Goal: Task Accomplishment & Management: Use online tool/utility

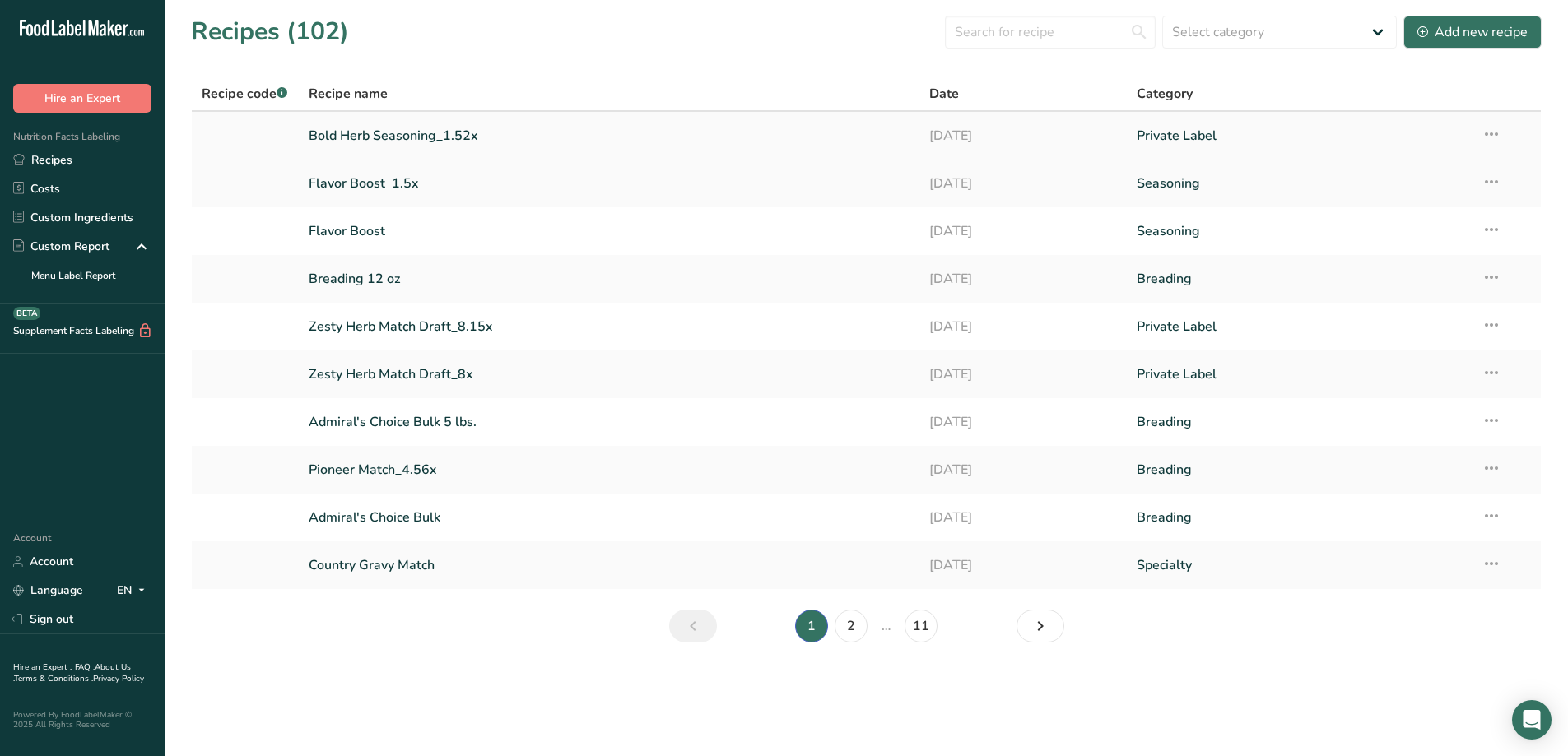
click at [427, 133] on link "Bold Herb Seasoning_1.52x" at bounding box center [610, 135] width 601 height 35
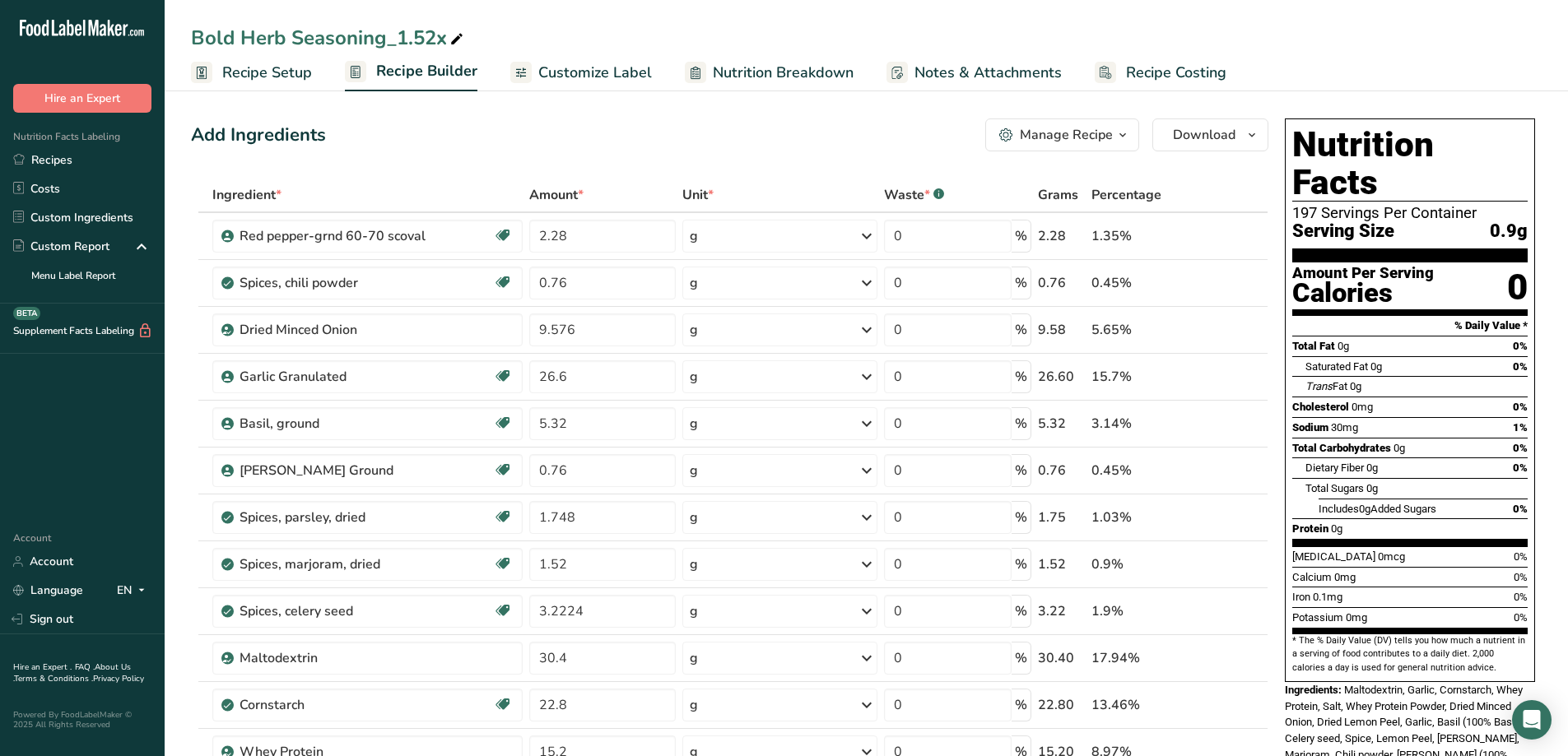
click at [257, 64] on span "Recipe Setup" at bounding box center [267, 73] width 90 height 22
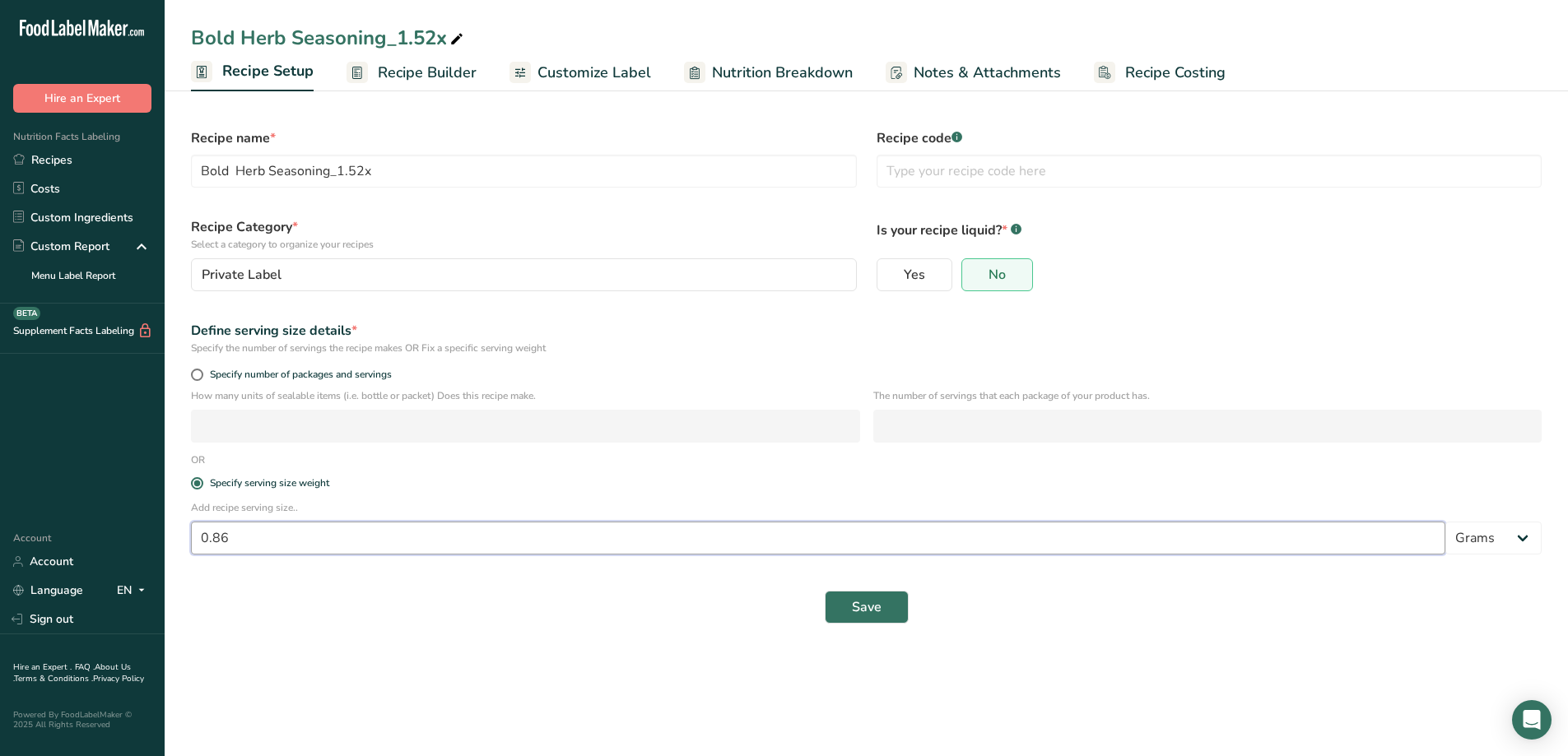
click at [231, 529] on input "0.86" at bounding box center [819, 538] width 1255 height 33
type input "0.82"
click at [883, 601] on button "Save" at bounding box center [867, 607] width 84 height 33
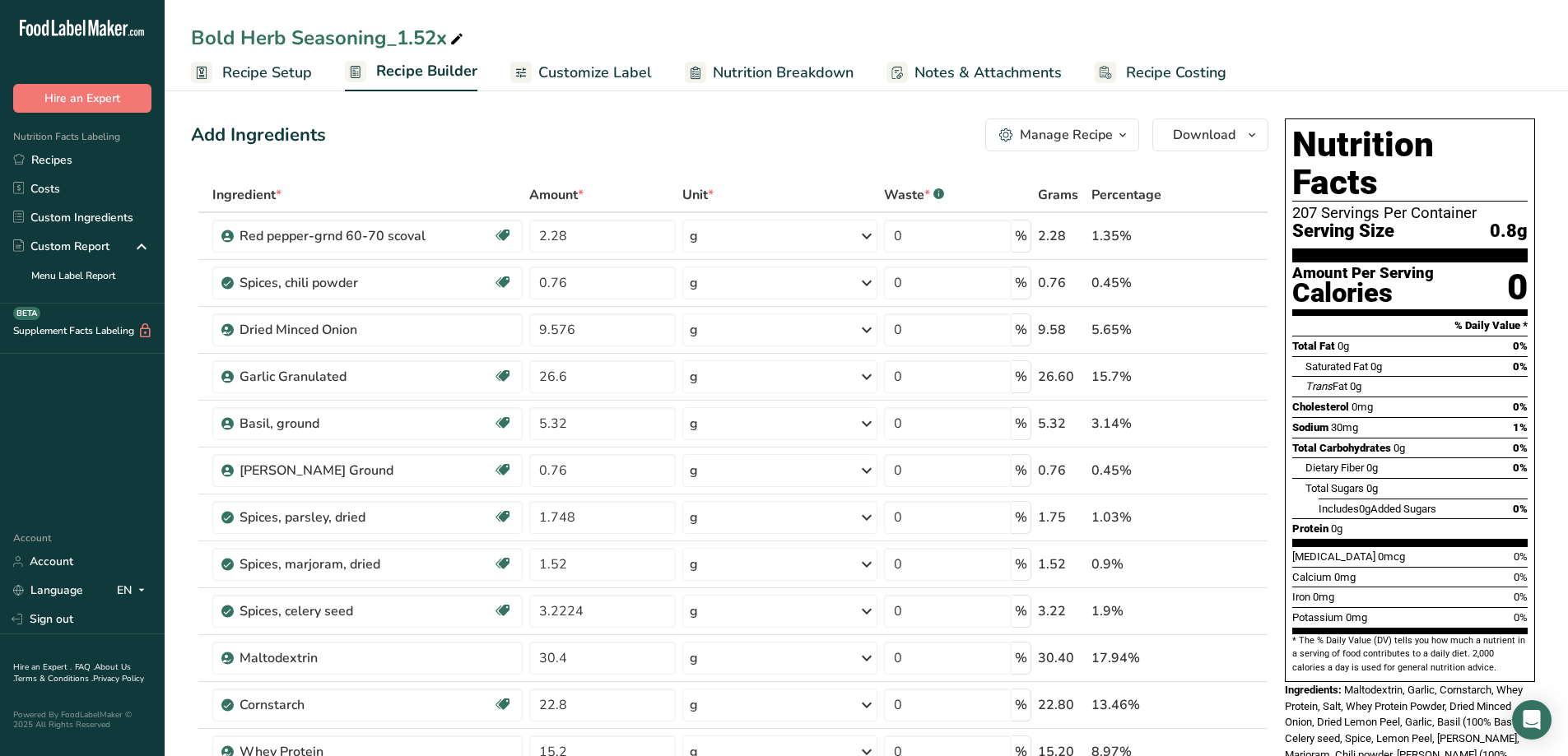
drag, startPoint x: 297, startPoint y: 80, endPoint x: 290, endPoint y: 119, distance: 39.6
click at [296, 80] on span "Recipe Setup" at bounding box center [267, 73] width 90 height 22
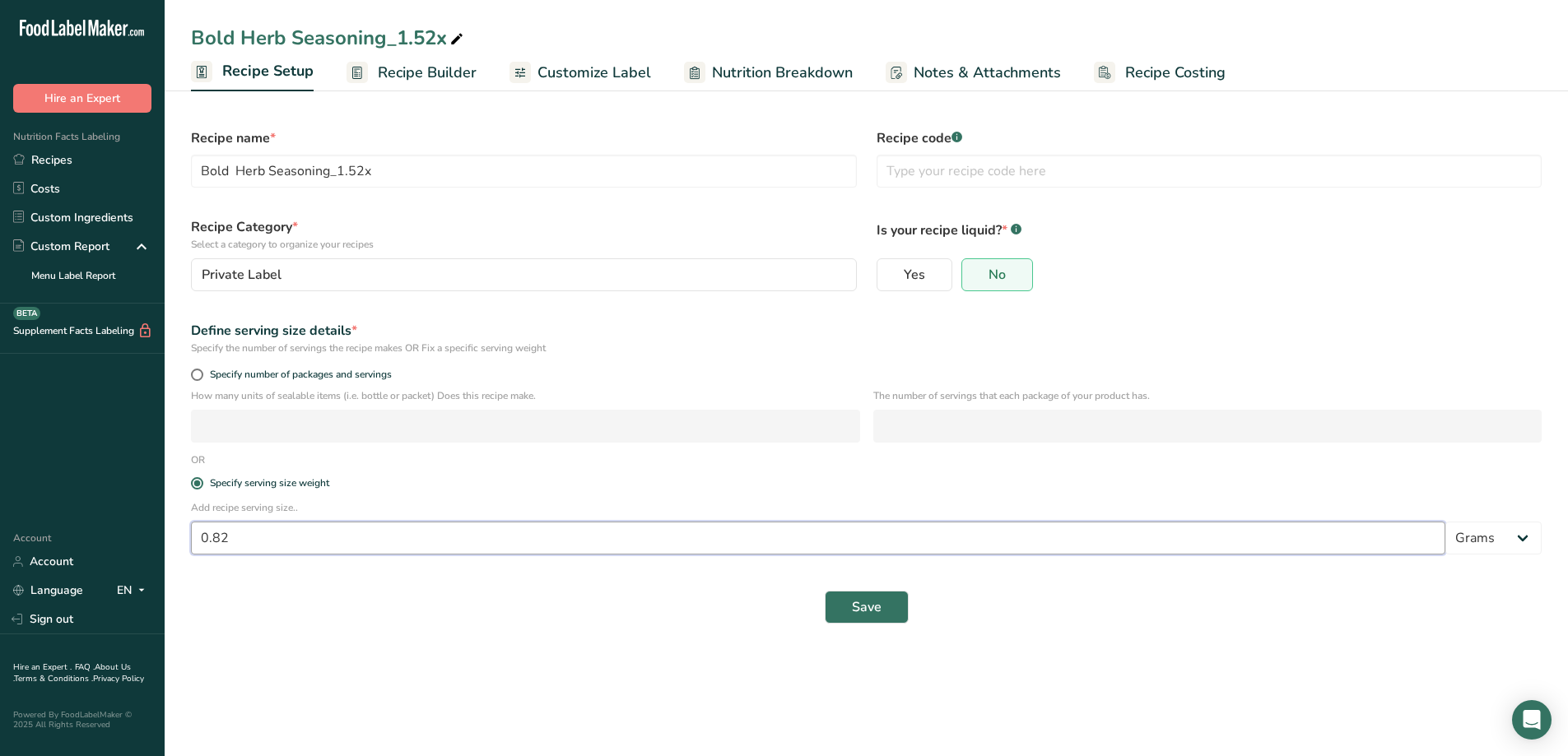
drag, startPoint x: 233, startPoint y: 538, endPoint x: 186, endPoint y: 545, distance: 47.5
click at [186, 545] on div "Add recipe serving size.. 0.82 Grams kg mg mcg lb oz l mL fl oz tbsp tsp cup qt…" at bounding box center [867, 532] width 1371 height 64
type input "2.5"
click at [873, 614] on span "Save" at bounding box center [867, 607] width 30 height 20
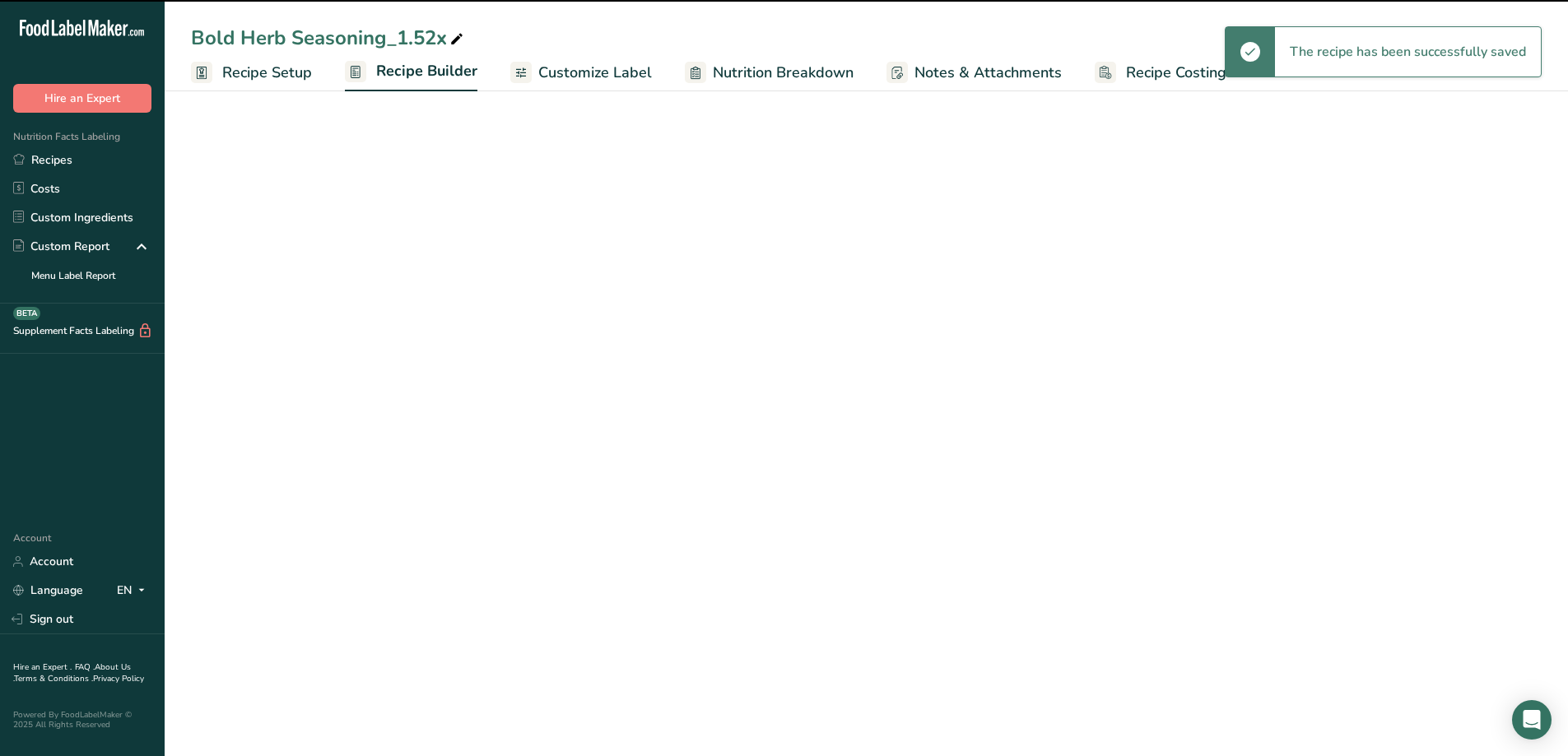
click at [629, 73] on span "Customize Label" at bounding box center [596, 73] width 114 height 22
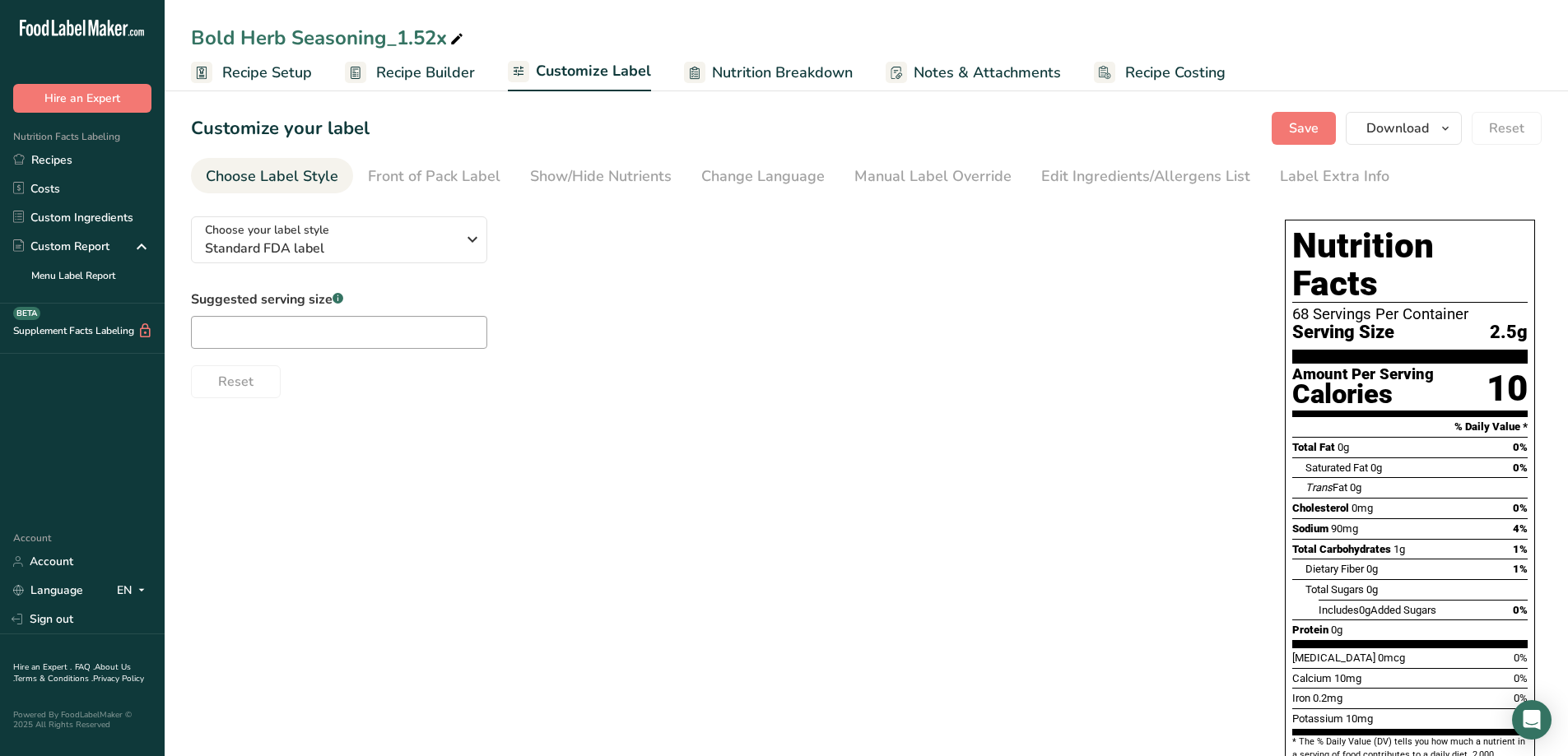
scroll to position [82, 0]
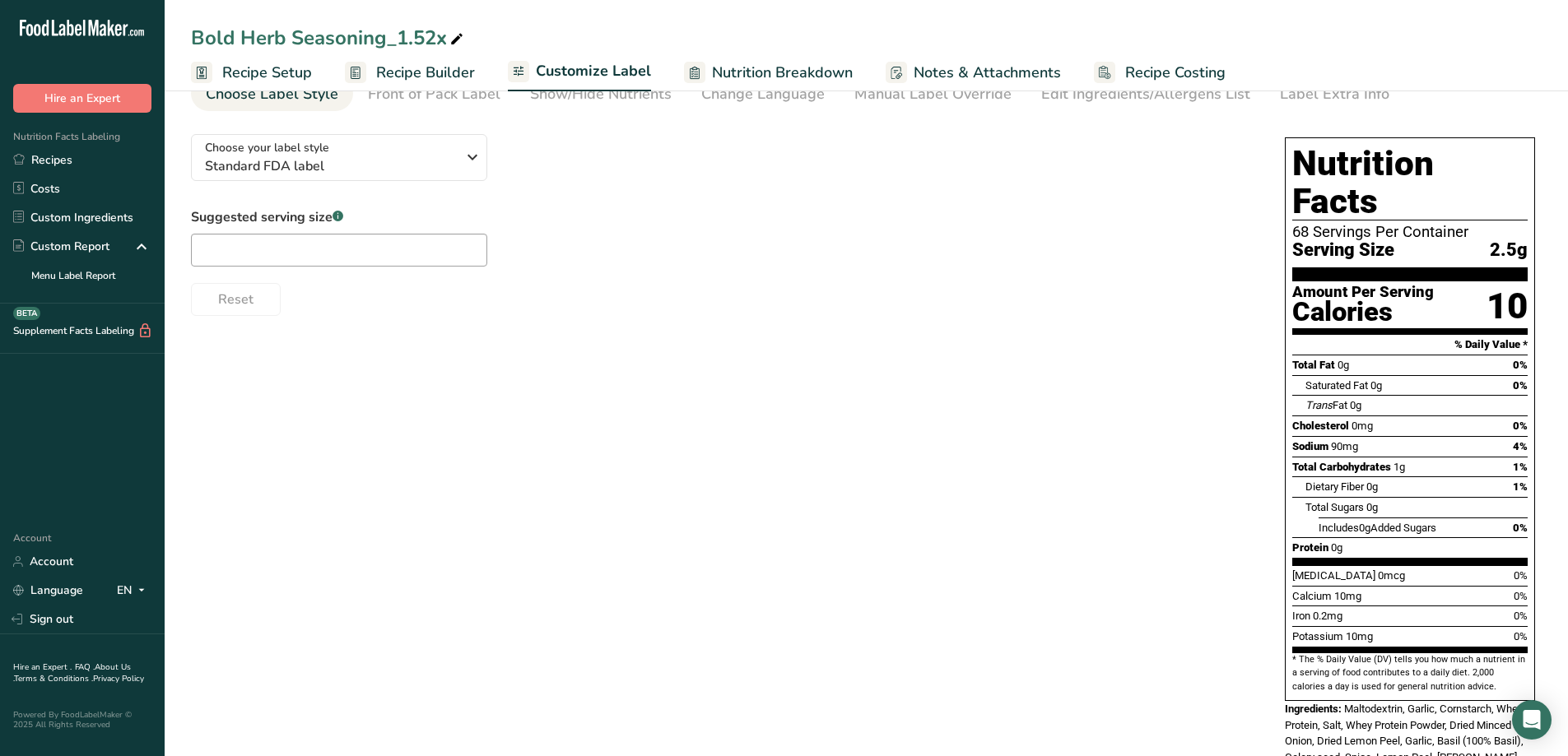
click at [299, 72] on span "Recipe Setup" at bounding box center [267, 73] width 90 height 22
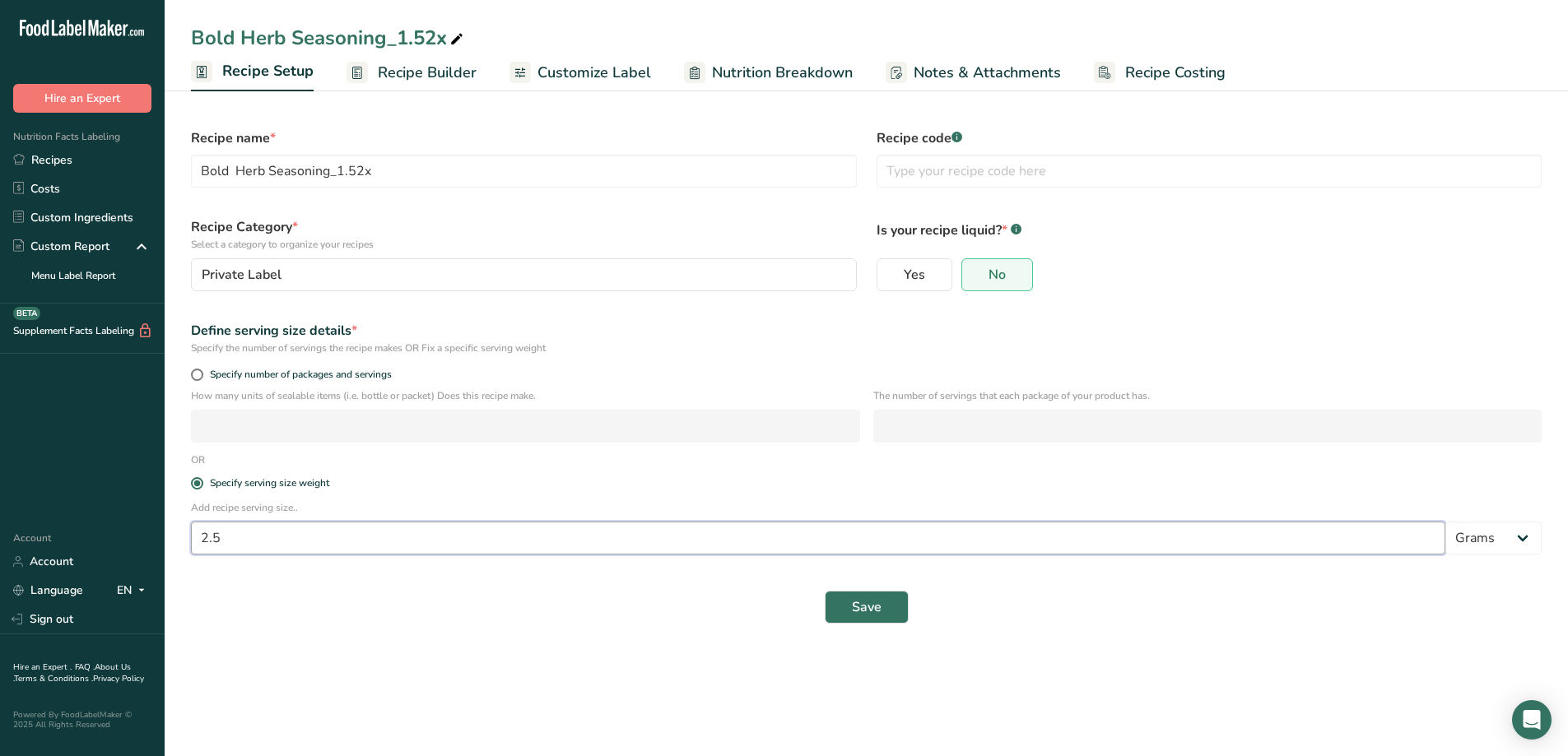
drag, startPoint x: 250, startPoint y: 548, endPoint x: 190, endPoint y: 553, distance: 60.2
click at [190, 553] on div "Add recipe serving size.. 2.5 Grams kg mg mcg lb oz l mL fl oz tbsp tsp cup qt …" at bounding box center [867, 532] width 1371 height 64
click at [88, 159] on link "Recipes" at bounding box center [82, 160] width 164 height 29
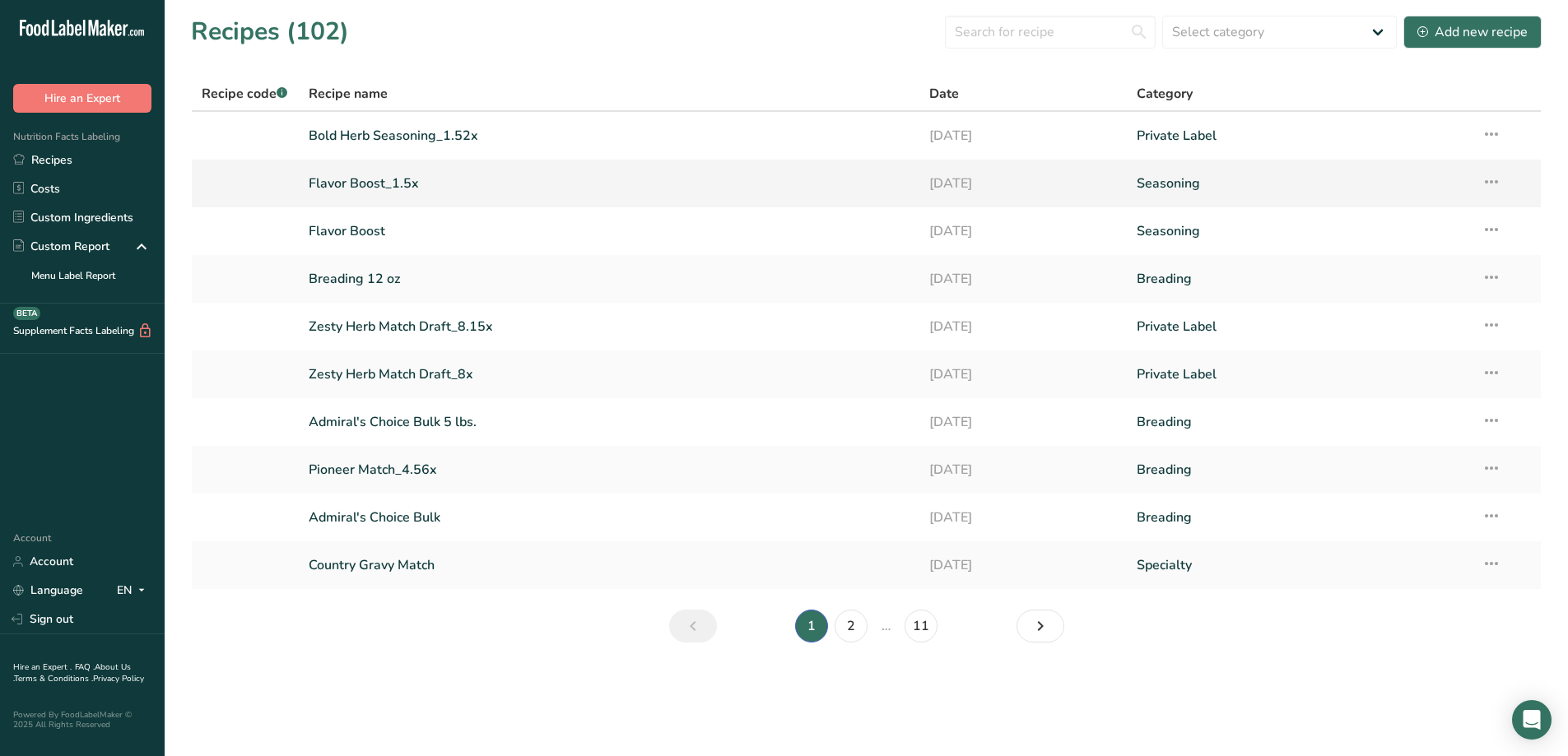
click at [400, 187] on link "Flavor Boost_1.5x" at bounding box center [610, 183] width 601 height 35
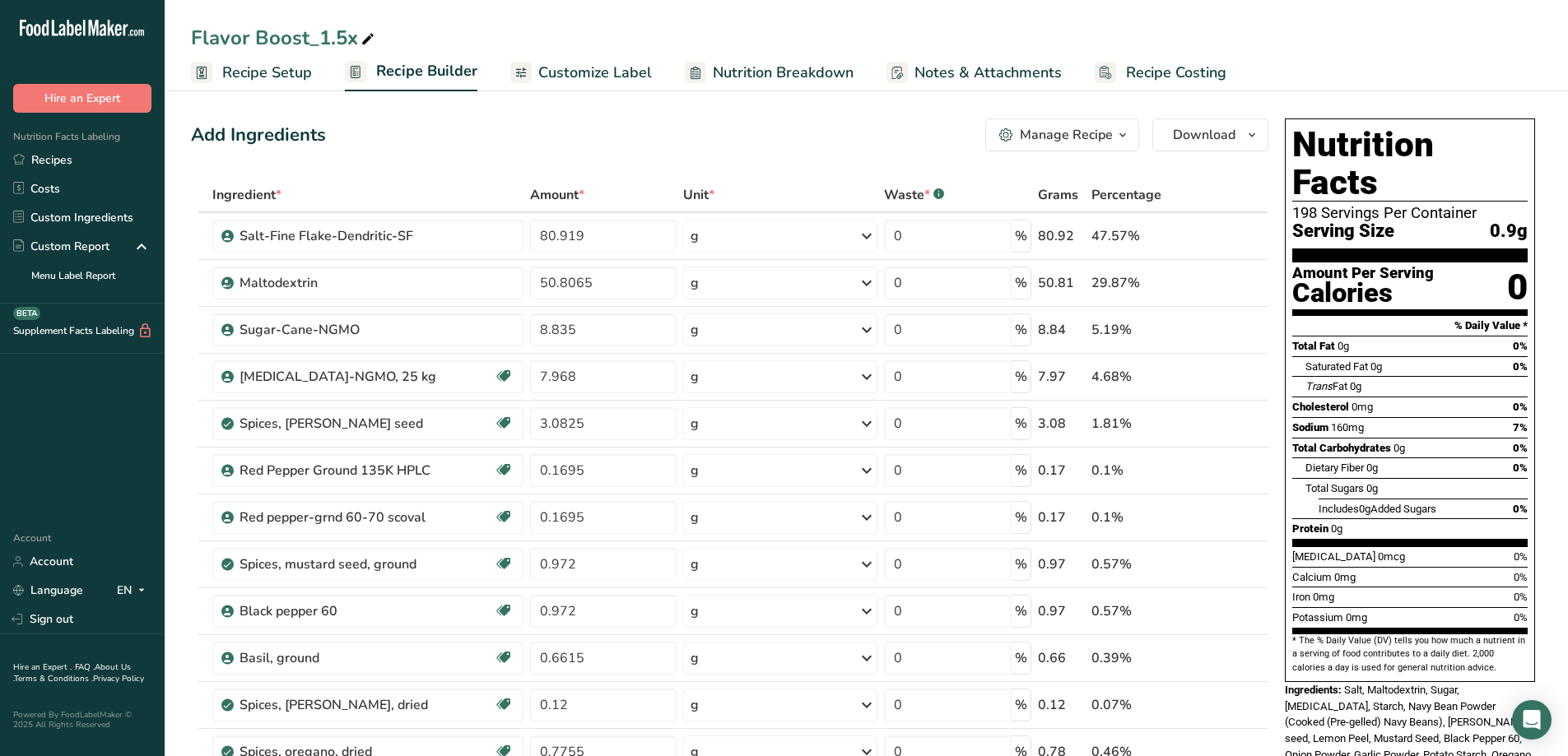
click at [304, 72] on span "Recipe Setup" at bounding box center [267, 73] width 90 height 22
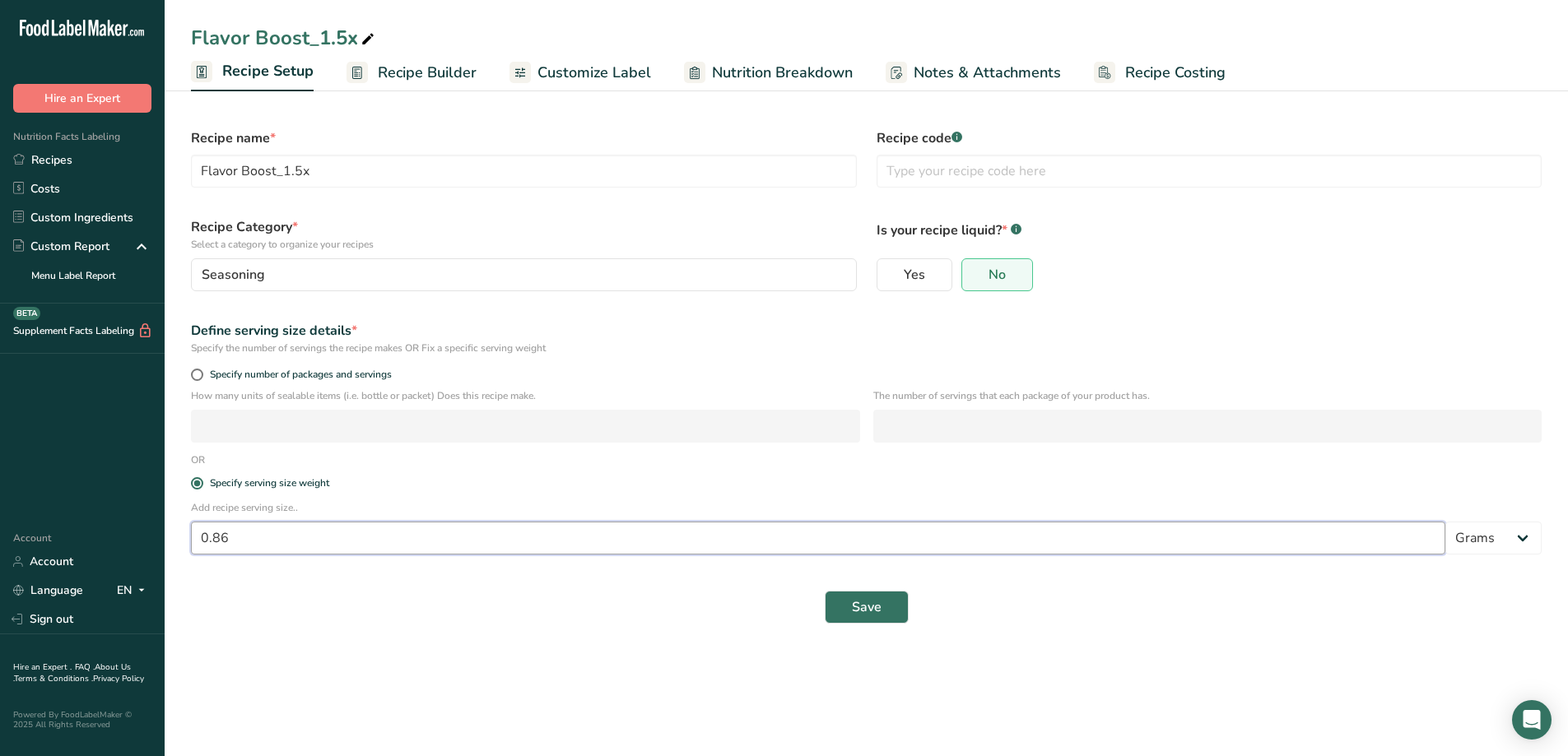
drag, startPoint x: 268, startPoint y: 542, endPoint x: 180, endPoint y: 539, distance: 88.1
click at [173, 538] on section "Recipe name * Flavor Boost_1.5x Recipe code .a-a{fill:#347362;}.b-a{fill:#fff;}…" at bounding box center [866, 368] width 1404 height 565
type input "1"
click at [897, 618] on button "Save" at bounding box center [867, 607] width 84 height 33
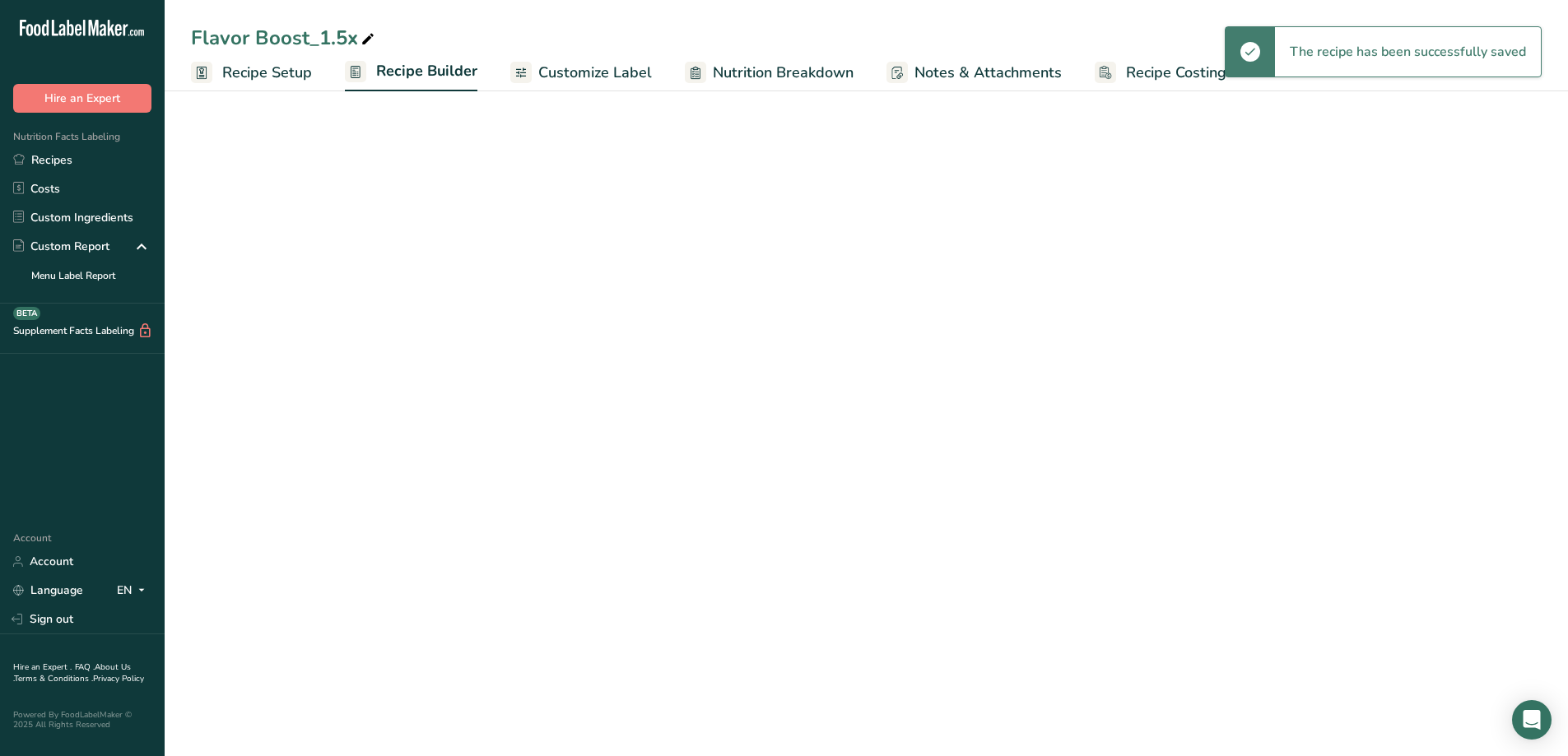
click at [600, 77] on span "Customize Label" at bounding box center [596, 73] width 114 height 22
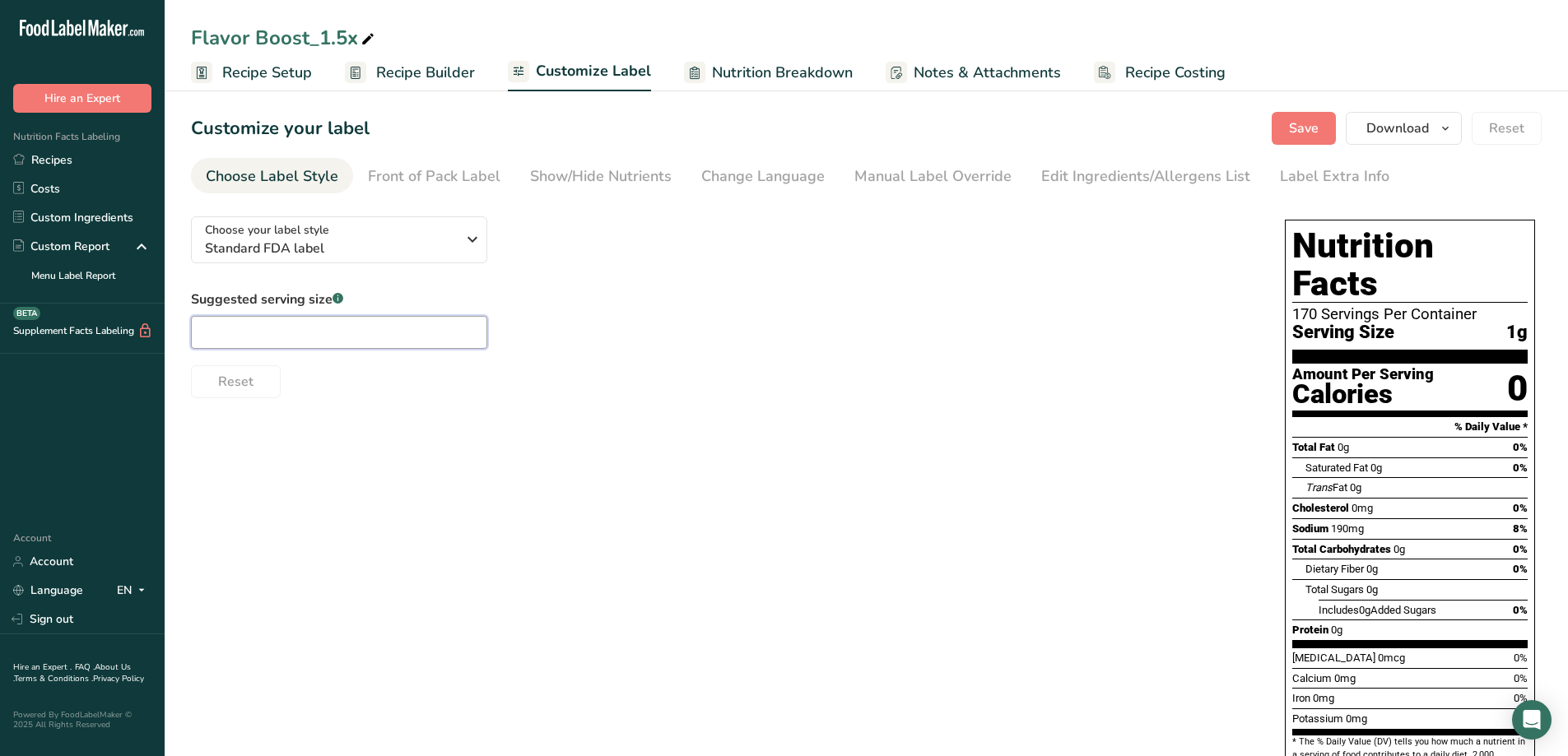
click at [233, 343] on input "text" at bounding box center [339, 332] width 296 height 33
type input "1g"
click at [800, 518] on div "Choose your label style Standard FDA label USA (FDA) Standard FDA label Tabular…" at bounding box center [867, 587] width 1351 height 768
click at [1033, 393] on div "Reset" at bounding box center [722, 378] width 1061 height 39
click at [1447, 124] on icon "button" at bounding box center [1446, 129] width 13 height 21
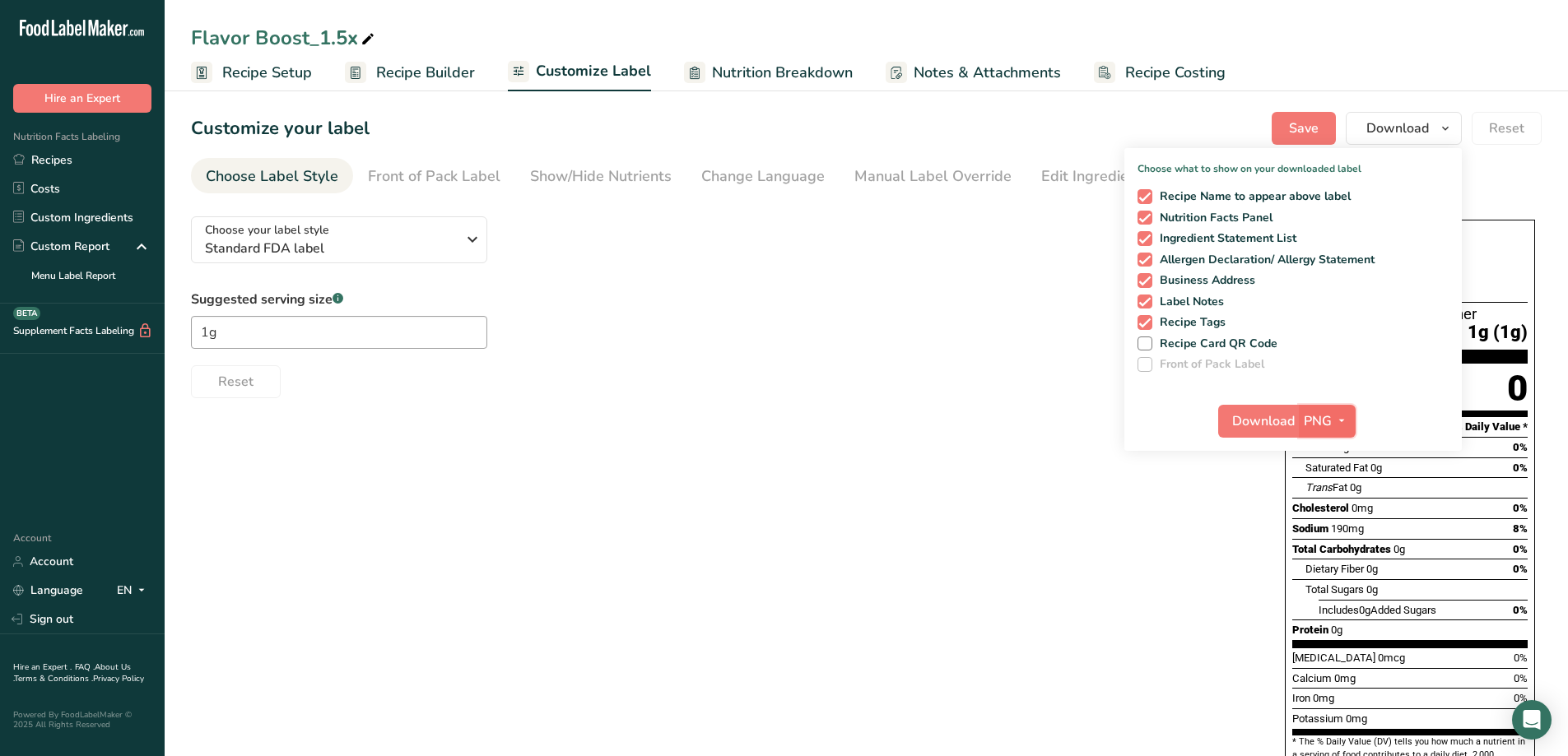
click at [1336, 424] on icon "button" at bounding box center [1342, 421] width 13 height 21
click at [1329, 533] on link "PDF" at bounding box center [1330, 536] width 52 height 27
click at [1250, 419] on span "Download" at bounding box center [1264, 421] width 63 height 20
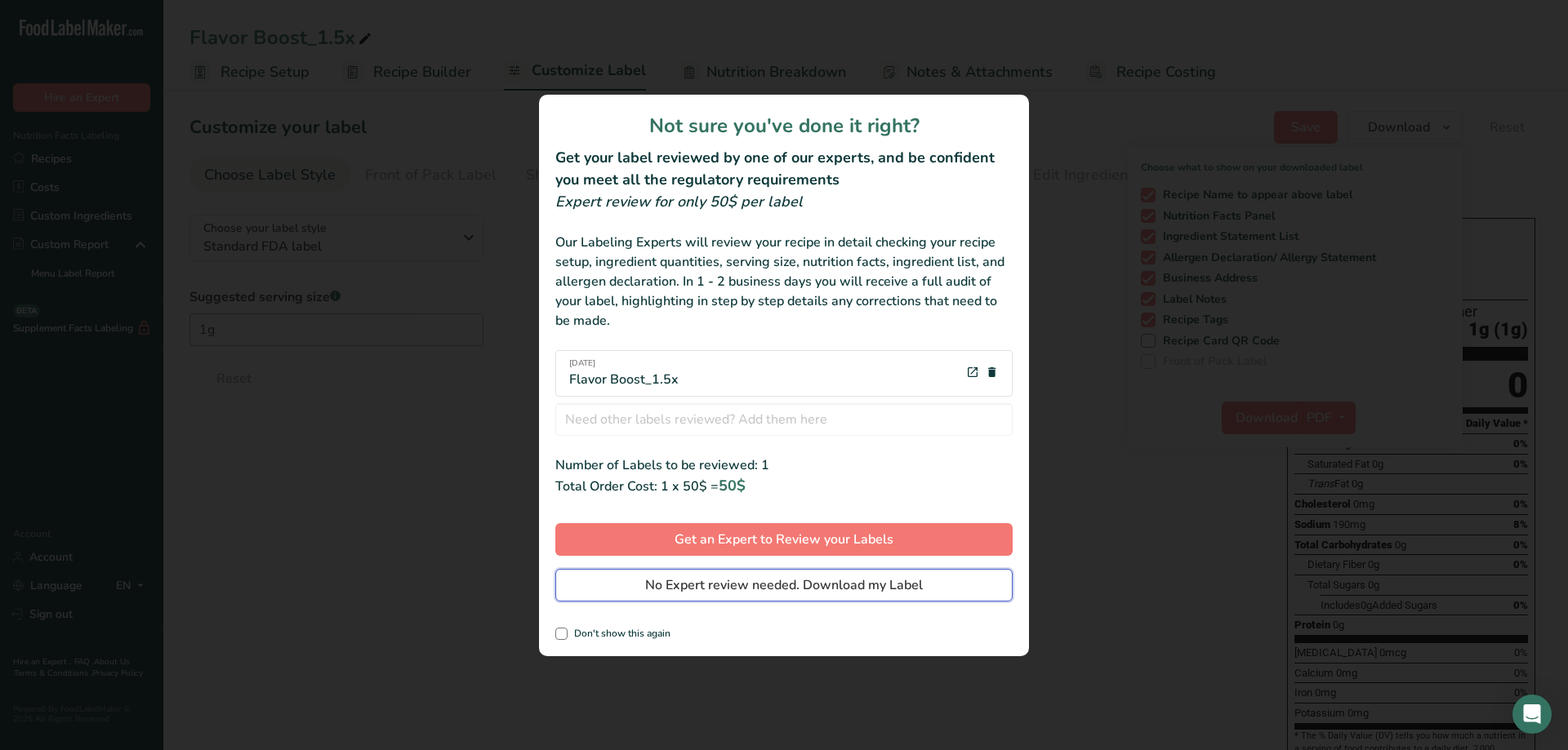
click at [717, 579] on span "No Expert review needed. Download my Label" at bounding box center [784, 585] width 278 height 19
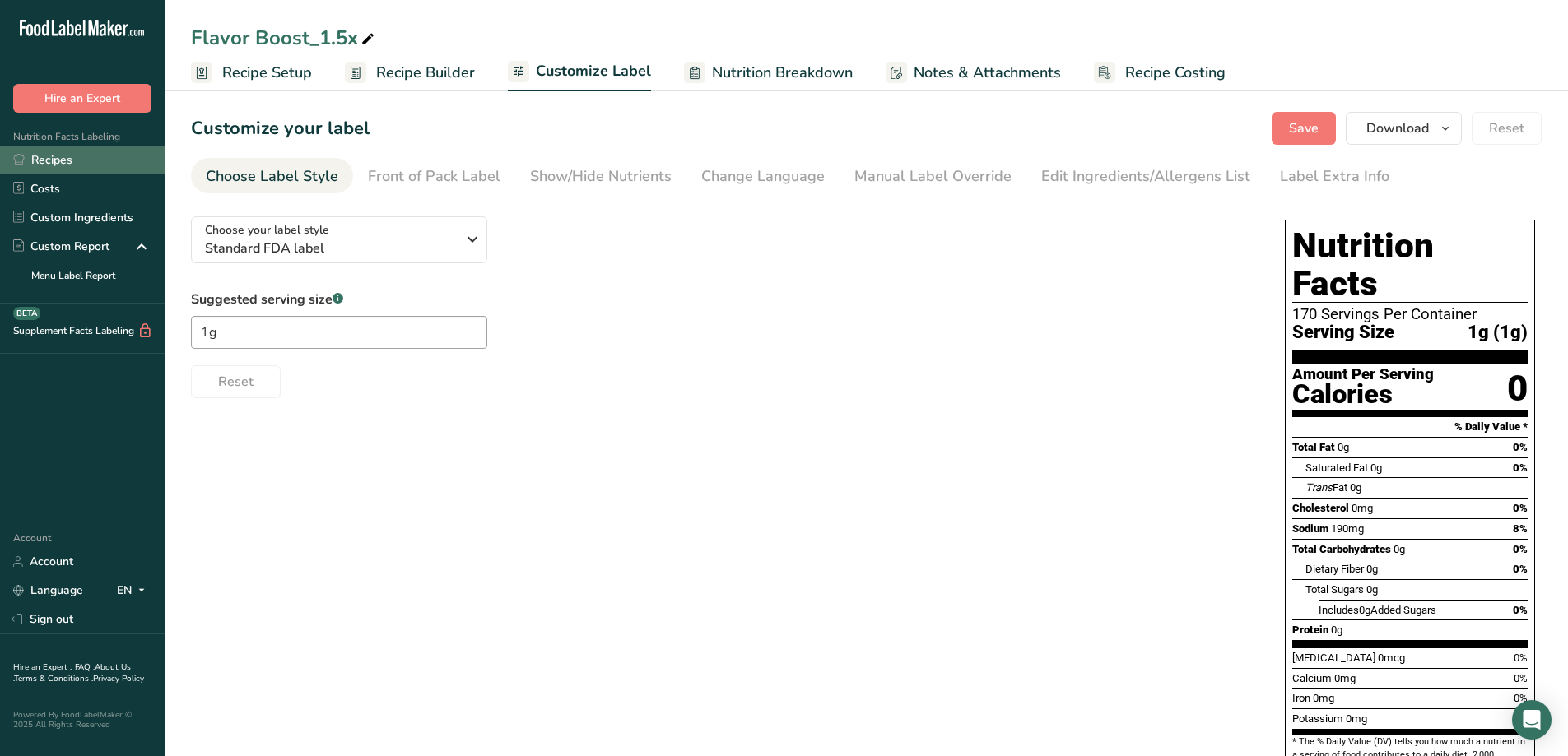
click at [69, 167] on link "Recipes" at bounding box center [82, 160] width 164 height 29
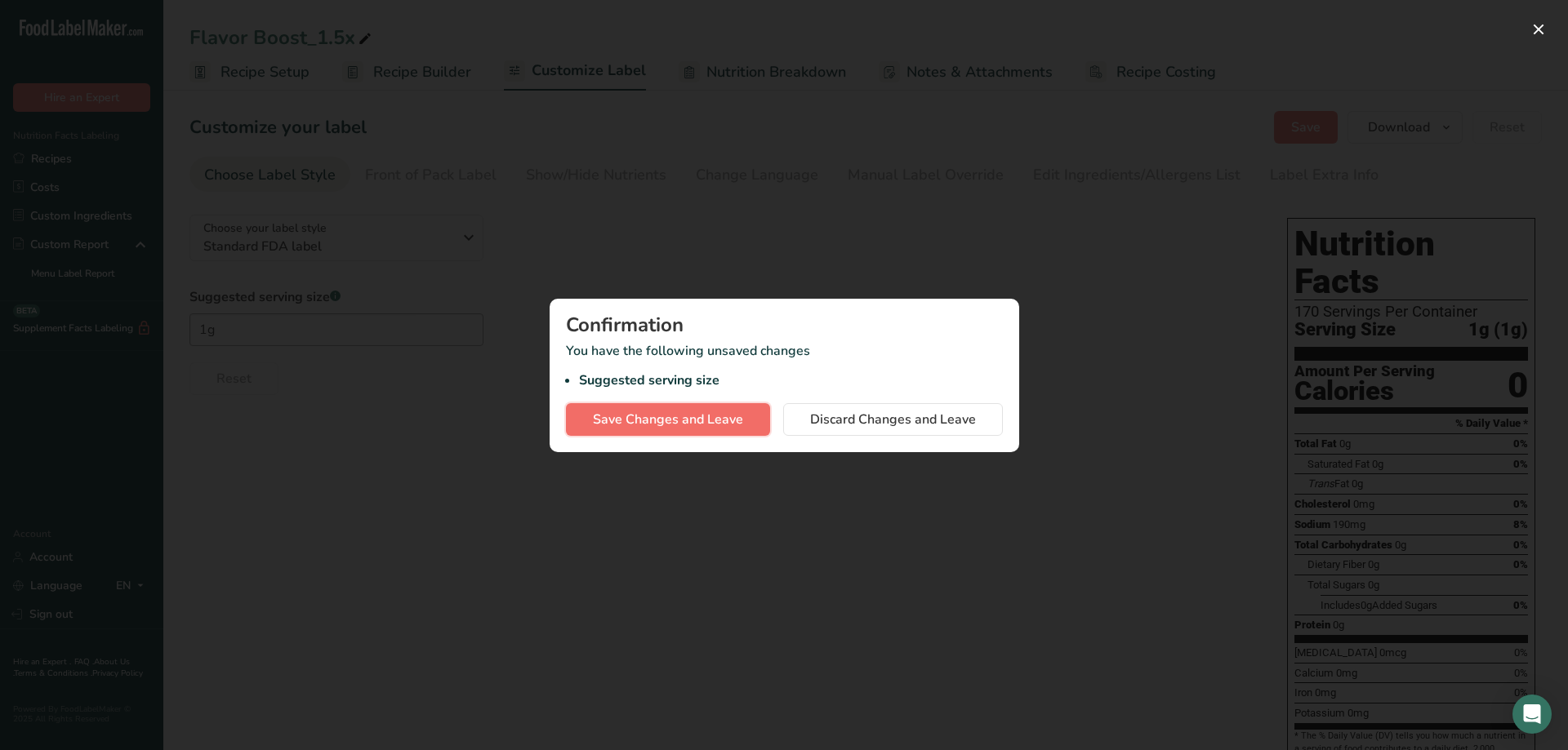
click at [746, 428] on button "Save Changes and Leave" at bounding box center [668, 419] width 204 height 32
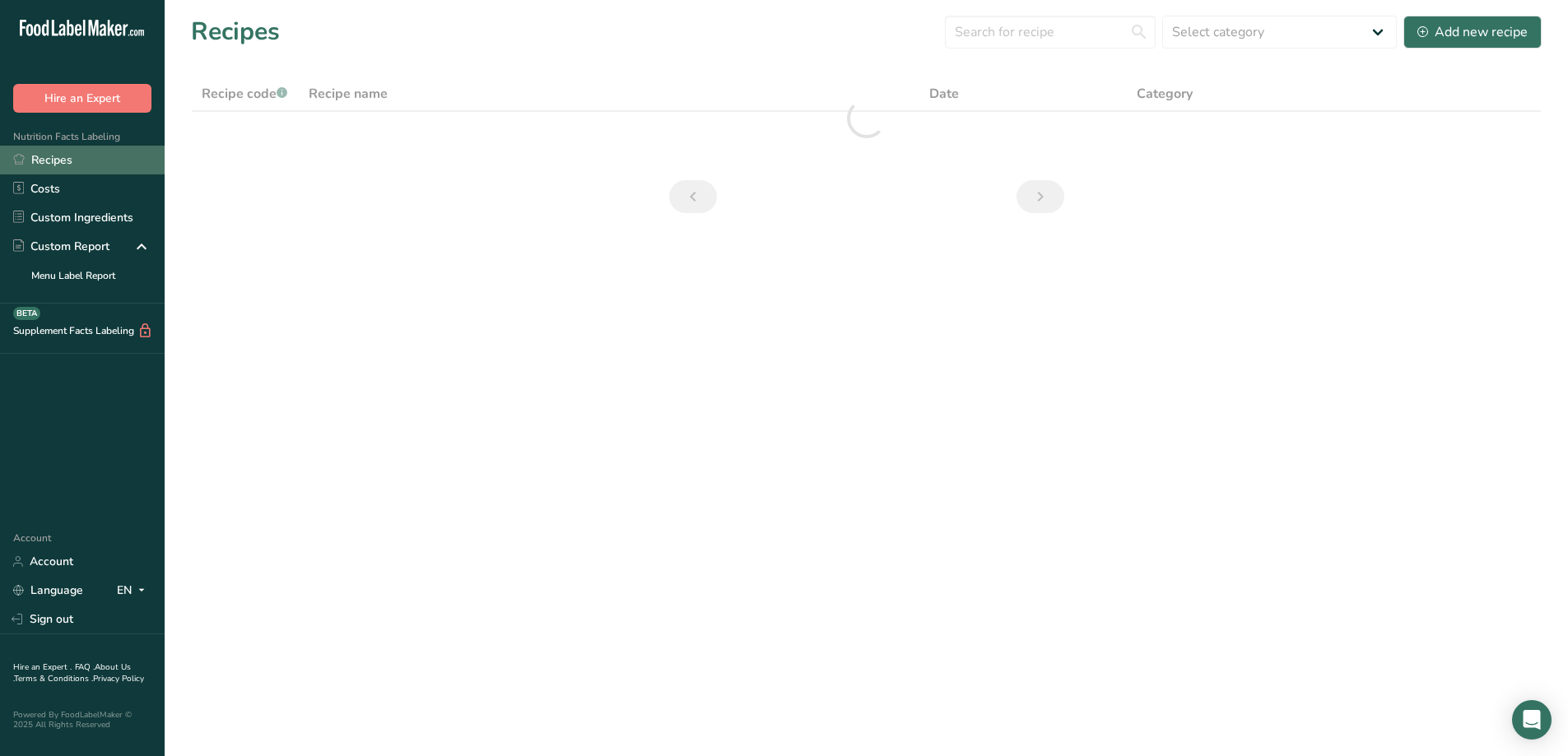
click at [64, 152] on link "Recipes" at bounding box center [82, 160] width 164 height 29
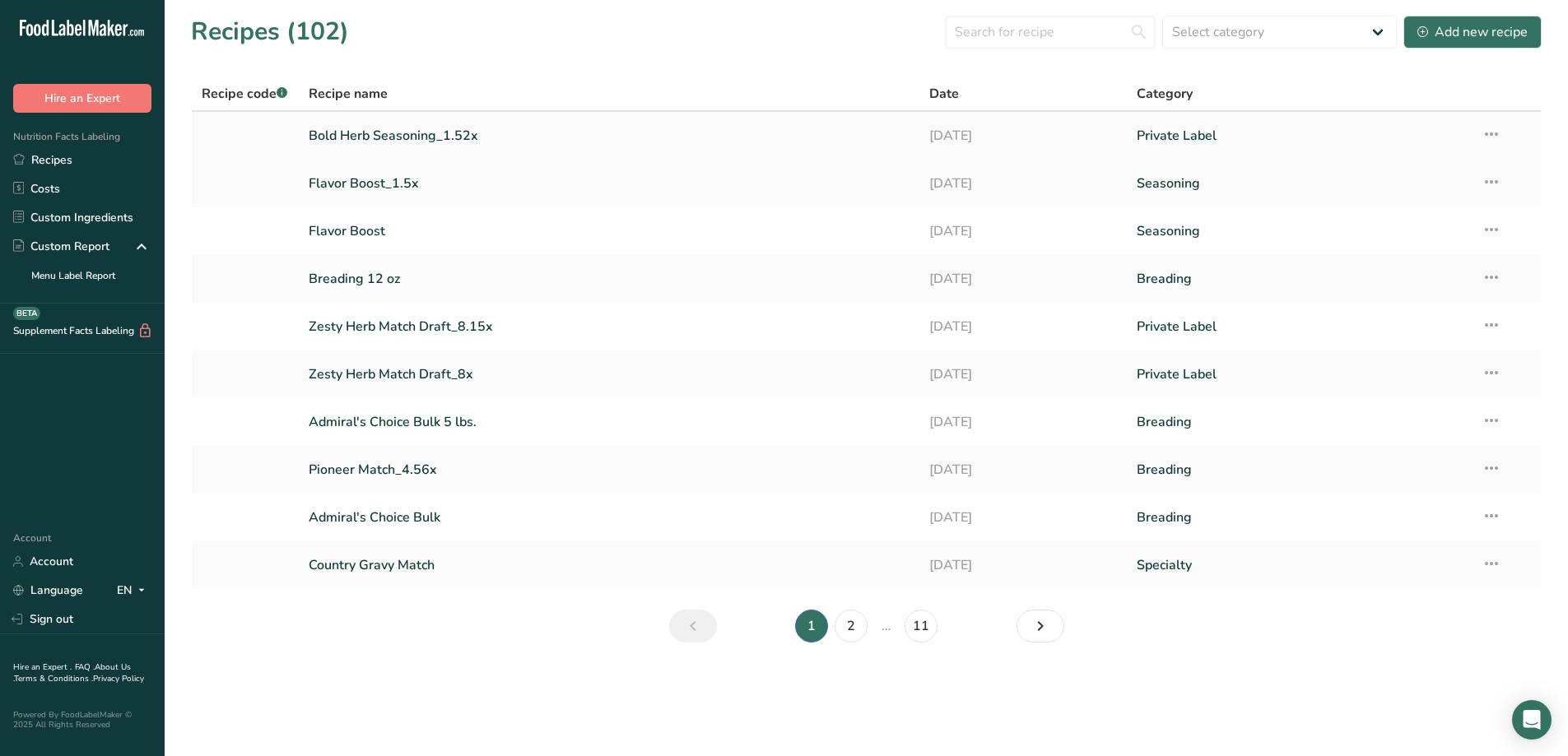
click at [417, 122] on link "Bold Herb Seasoning_1.52x" at bounding box center [610, 135] width 601 height 35
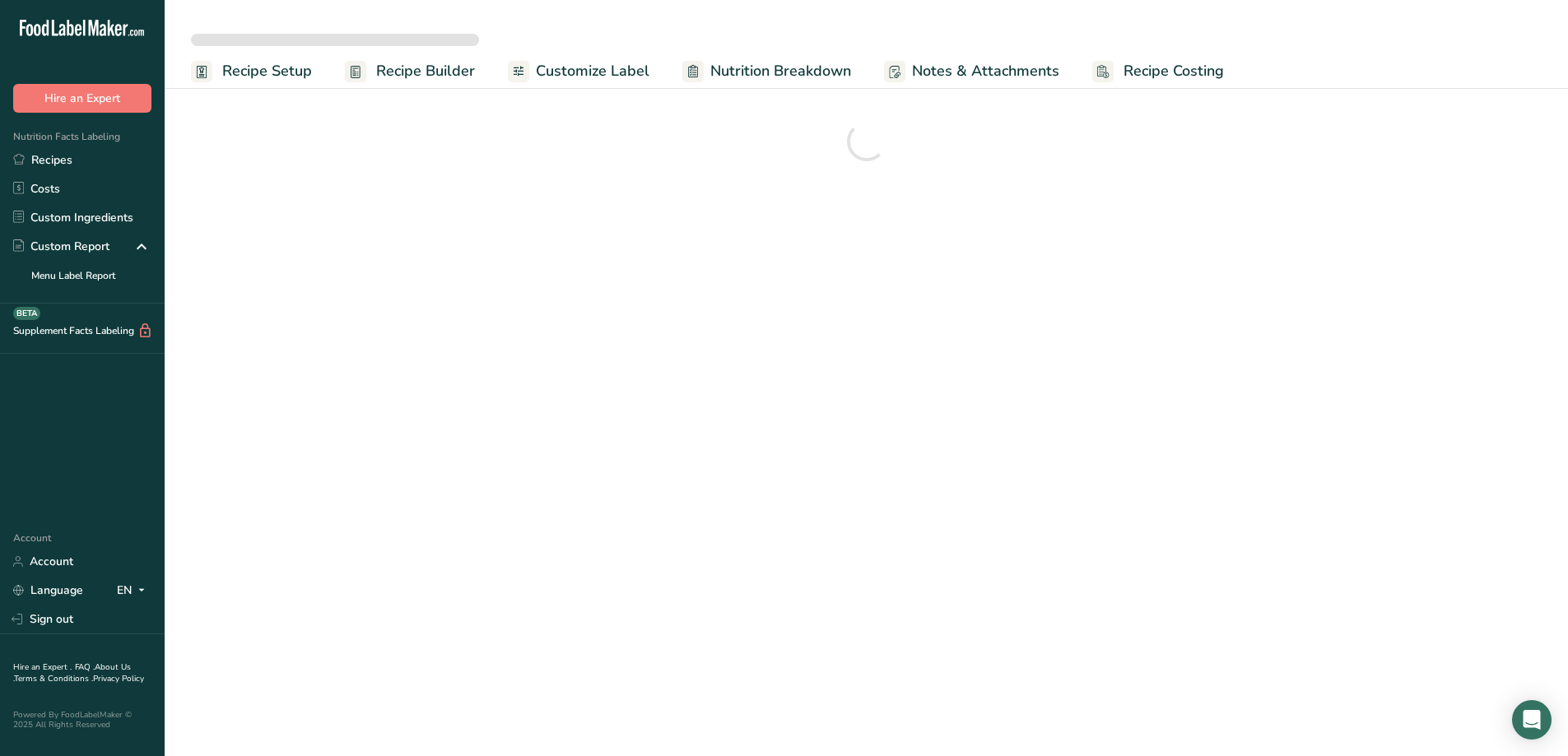
click at [596, 74] on span "Customize Label" at bounding box center [593, 71] width 114 height 22
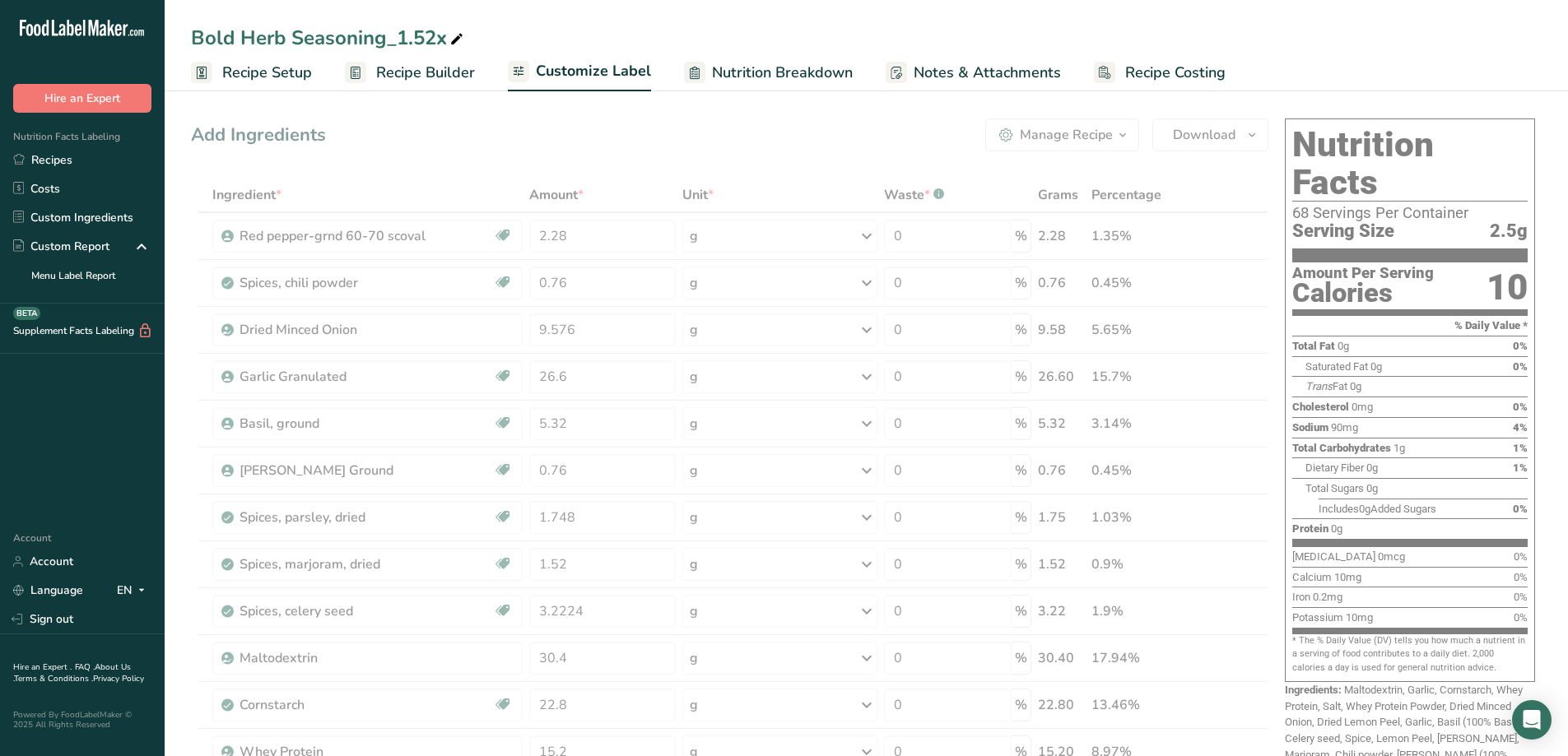
click at [606, 73] on span "Customize Label" at bounding box center [593, 71] width 115 height 22
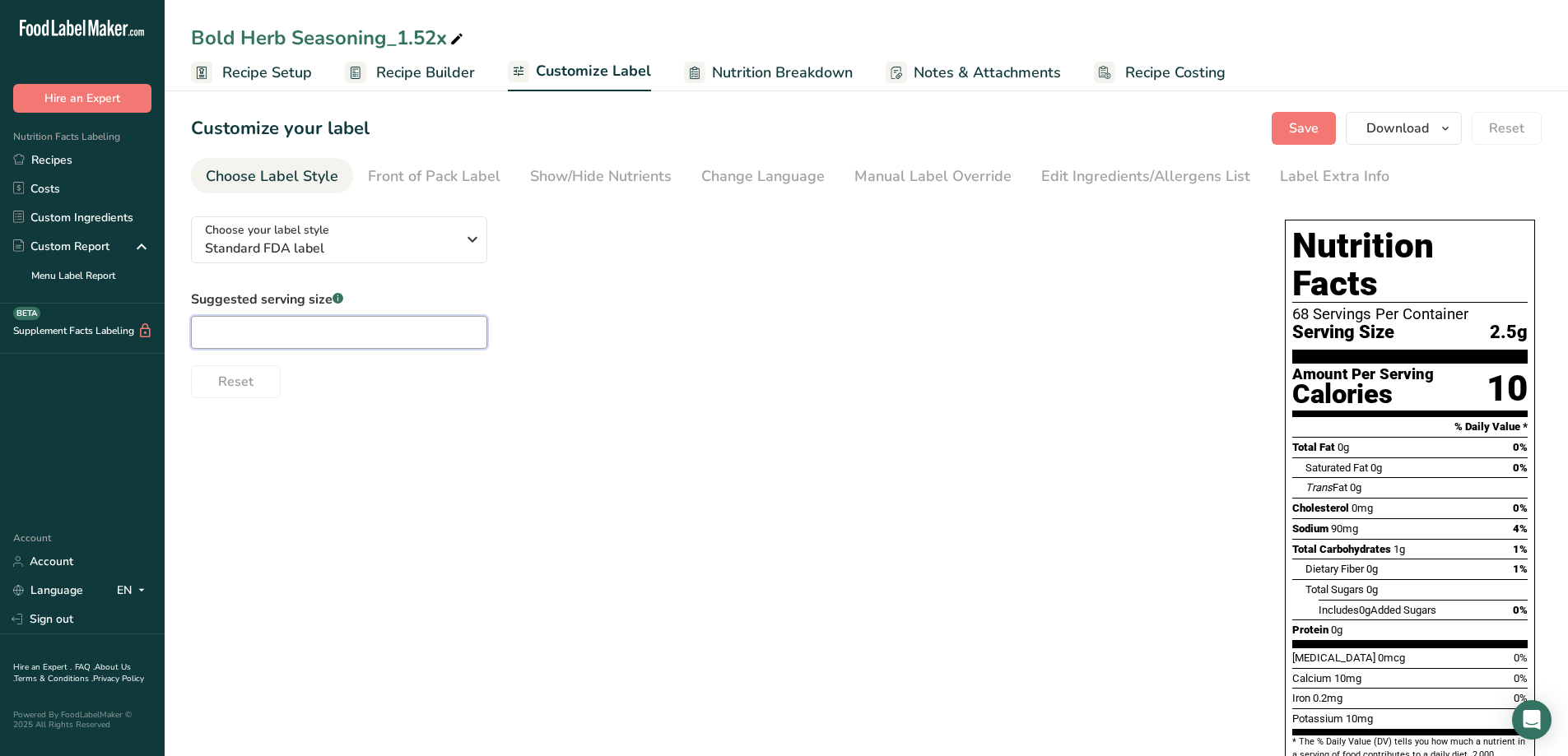
click at [342, 344] on input "text" at bounding box center [339, 332] width 296 height 33
type input "2.5g"
click at [252, 82] on span "Recipe Setup" at bounding box center [267, 73] width 90 height 22
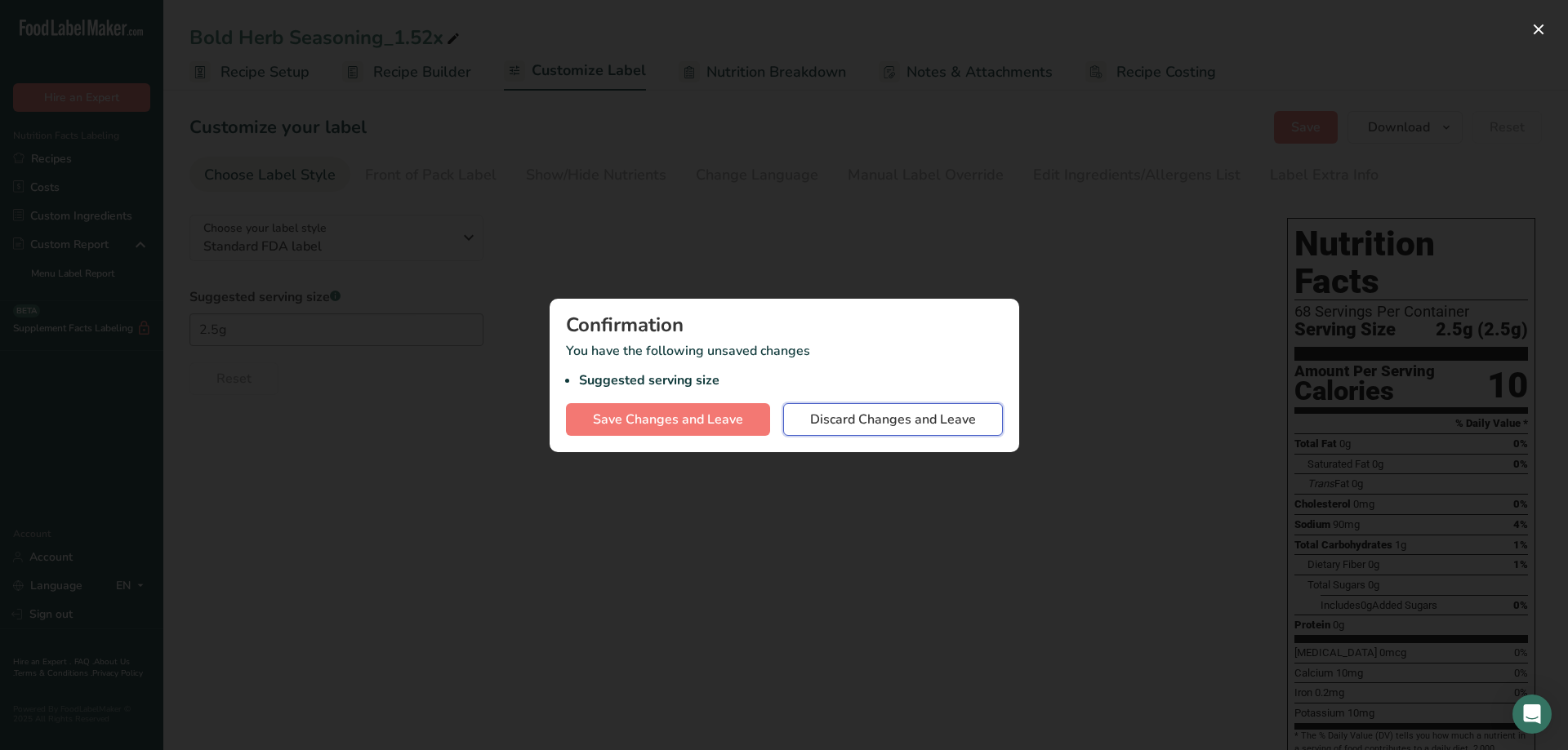
click at [870, 420] on span "Discard Changes and Leave" at bounding box center [893, 419] width 166 height 19
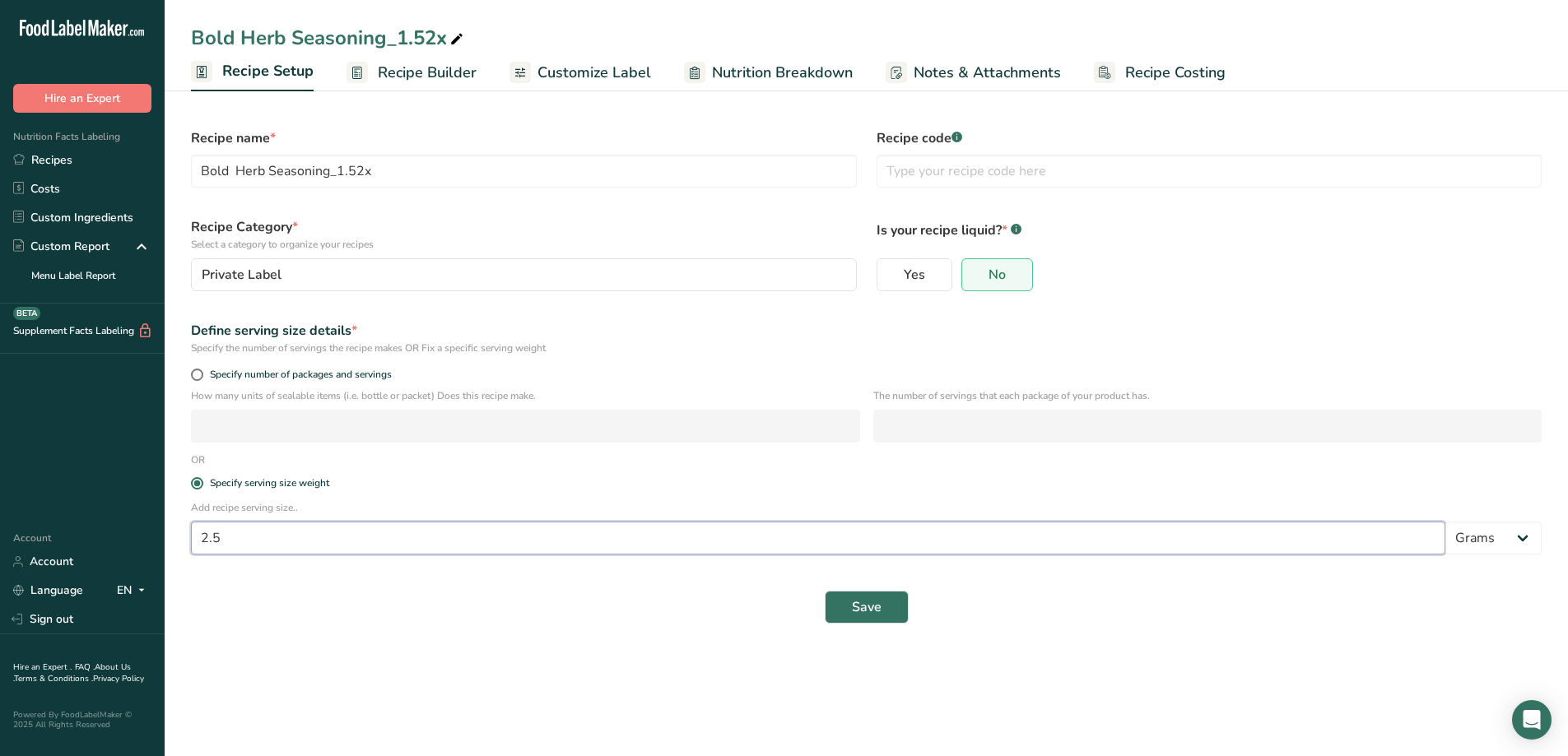
drag, startPoint x: 261, startPoint y: 537, endPoint x: 188, endPoint y: 549, distance: 74.0
click at [188, 549] on div "Add recipe serving size.. 2.5 Grams kg mg mcg lb oz l mL fl oz tbsp tsp cup qt …" at bounding box center [867, 532] width 1371 height 64
type input "3"
click at [1517, 543] on select "Grams kg mg mcg lb oz l mL fl oz tbsp tsp cup qt gallon" at bounding box center [1493, 538] width 96 height 33
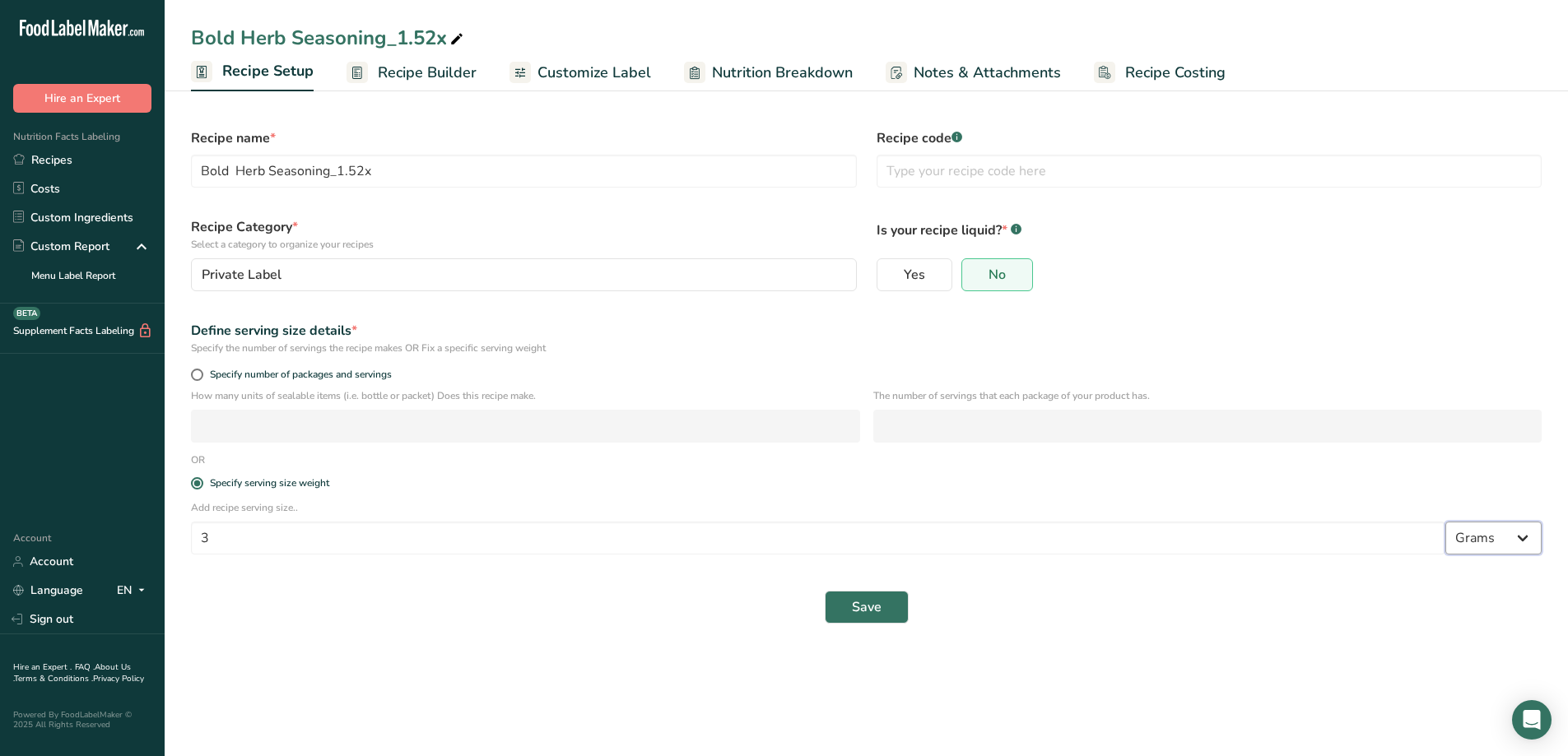
select select "20"
click at [1446, 522] on select "Grams kg mg mcg lb oz l mL fl oz tbsp tsp cup qt gallon" at bounding box center [1493, 538] width 96 height 33
select select "22"
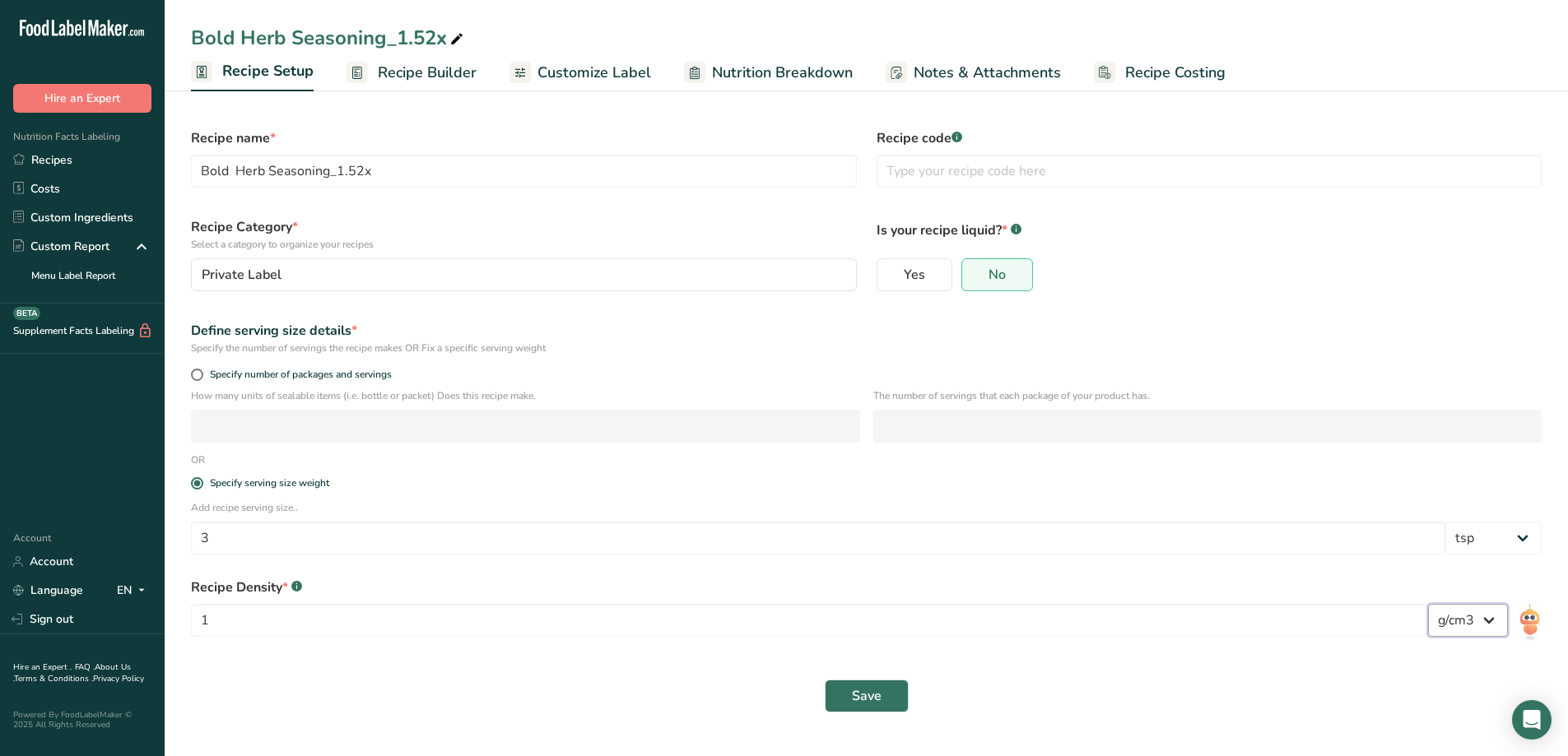
click at [1484, 623] on select "lb/ft3 g/cm3" at bounding box center [1469, 620] width 80 height 33
click at [1163, 729] on section "Recipe name * Bold Herb Seasoning_1.52x Recipe code .a-a{fill:#347362;}.b-a{fil…" at bounding box center [866, 413] width 1404 height 653
click at [218, 536] on input "3" at bounding box center [819, 538] width 1255 height 33
type input "0.75"
click at [444, 573] on div "Recipe Density * .a-a{fill:#347362;}.b-a{fill:#fff;} 1 lb/ft3 g/cm3" at bounding box center [867, 611] width 1371 height 89
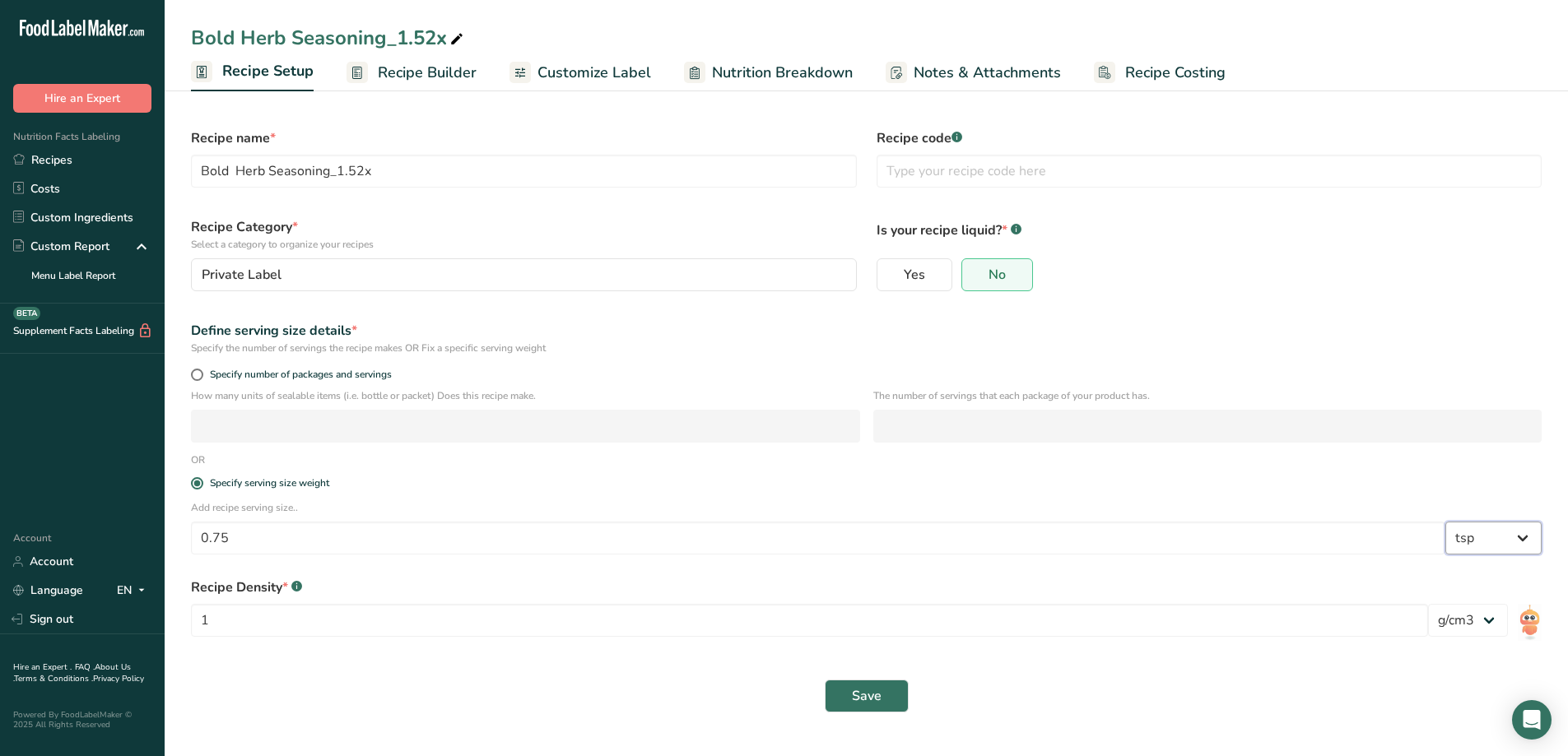
click at [1519, 539] on select "Grams kg mg mcg lb oz l mL fl oz tbsp tsp cup qt gallon" at bounding box center [1493, 538] width 96 height 33
select select "0"
click at [1446, 522] on select "Grams kg mg mcg lb oz l mL fl oz tbsp tsp cup qt gallon" at bounding box center [1493, 538] width 96 height 33
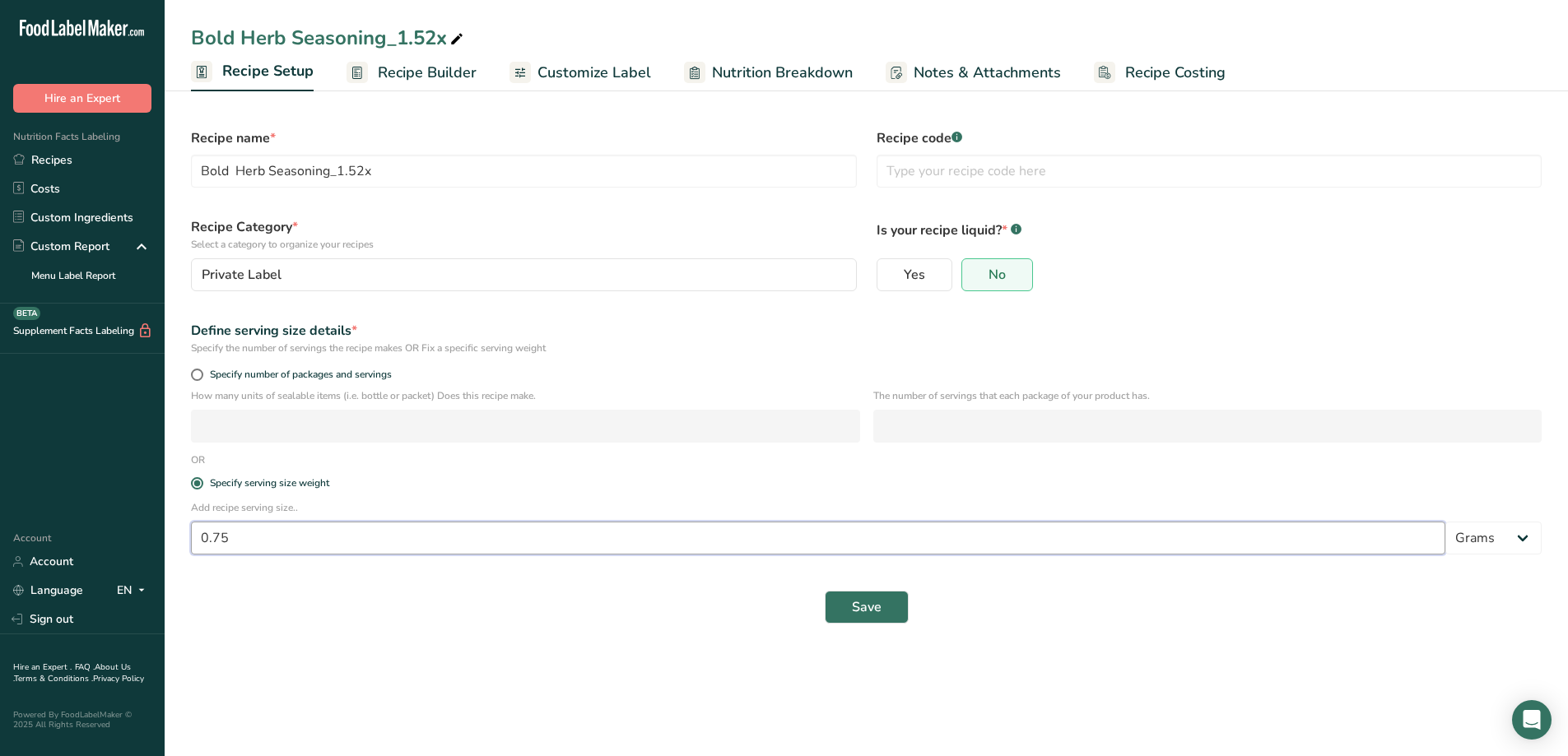
drag, startPoint x: 310, startPoint y: 545, endPoint x: 76, endPoint y: 525, distance: 234.9
click at [76, 525] on div ".a-20{fill:#fff;} Hire an Expert Nutrition Facts Labeling Recipes Costs Custom …" at bounding box center [784, 378] width 1568 height 756
type input "0"
type input "2.5"
click at [899, 619] on button "Save" at bounding box center [867, 607] width 84 height 33
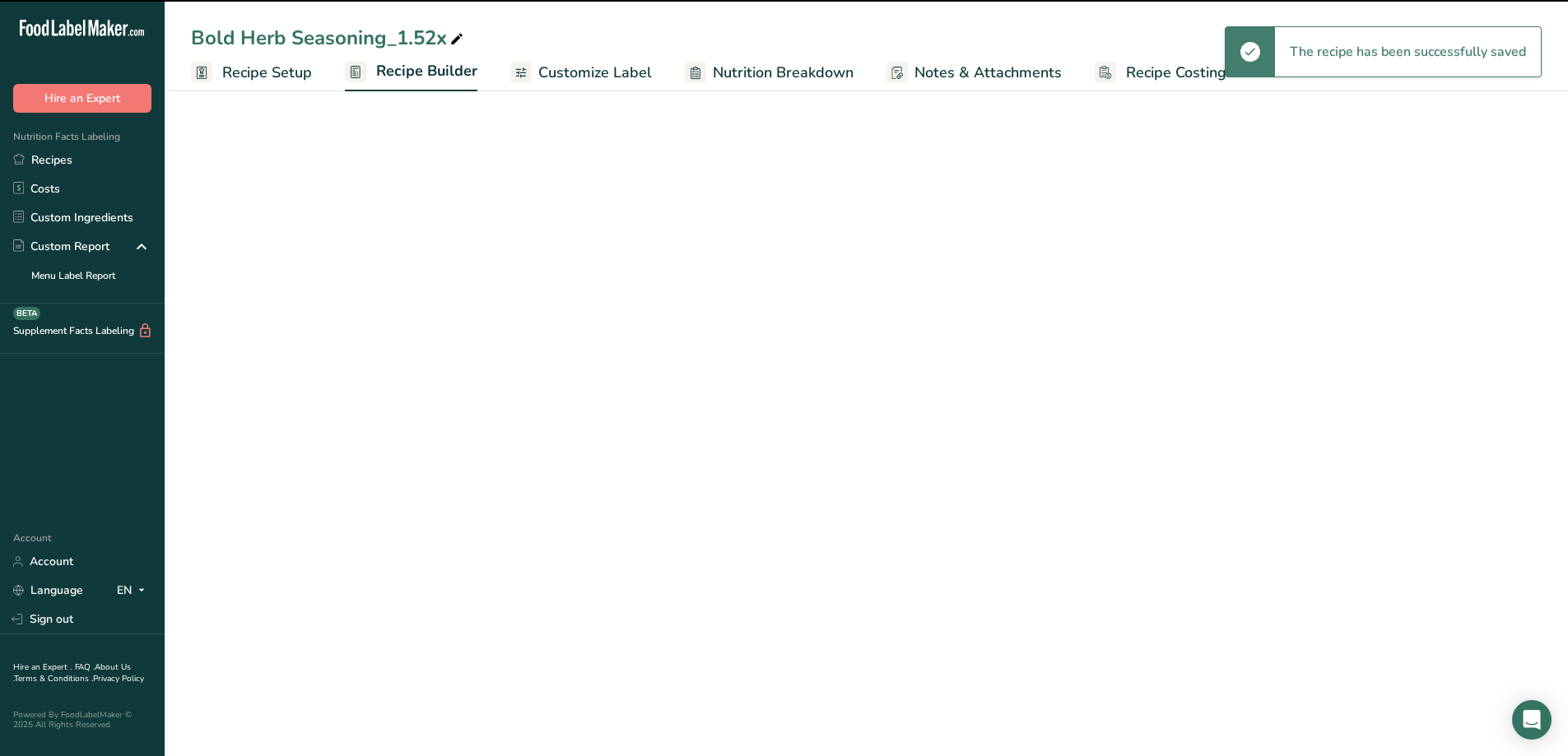
click at [596, 72] on span "Customize Label" at bounding box center [596, 73] width 114 height 22
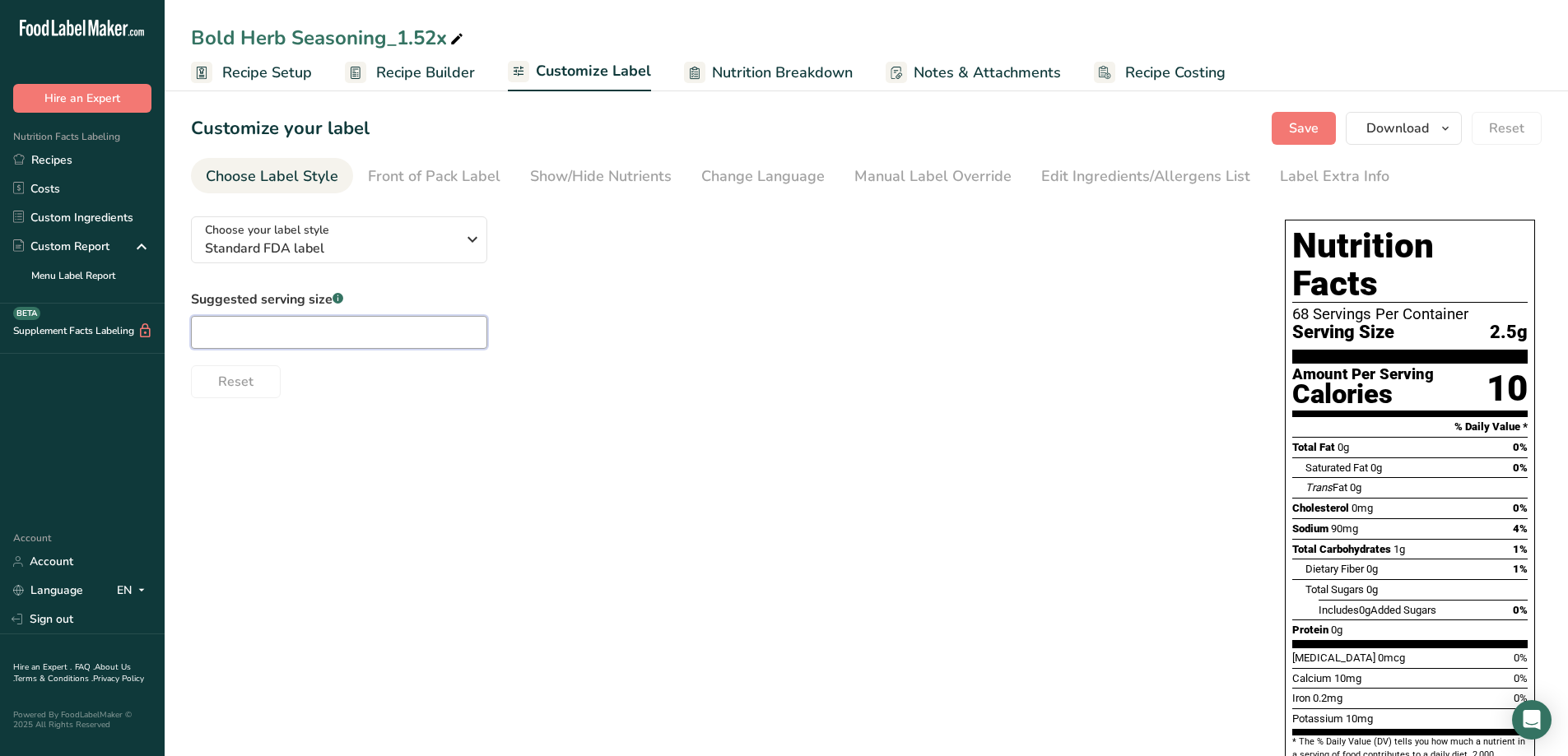
click at [365, 330] on input "text" at bounding box center [339, 332] width 296 height 33
click at [408, 339] on input "2.5" at bounding box center [339, 332] width 296 height 33
type input "2"
type input "3/4 tsp"
click at [1452, 135] on icon "button" at bounding box center [1446, 129] width 13 height 21
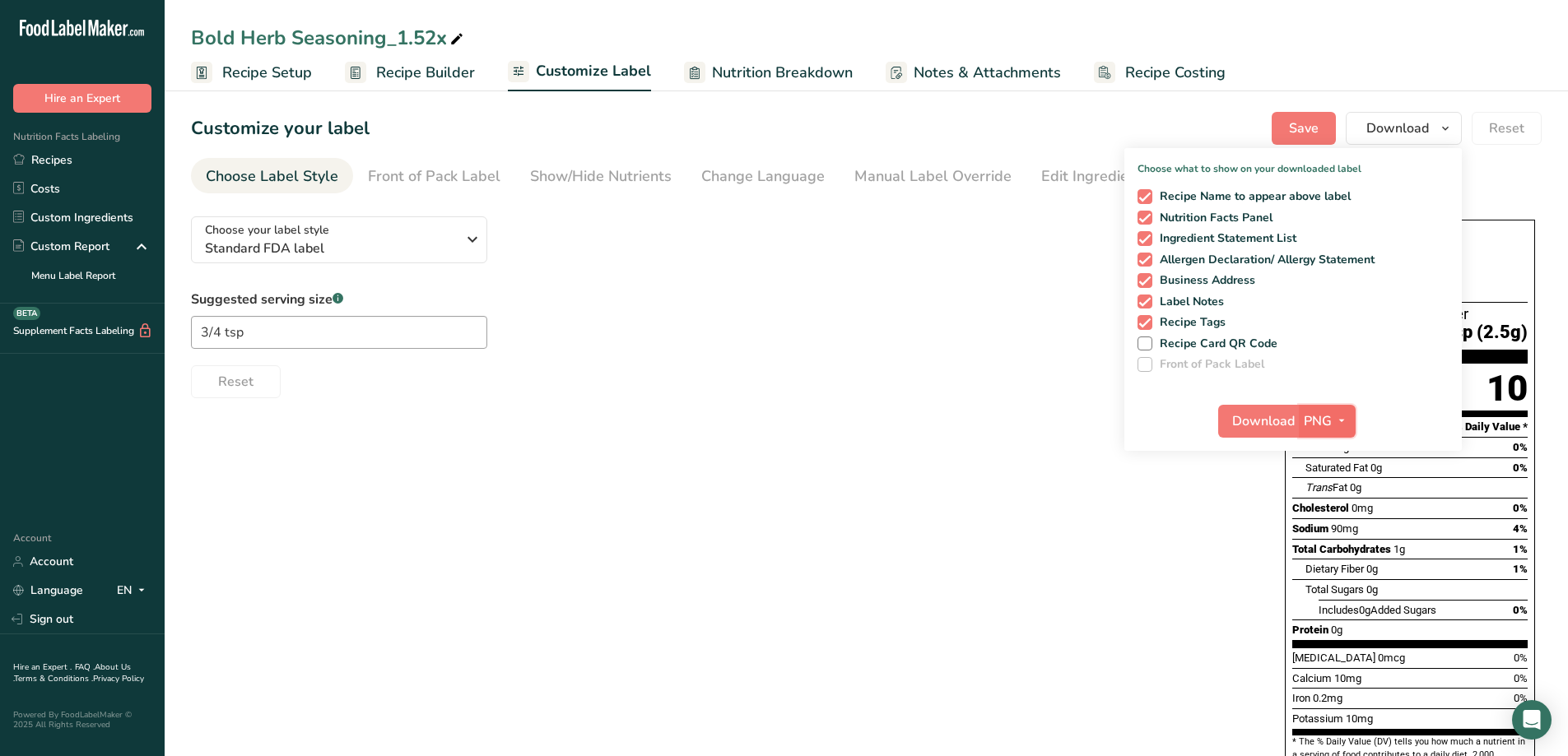
click at [1346, 424] on icon "button" at bounding box center [1342, 421] width 13 height 21
click at [1333, 533] on link "PDF" at bounding box center [1330, 536] width 52 height 27
click at [1287, 413] on span "Download" at bounding box center [1264, 421] width 63 height 20
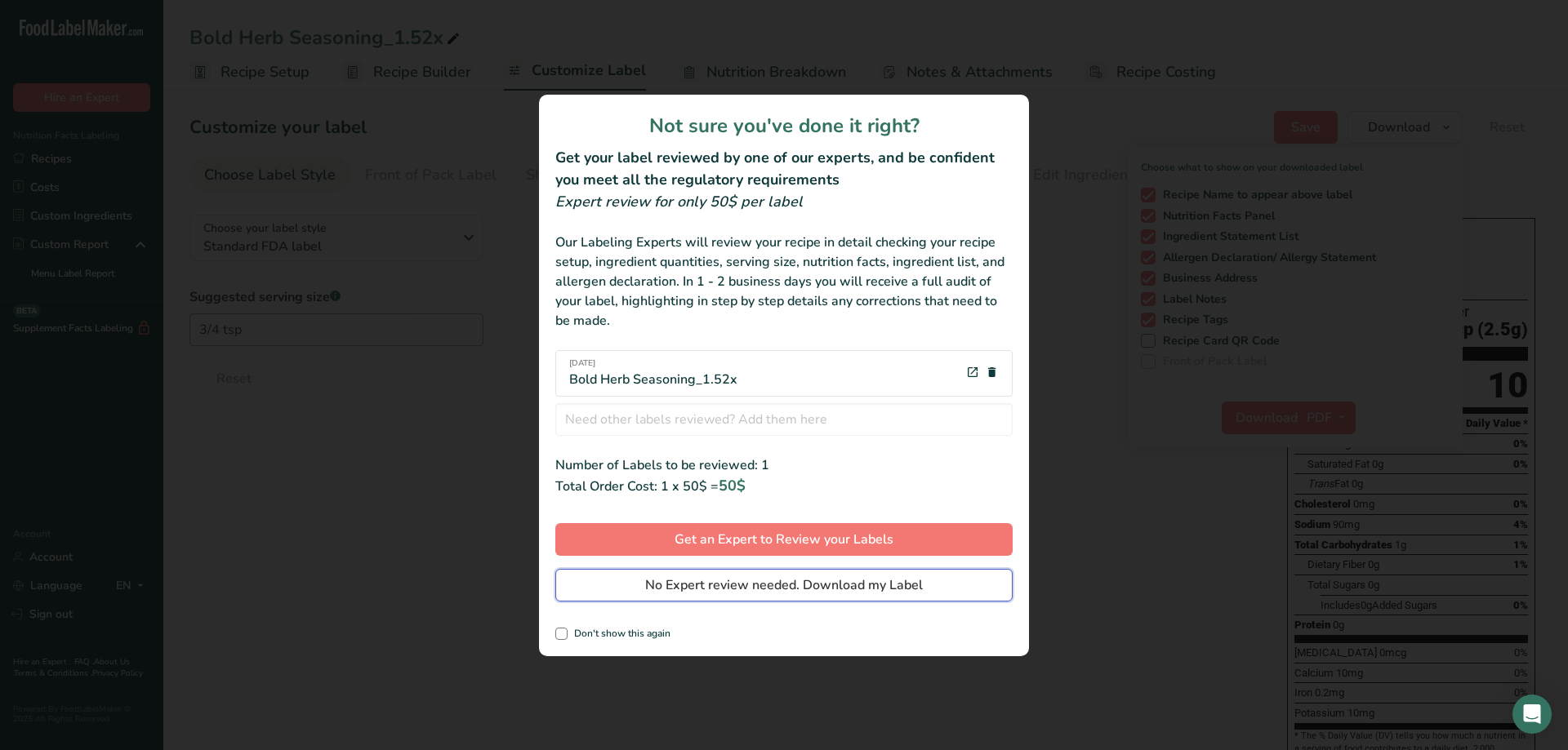
click at [791, 585] on span "No Expert review needed. Download my Label" at bounding box center [784, 585] width 278 height 19
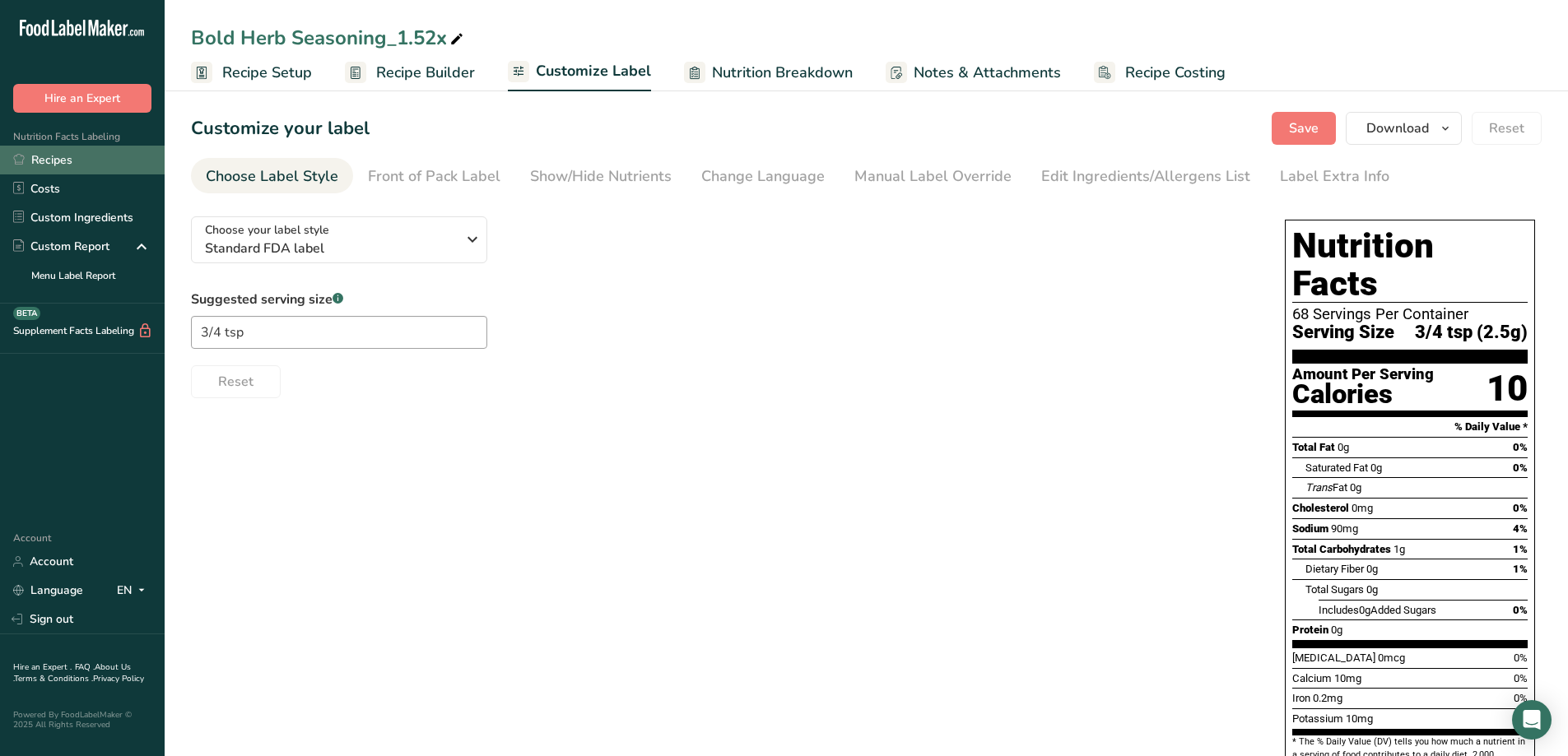
click at [61, 160] on link "Recipes" at bounding box center [82, 160] width 164 height 29
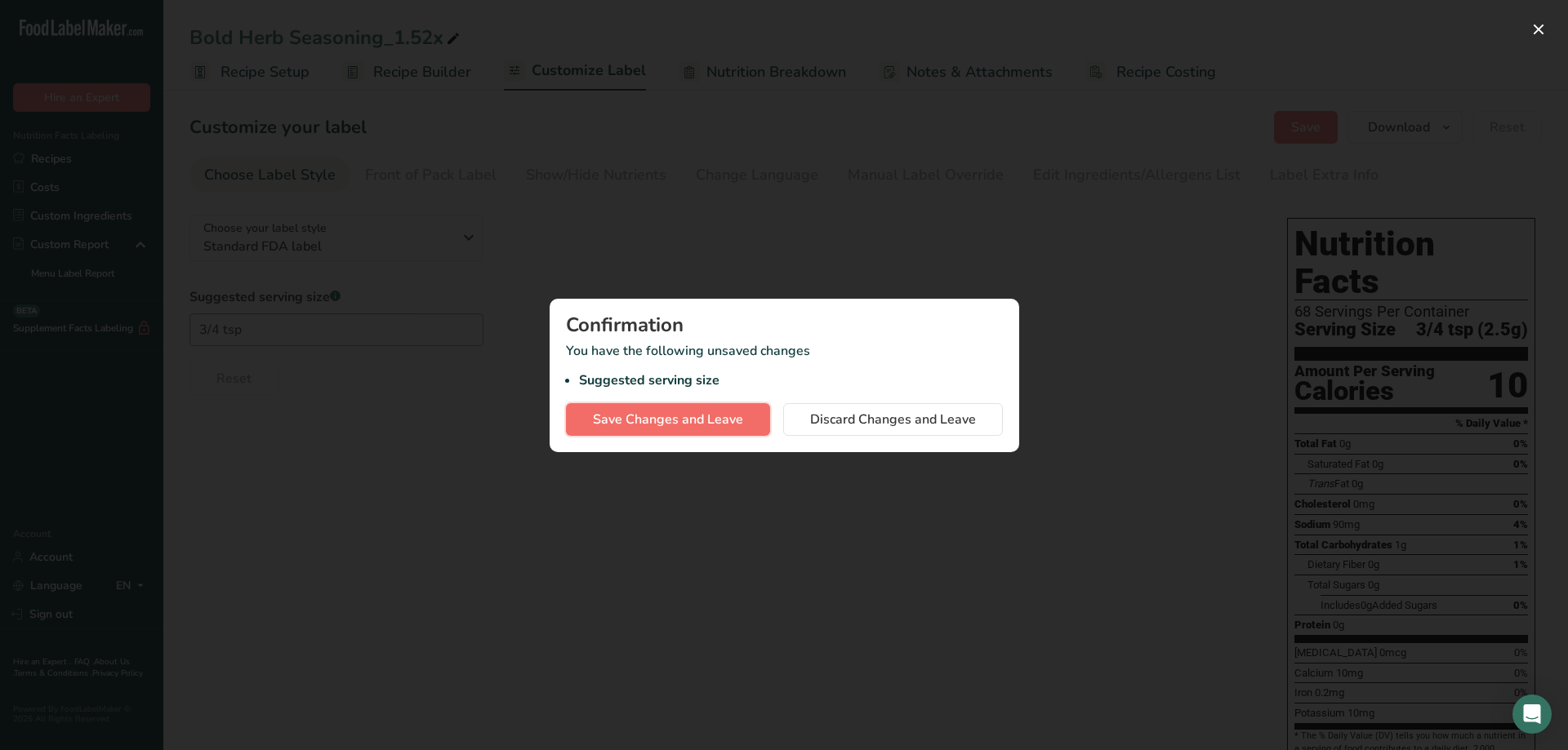
click at [686, 424] on span "Save Changes and Leave" at bounding box center [668, 419] width 150 height 19
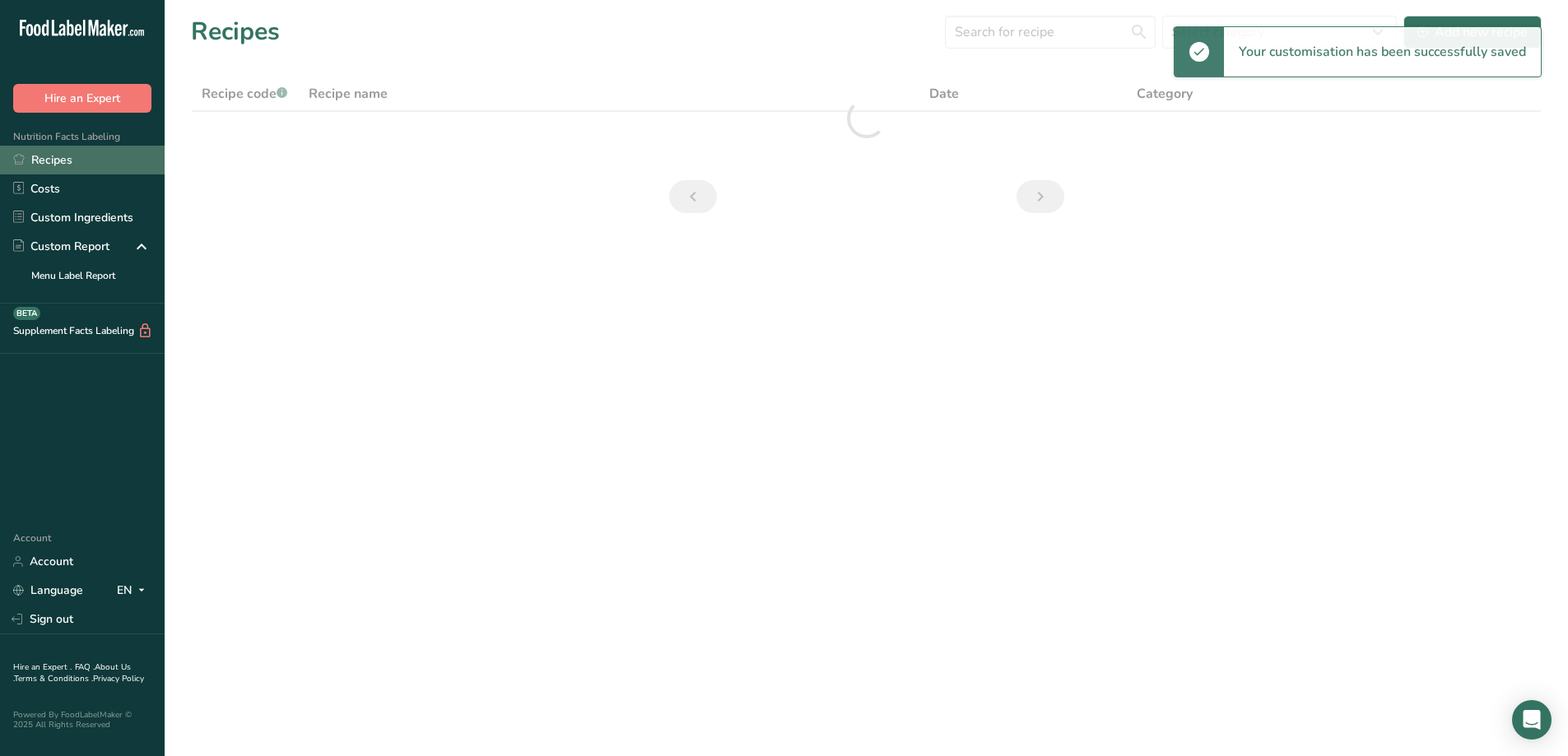
click at [65, 158] on link "Recipes" at bounding box center [82, 160] width 164 height 29
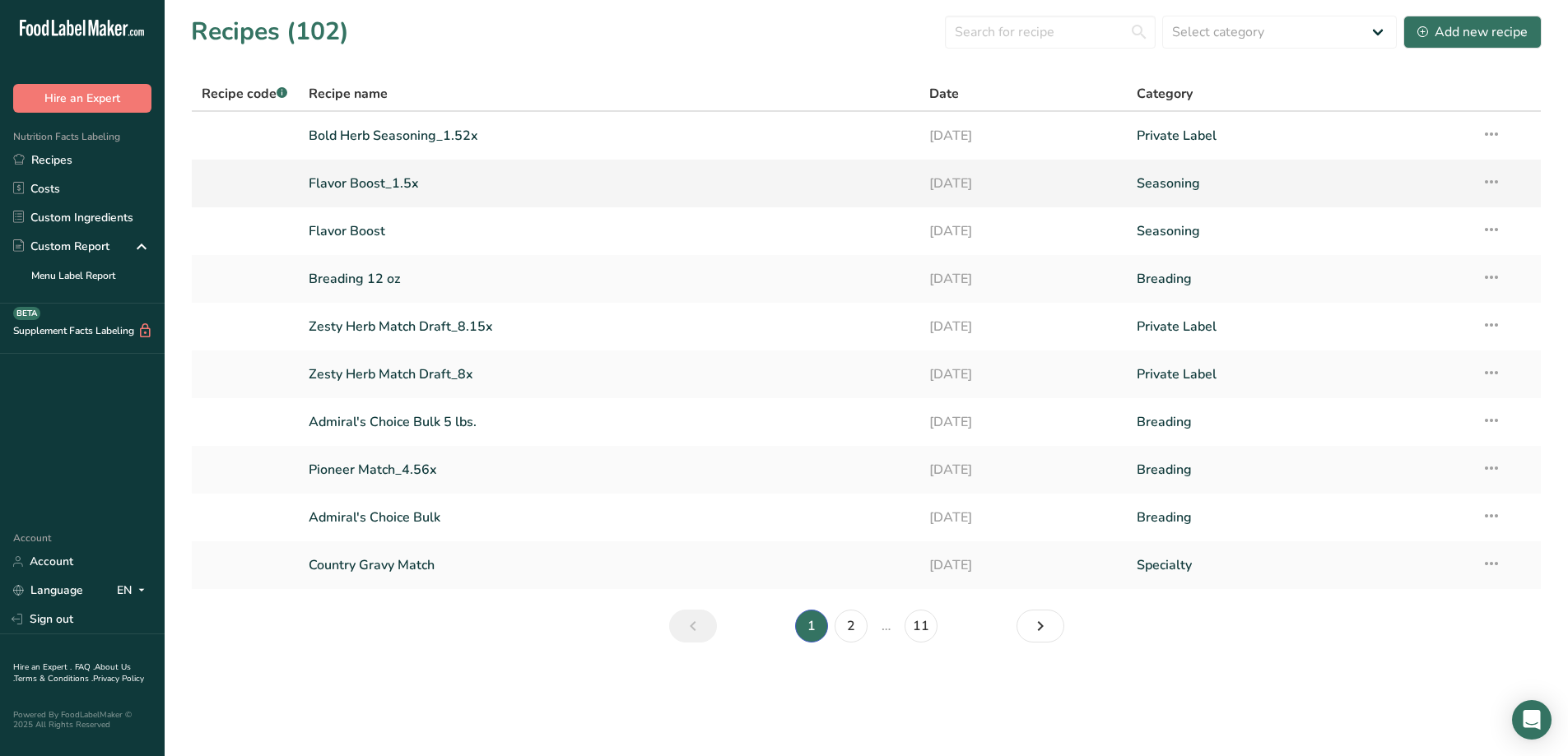
click at [368, 180] on link "Flavor Boost_1.5x" at bounding box center [610, 183] width 601 height 35
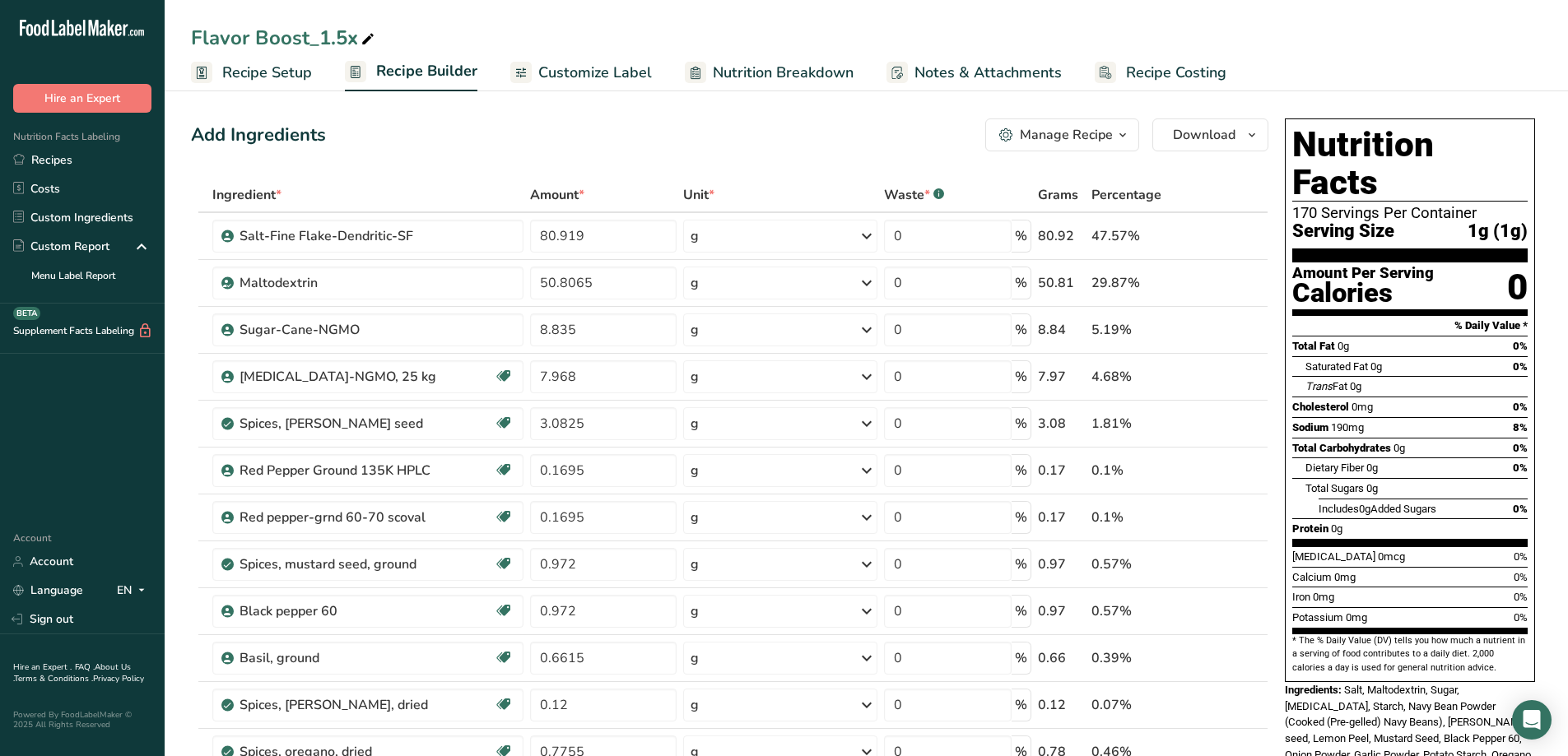
click at [593, 80] on span "Customize Label" at bounding box center [596, 73] width 114 height 22
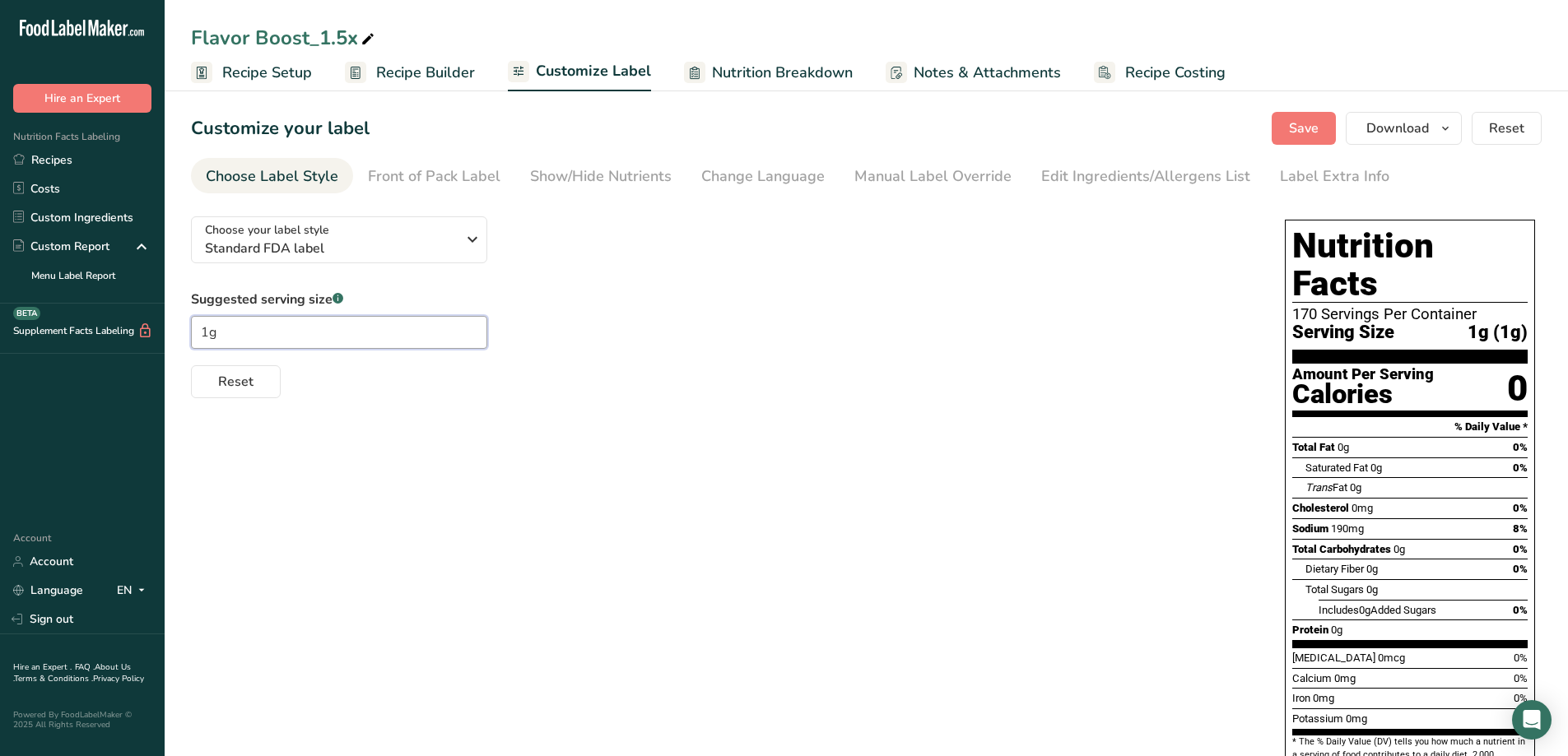
drag, startPoint x: 275, startPoint y: 333, endPoint x: 168, endPoint y: 339, distance: 107.2
click at [168, 339] on section "Customize your label Save Download Choose what to show on your downloaded label…" at bounding box center [866, 542] width 1404 height 913
type input "1/4 tsp"
click at [1443, 130] on icon "button" at bounding box center [1446, 129] width 13 height 21
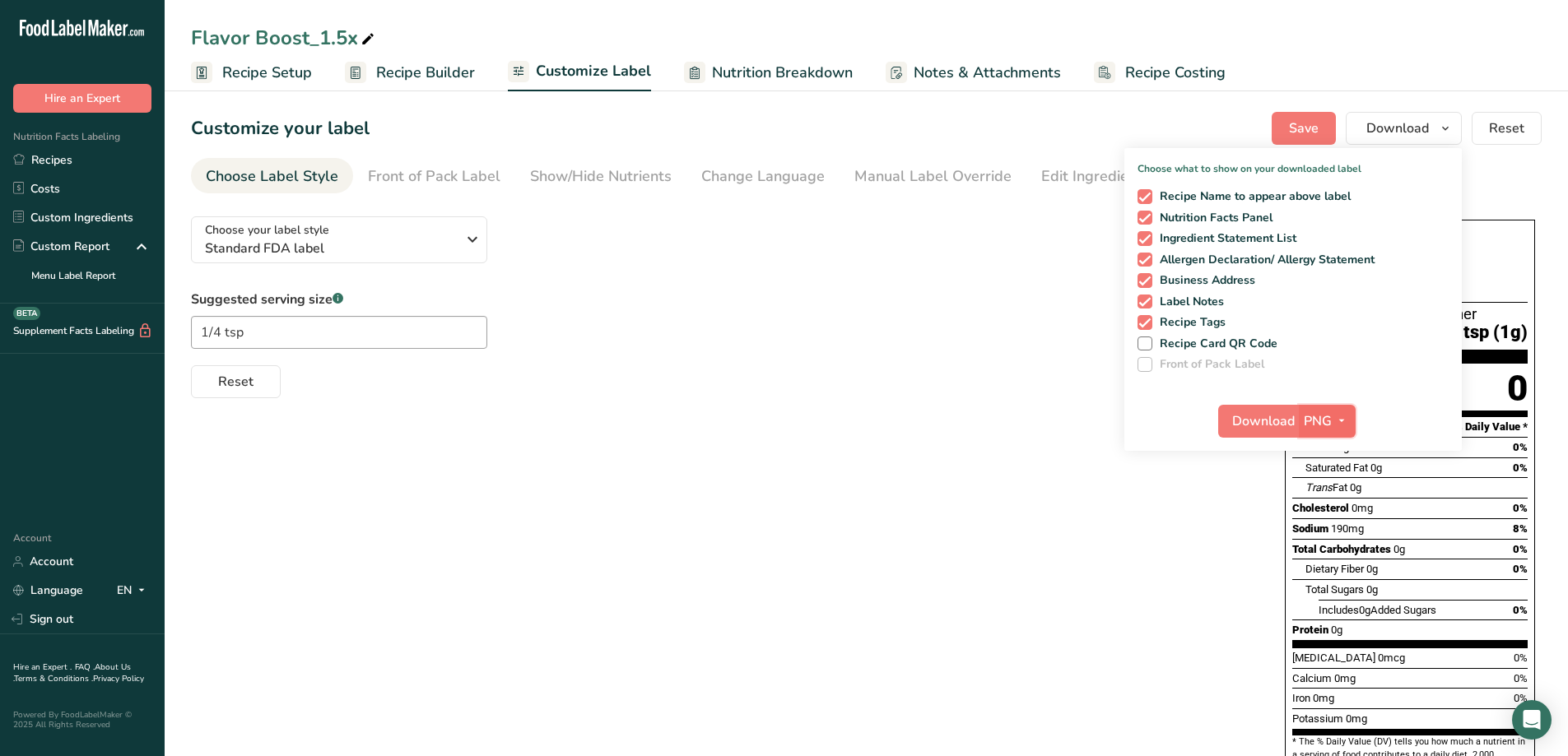
click at [1338, 415] on icon "button" at bounding box center [1342, 421] width 13 height 21
click at [1330, 541] on link "PDF" at bounding box center [1330, 536] width 52 height 27
click at [1249, 418] on span "Download" at bounding box center [1264, 421] width 63 height 20
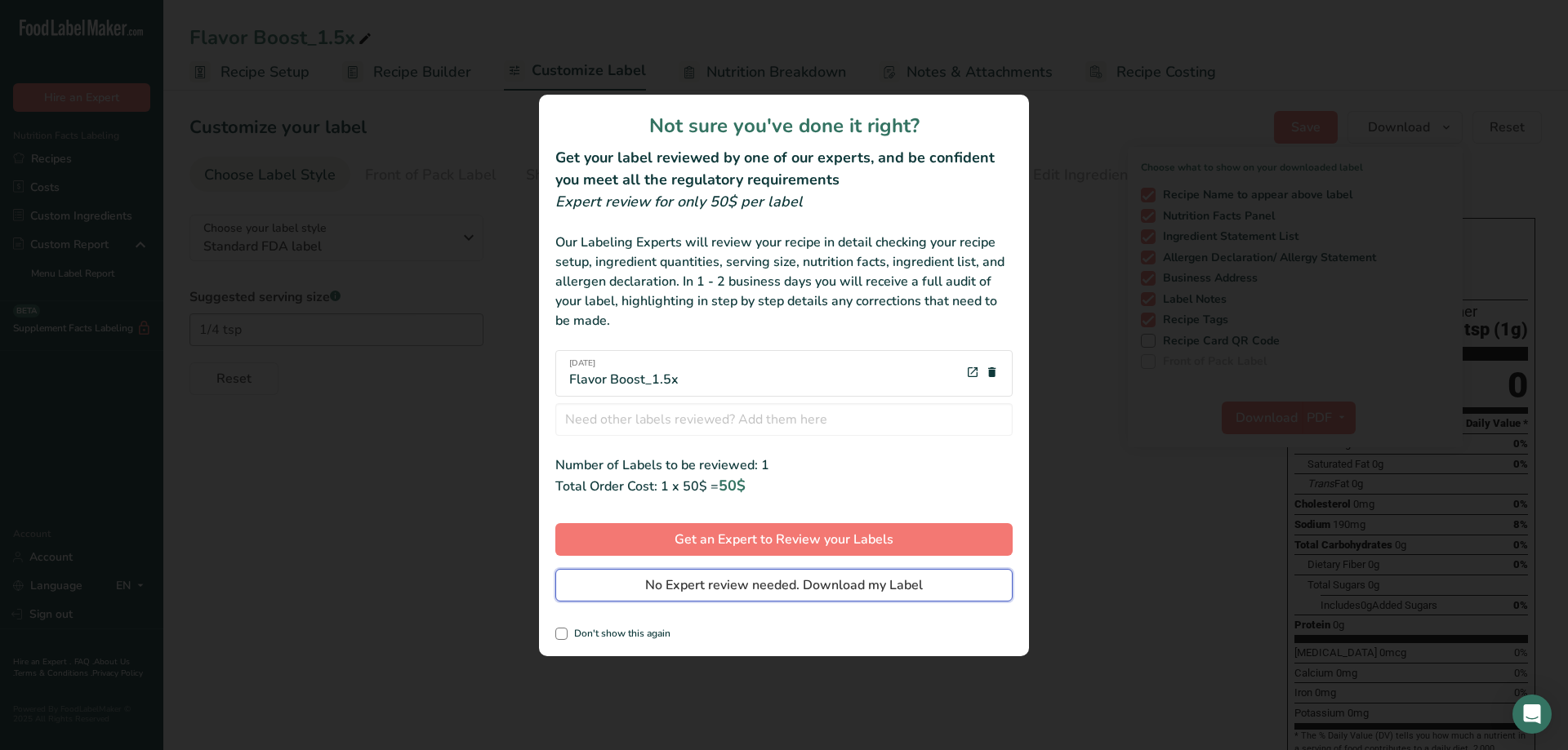
click at [895, 584] on span "No Expert review needed. Download my Label" at bounding box center [784, 585] width 278 height 19
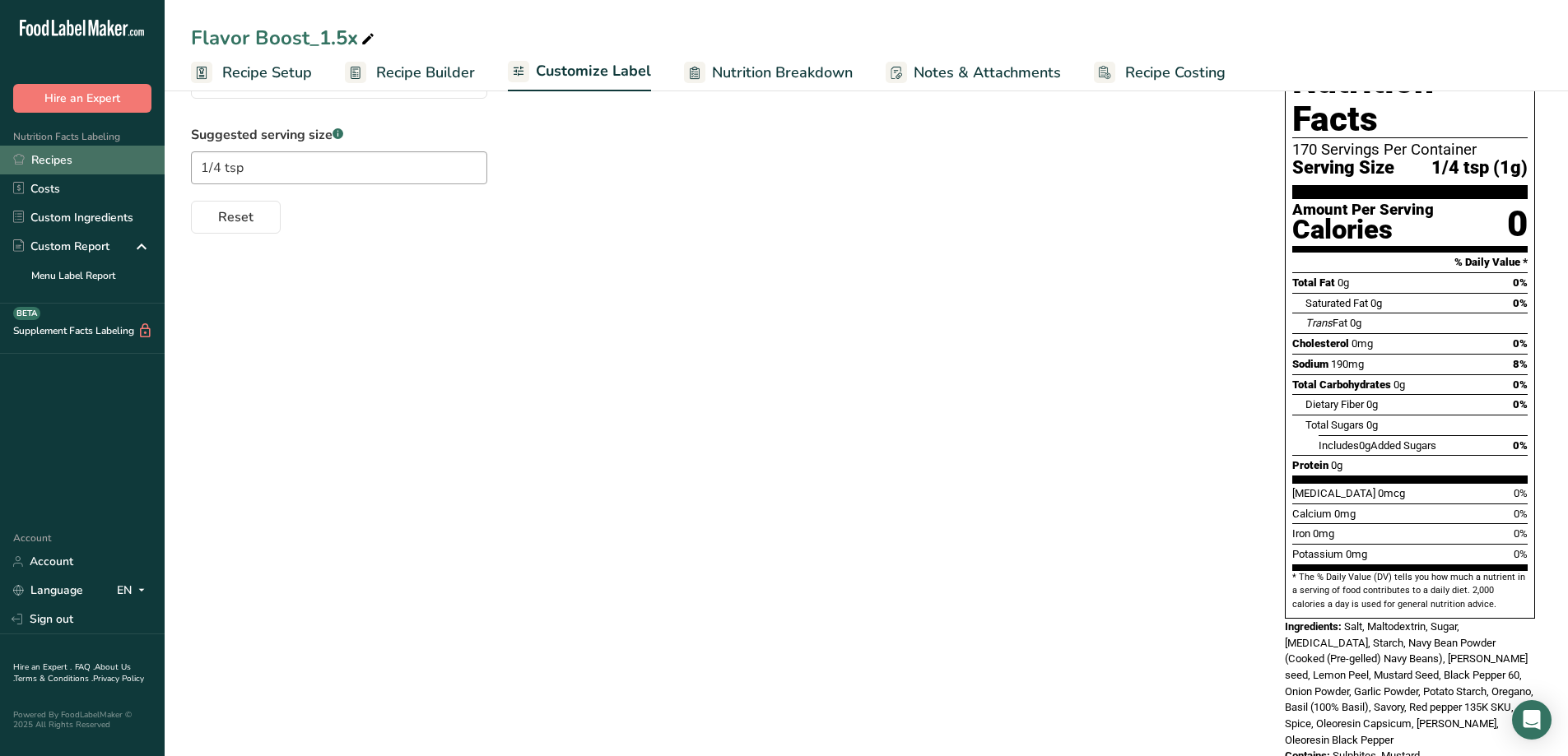
click at [51, 161] on link "Recipes" at bounding box center [82, 160] width 164 height 29
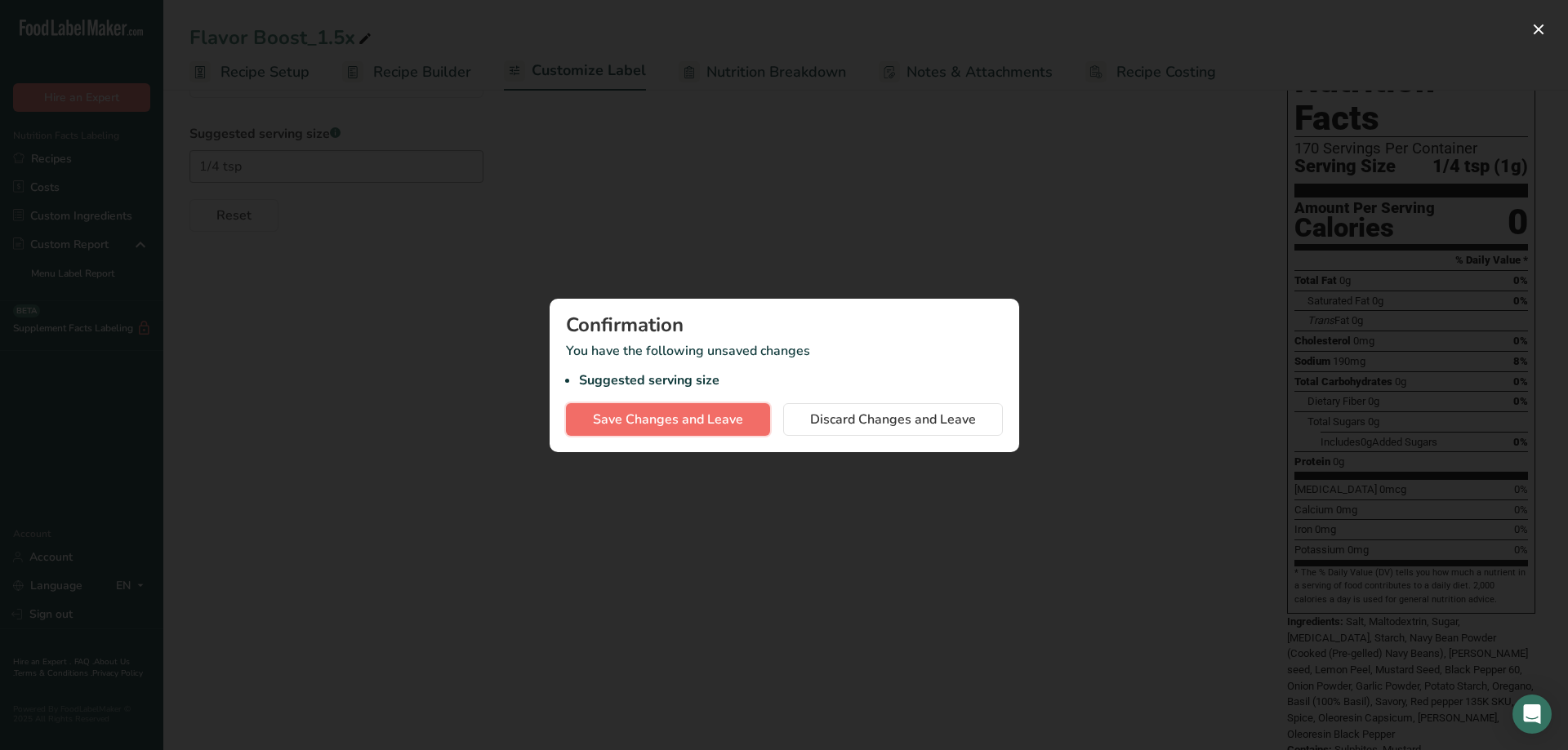
click at [721, 423] on span "Save Changes and Leave" at bounding box center [668, 419] width 150 height 19
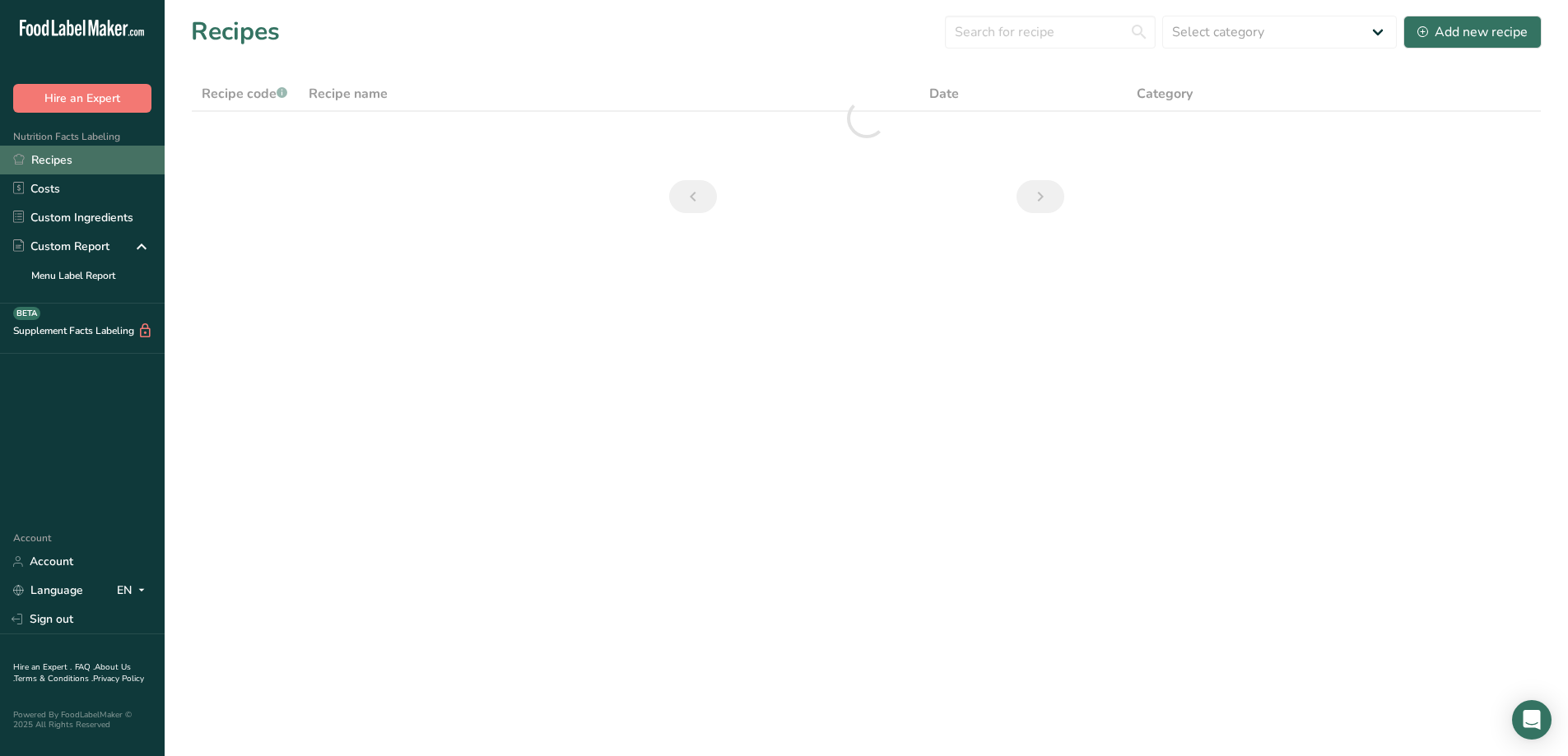
click at [75, 164] on link "Recipes" at bounding box center [82, 160] width 164 height 29
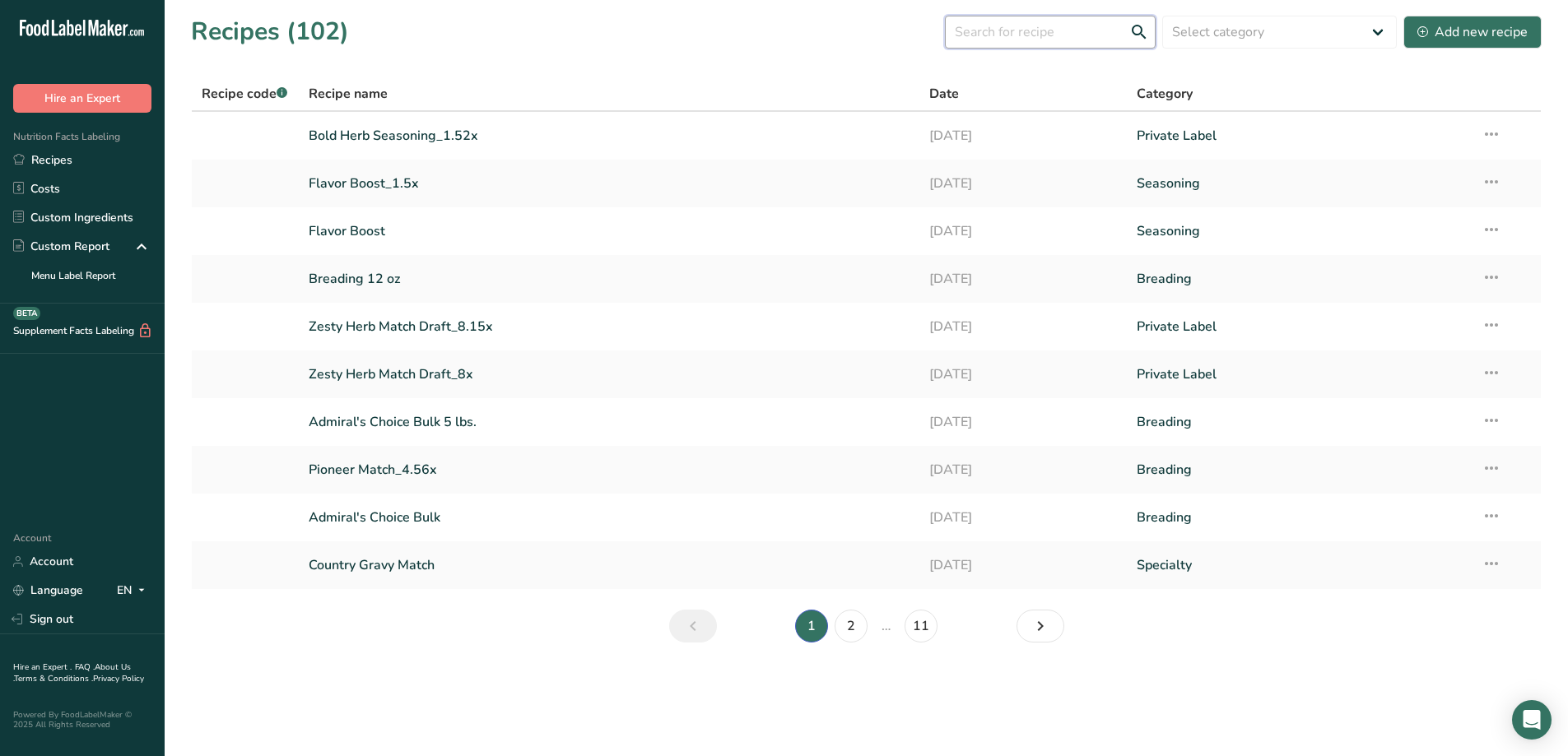
click at [1089, 39] on input "text" at bounding box center [1051, 32] width 211 height 33
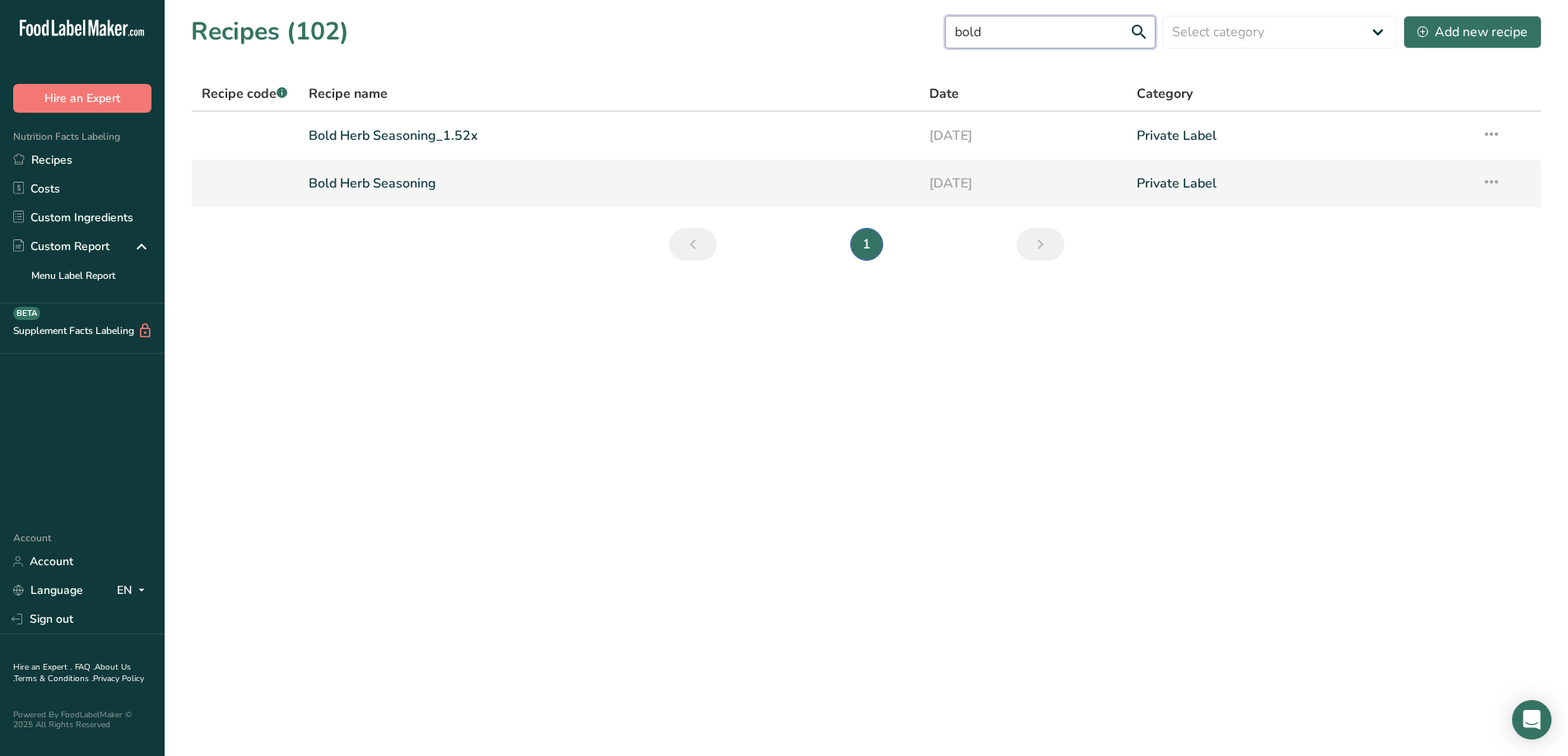
type input "bold"
click at [405, 179] on link "Bold Herb Seasoning" at bounding box center [610, 183] width 601 height 35
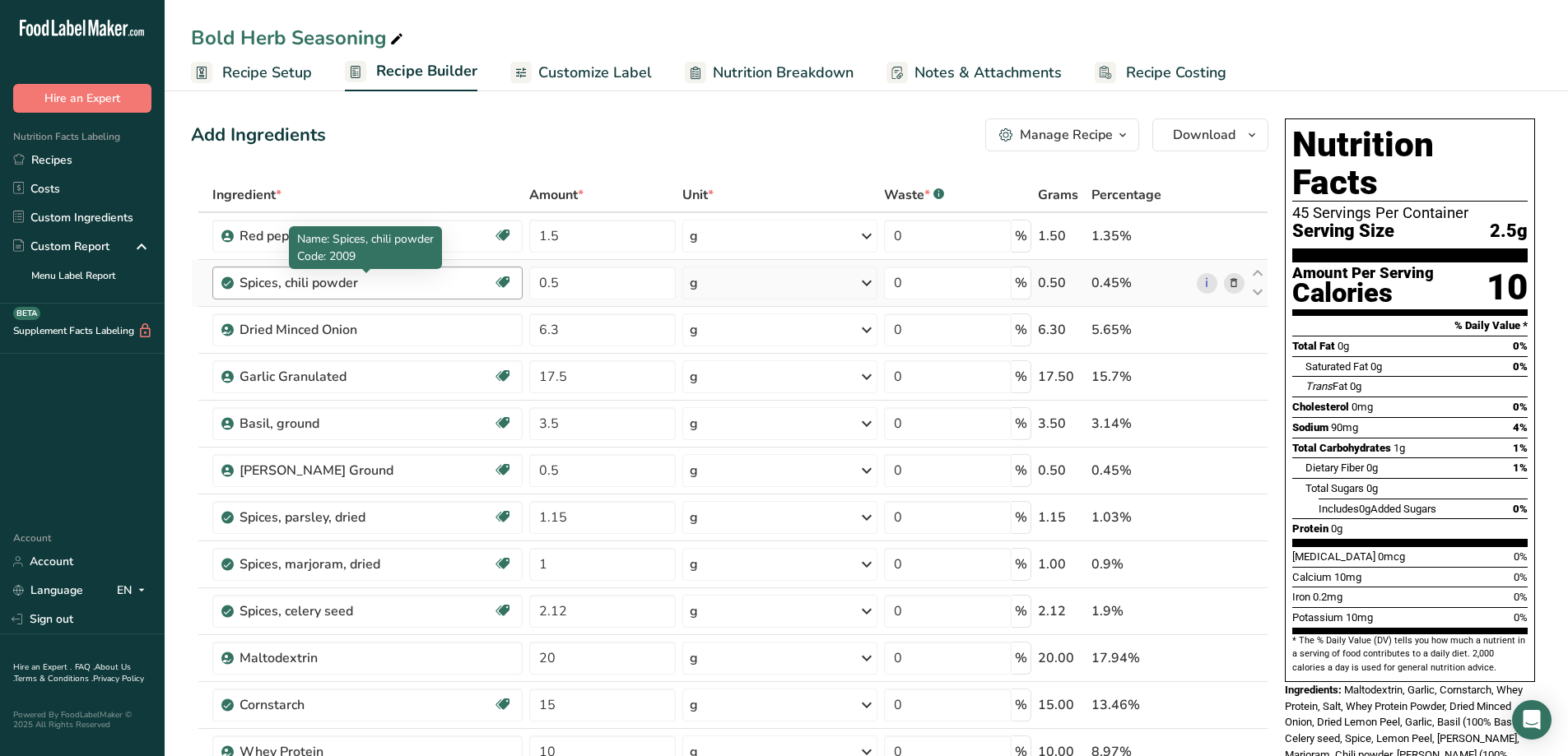
click at [405, 286] on div "Spices, chili powder" at bounding box center [343, 283] width 205 height 20
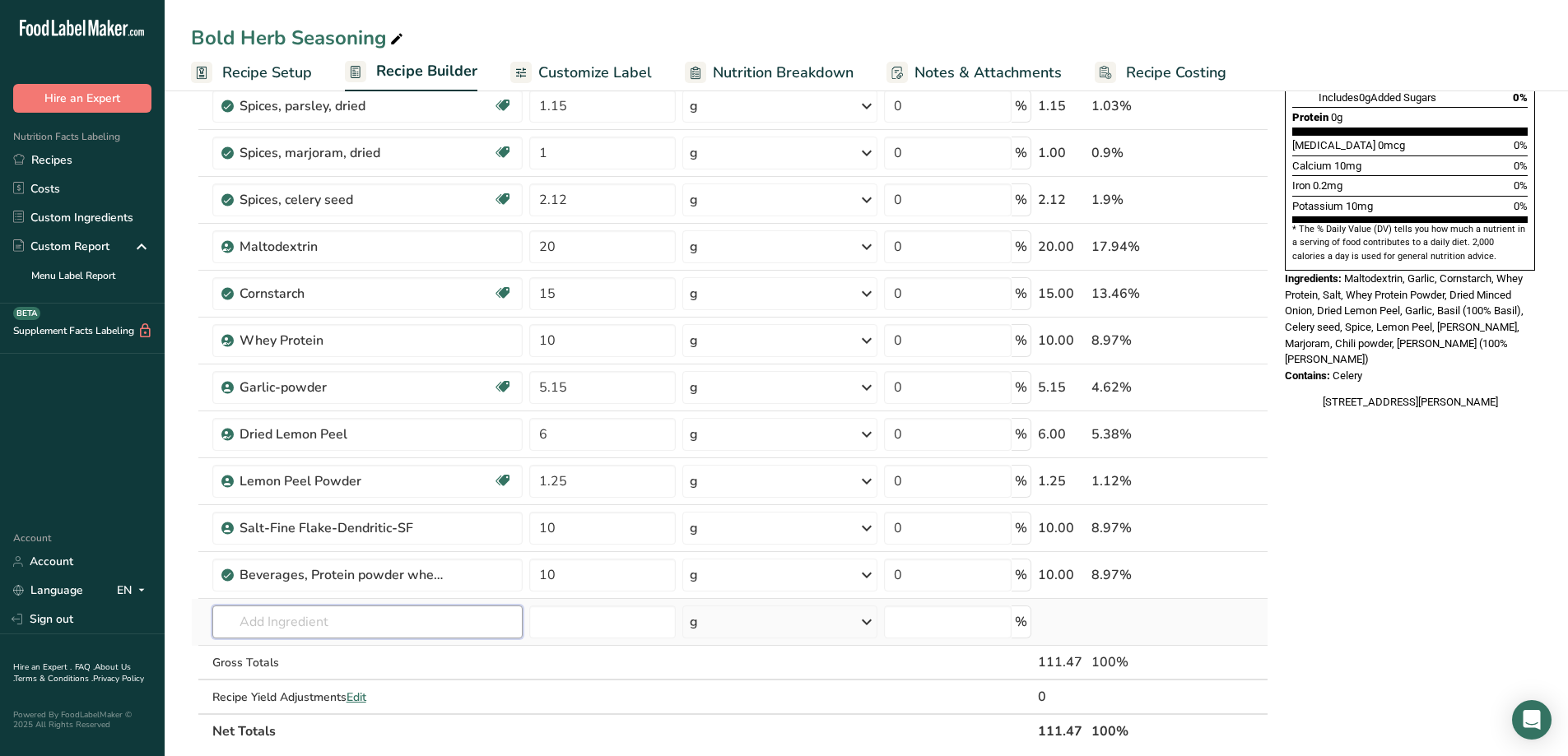
click at [386, 629] on input "text" at bounding box center [367, 622] width 310 height 33
type input "chili powder chi"
click at [339, 592] on div "Add your own ingredient" at bounding box center [368, 592] width 284 height 18
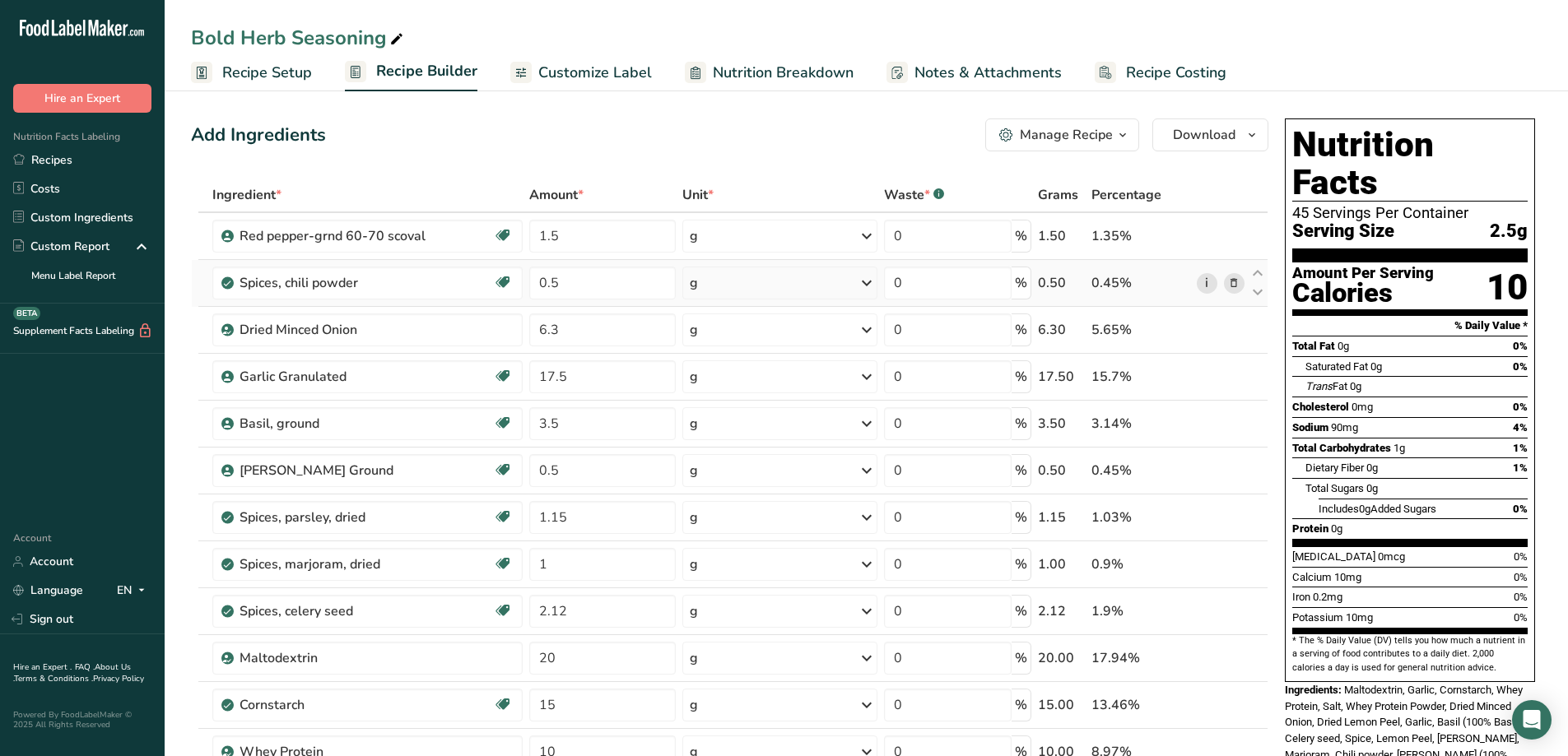
click at [1211, 285] on link "i" at bounding box center [1208, 284] width 21 height 21
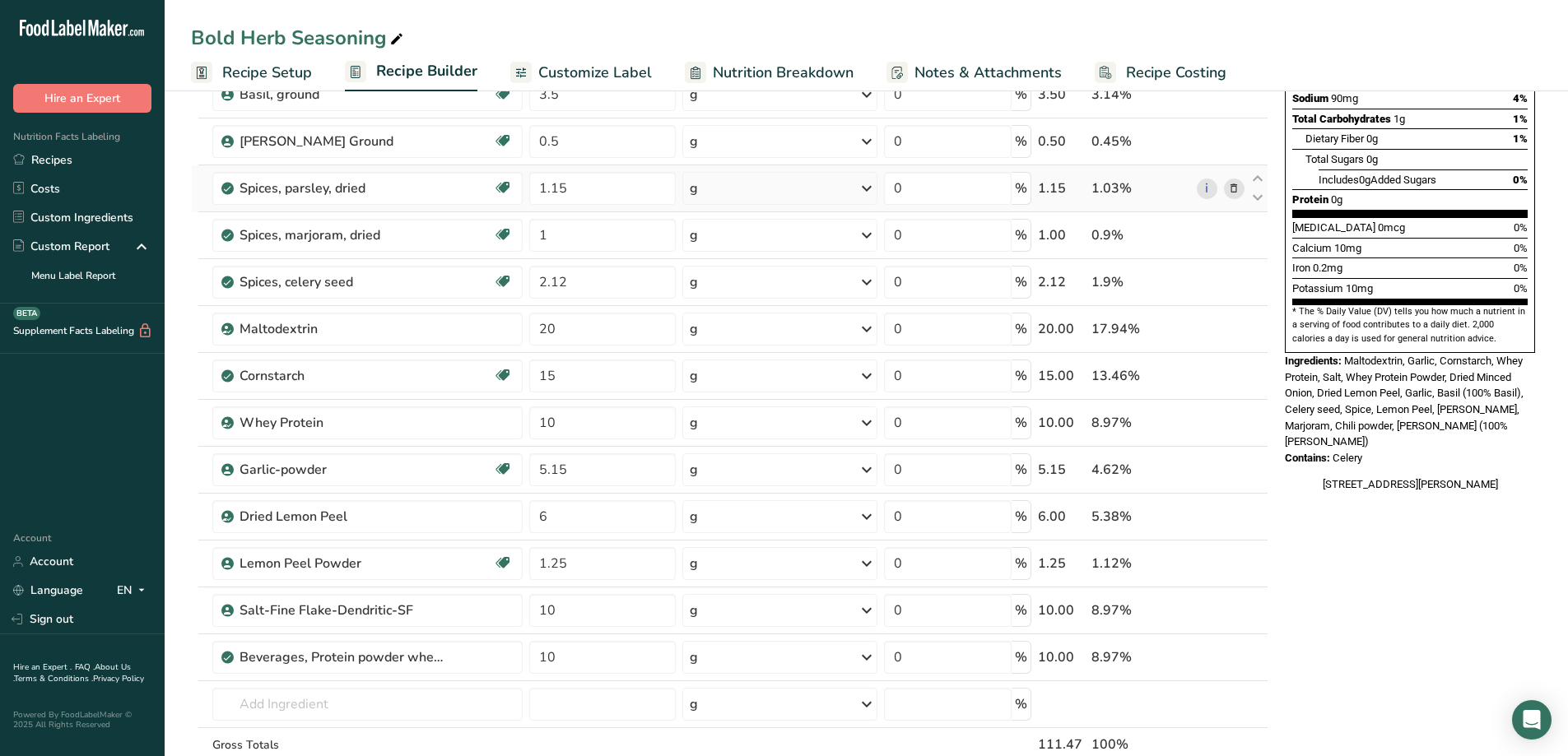
scroll to position [412, 0]
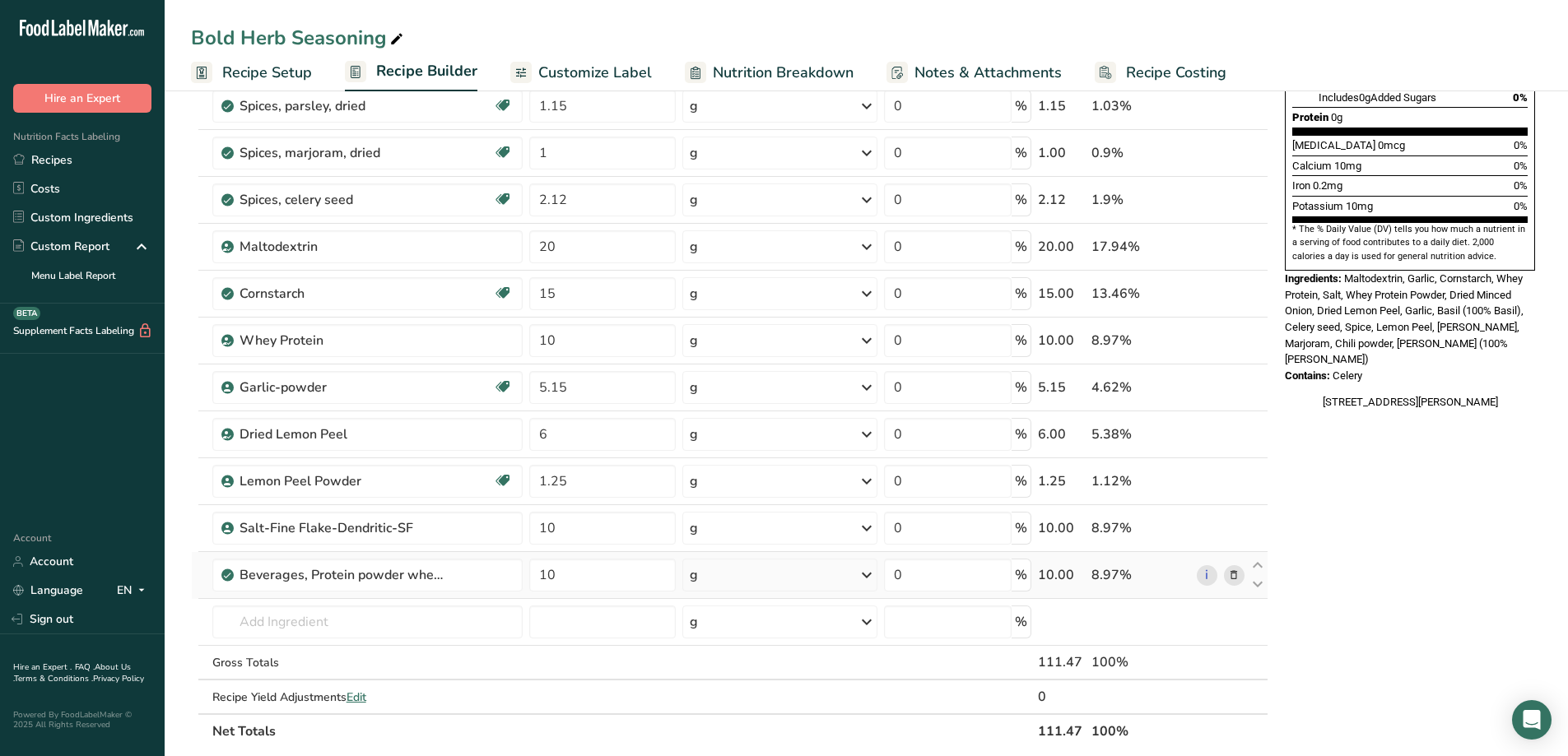
click at [1233, 578] on icon at bounding box center [1234, 575] width 11 height 18
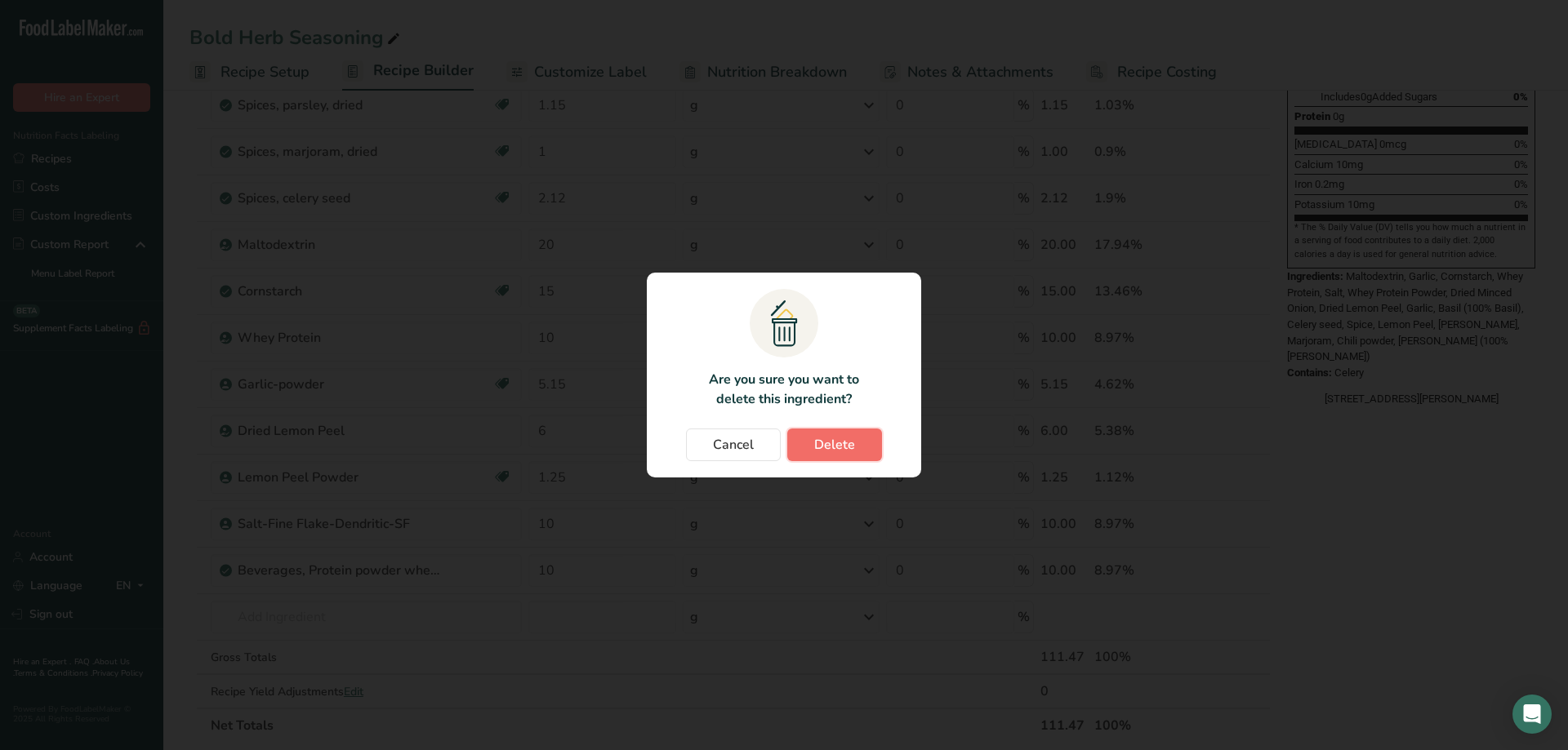
click at [854, 450] on button "Delete" at bounding box center [834, 444] width 94 height 32
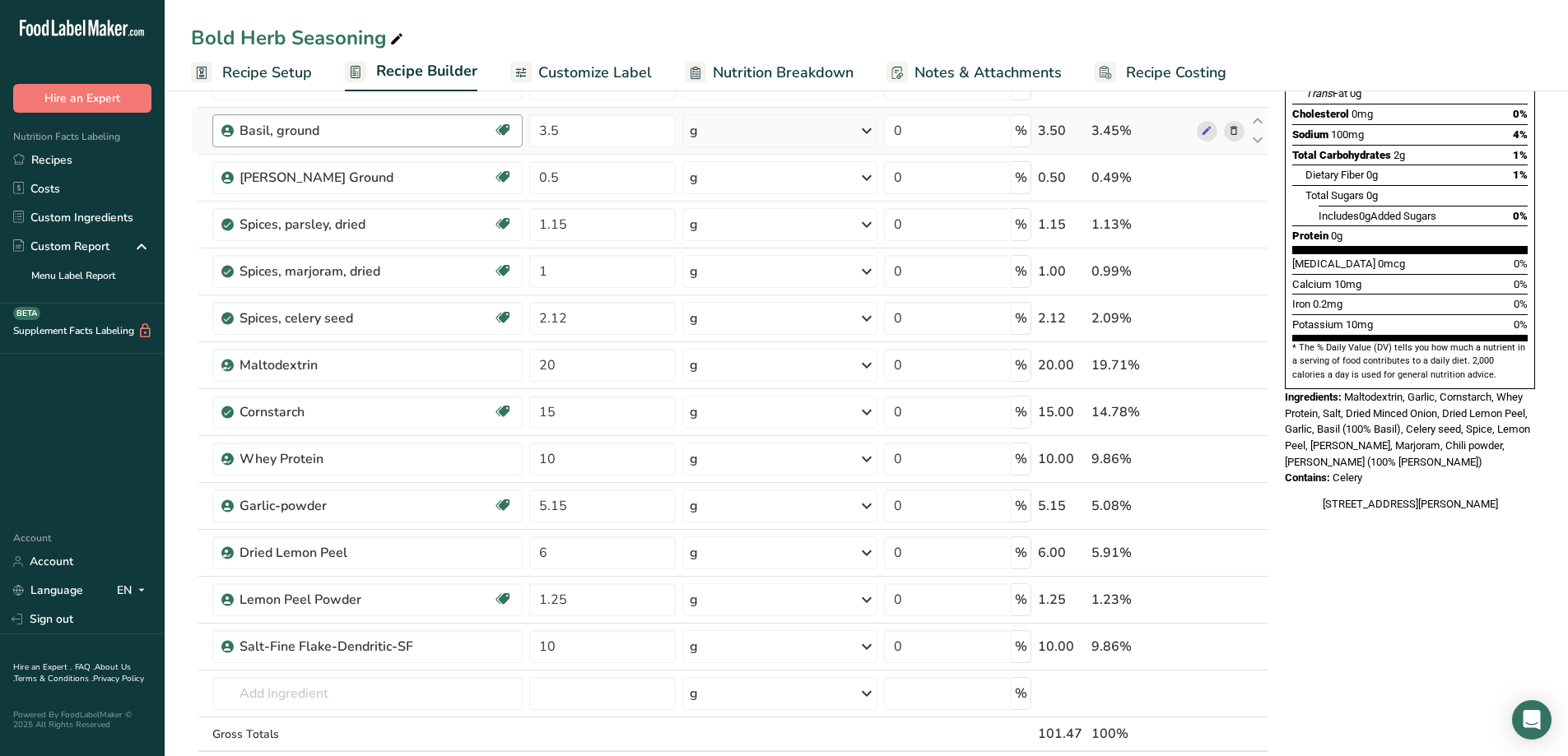
scroll to position [0, 0]
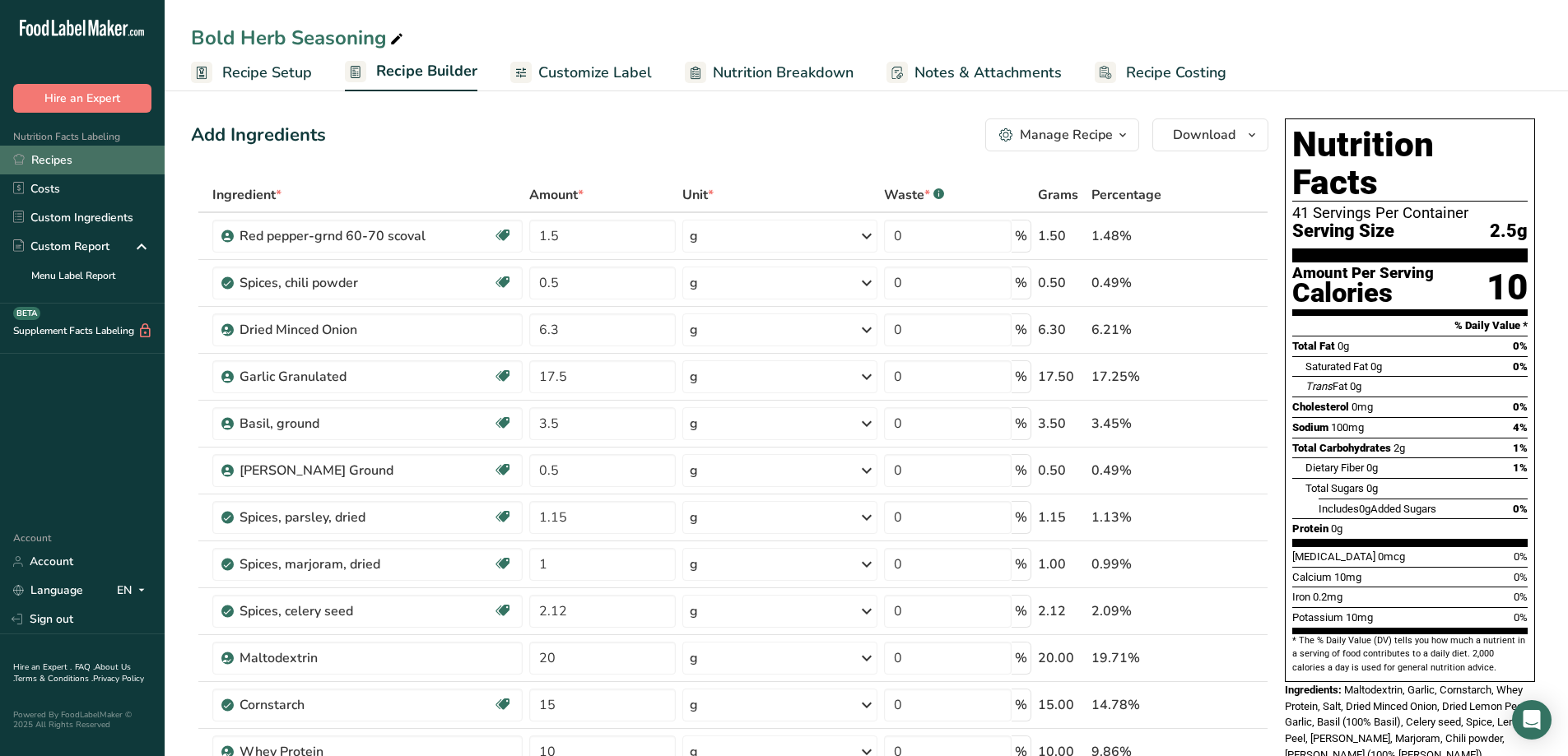
click at [66, 151] on link "Recipes" at bounding box center [82, 160] width 164 height 29
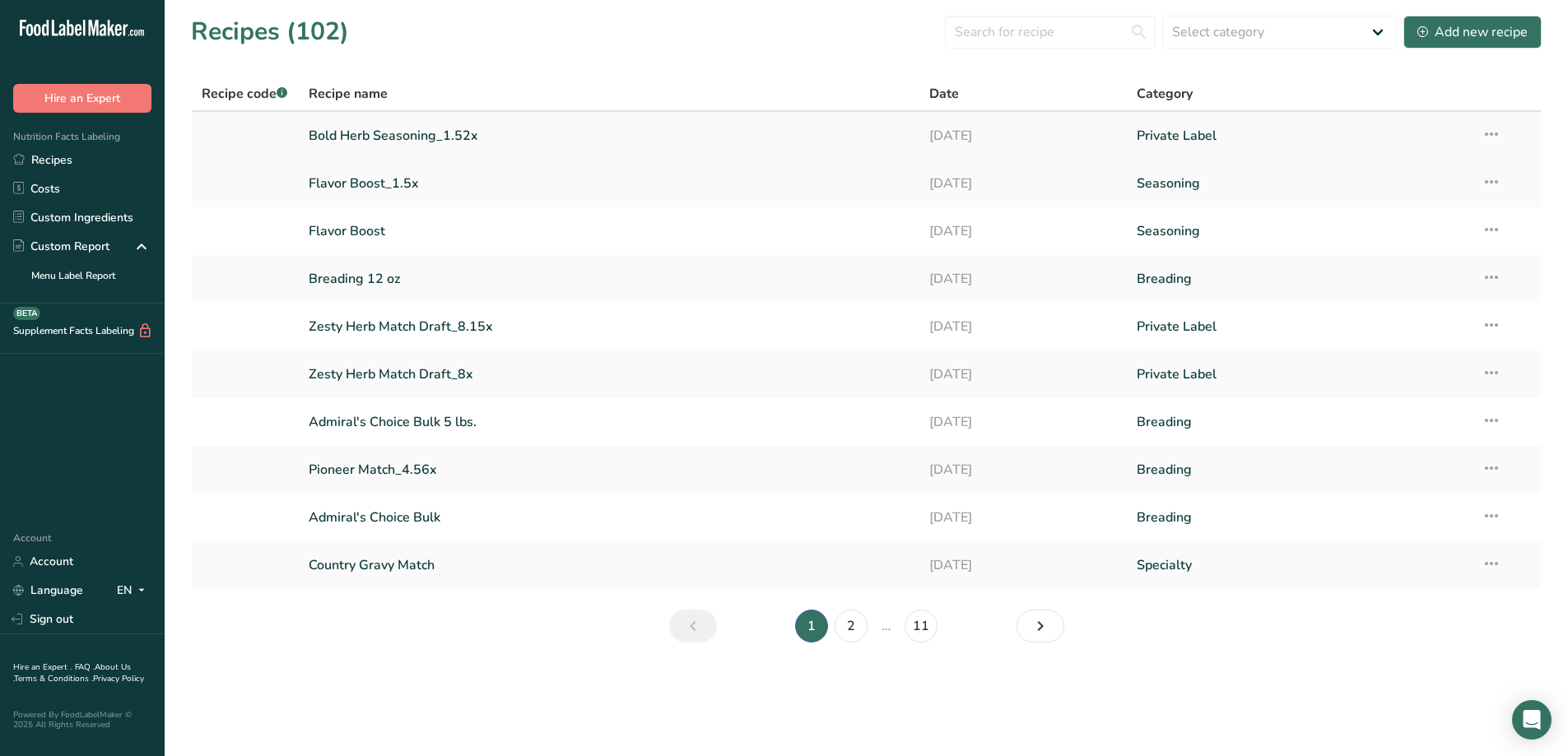
click at [399, 135] on link "Bold Herb Seasoning_1.52x" at bounding box center [610, 135] width 601 height 35
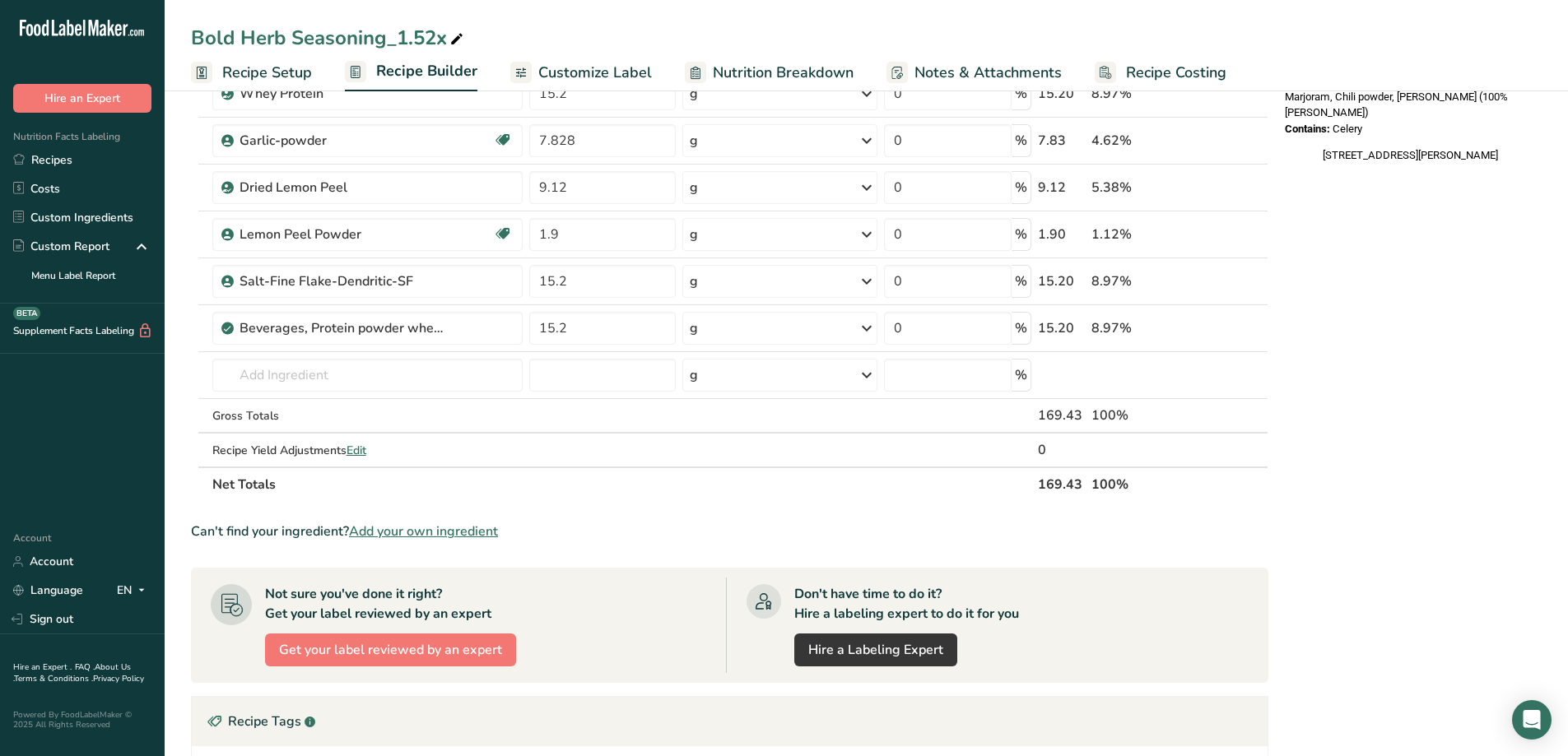
scroll to position [823, 0]
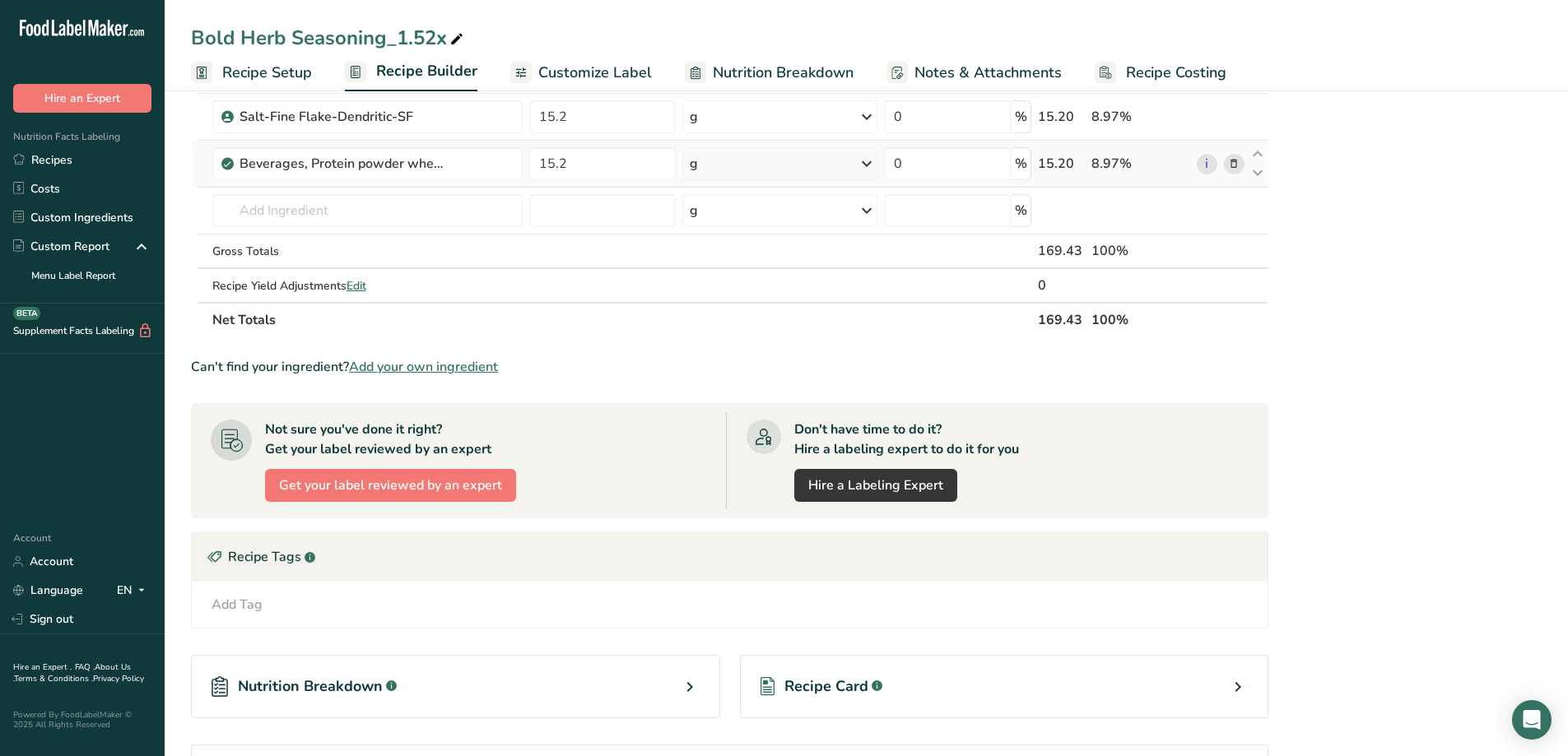
click at [1225, 163] on span at bounding box center [1234, 163] width 20 height 20
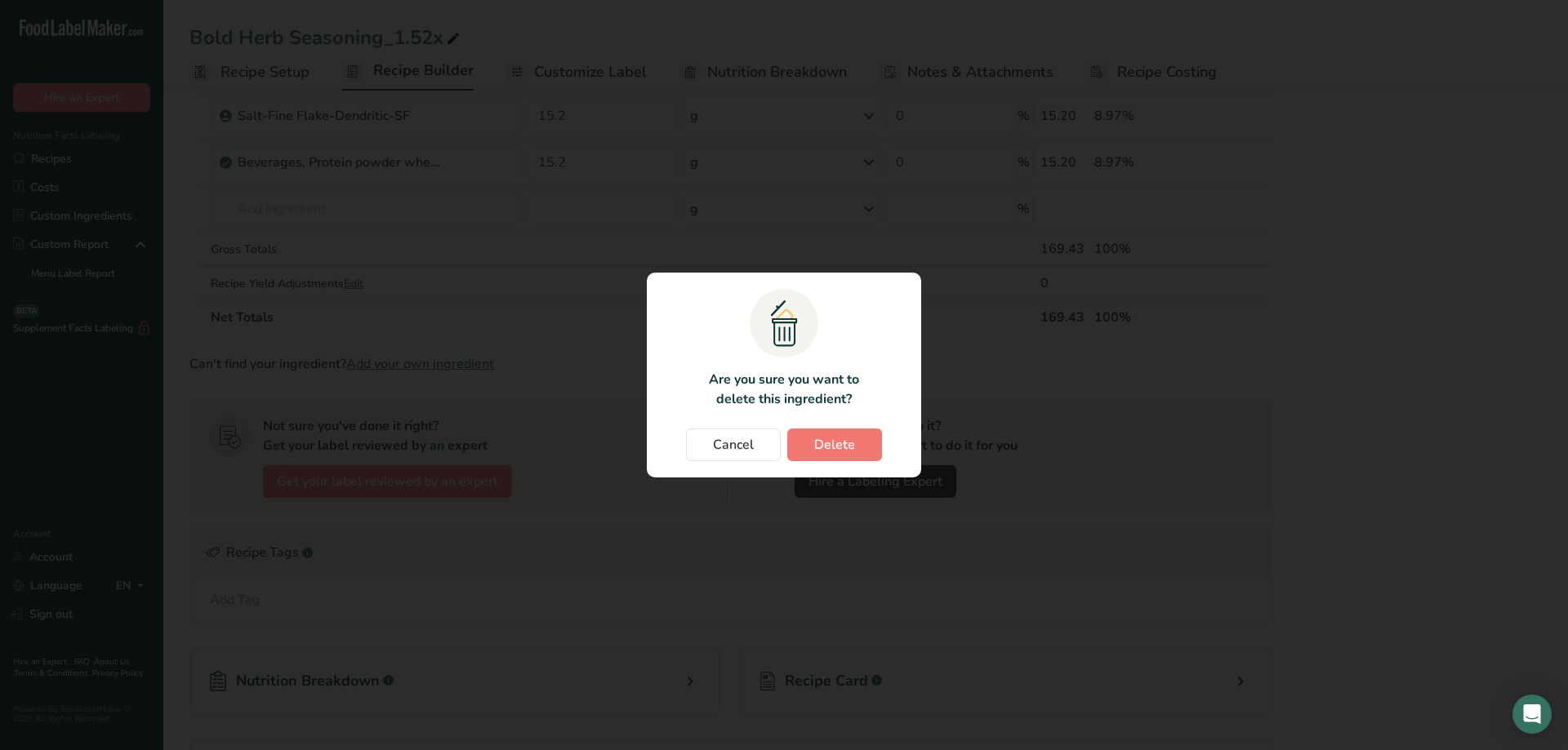
click at [873, 418] on section ".a{fill:#f5f3ed;}.b,.e{fill:#0f393a;}.c{fill:none;}.d{fill:#f2c549;}.e{stroke:r…" at bounding box center [784, 374] width 274 height 205
click at [861, 442] on button "Delete" at bounding box center [834, 444] width 94 height 32
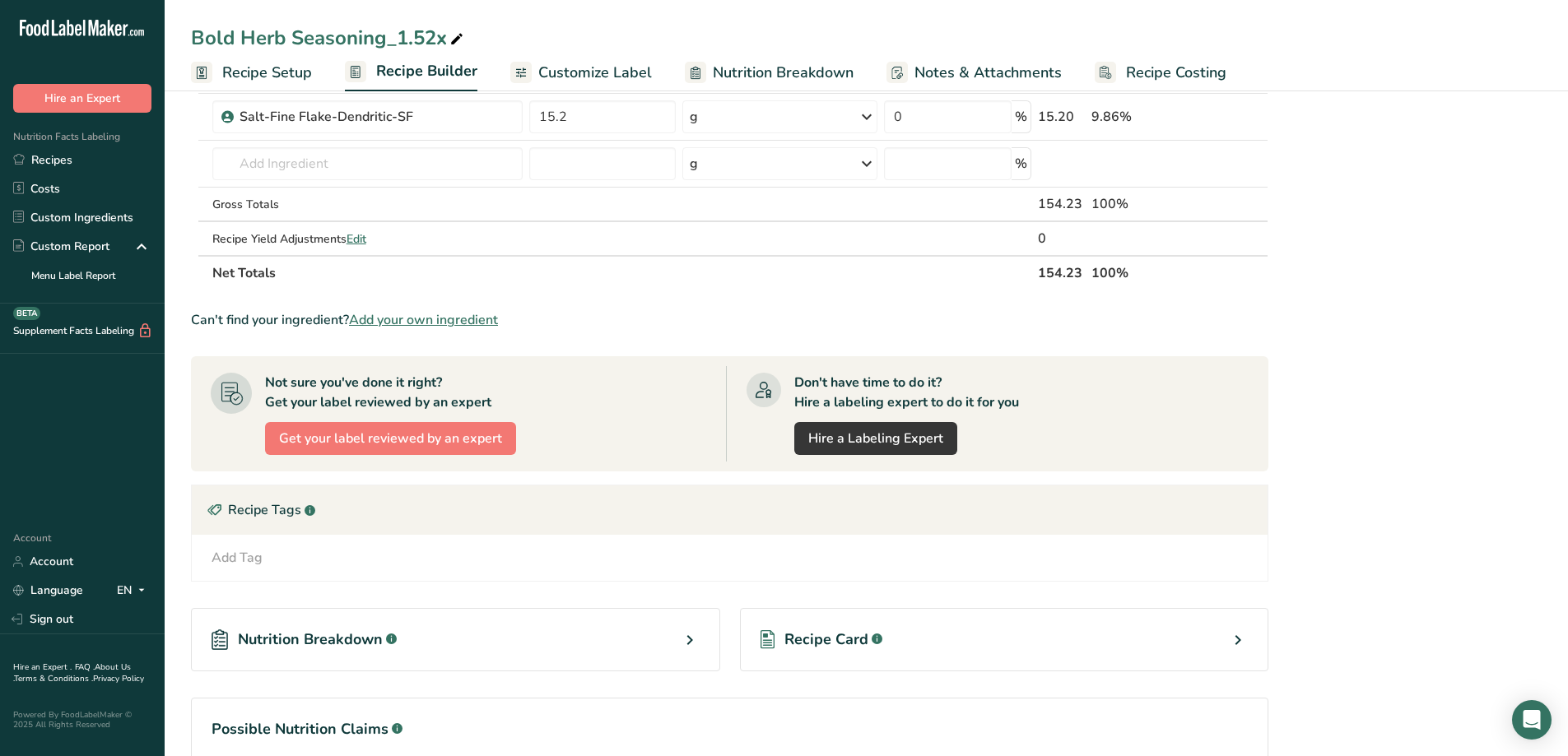
scroll to position [412, 0]
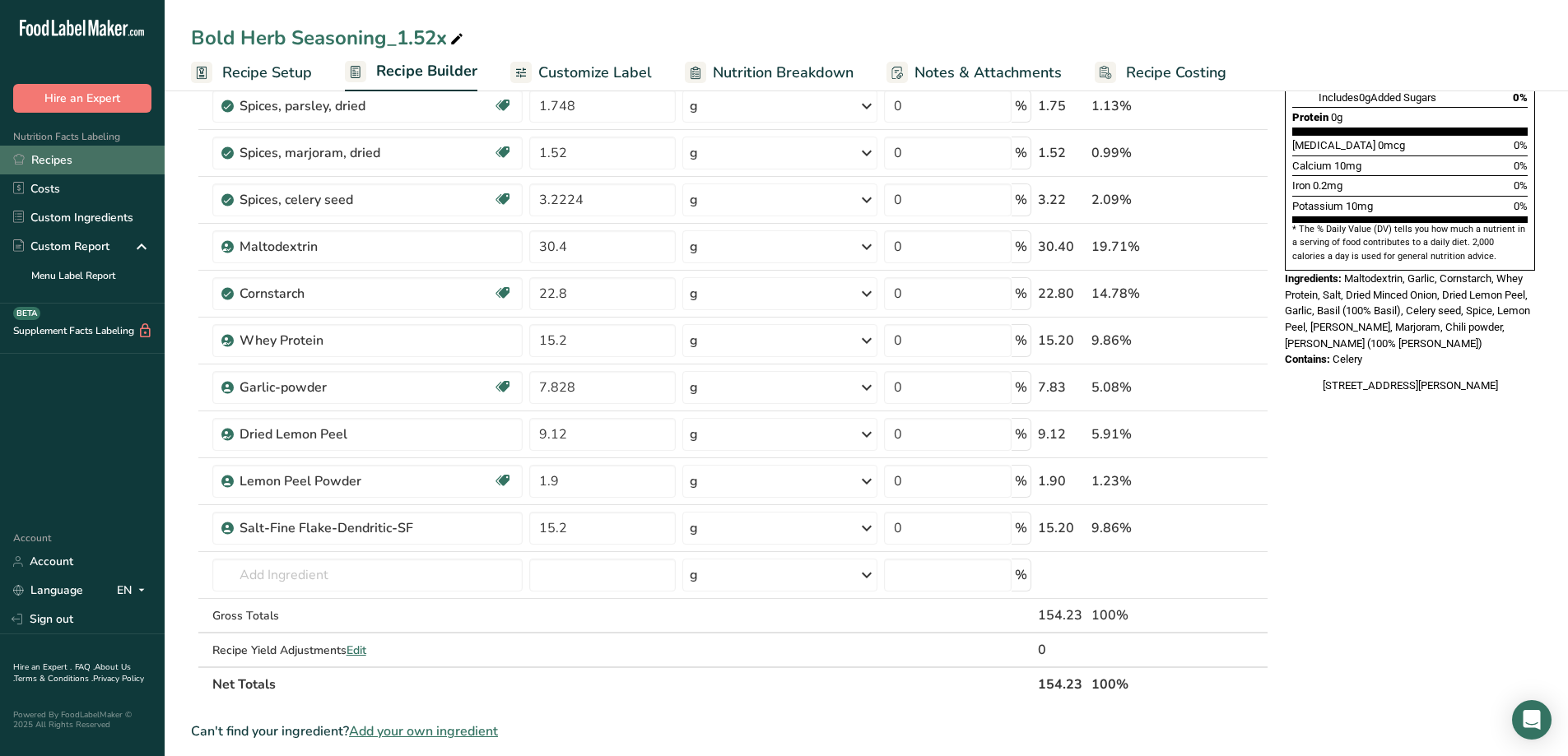
click at [64, 159] on link "Recipes" at bounding box center [82, 160] width 164 height 29
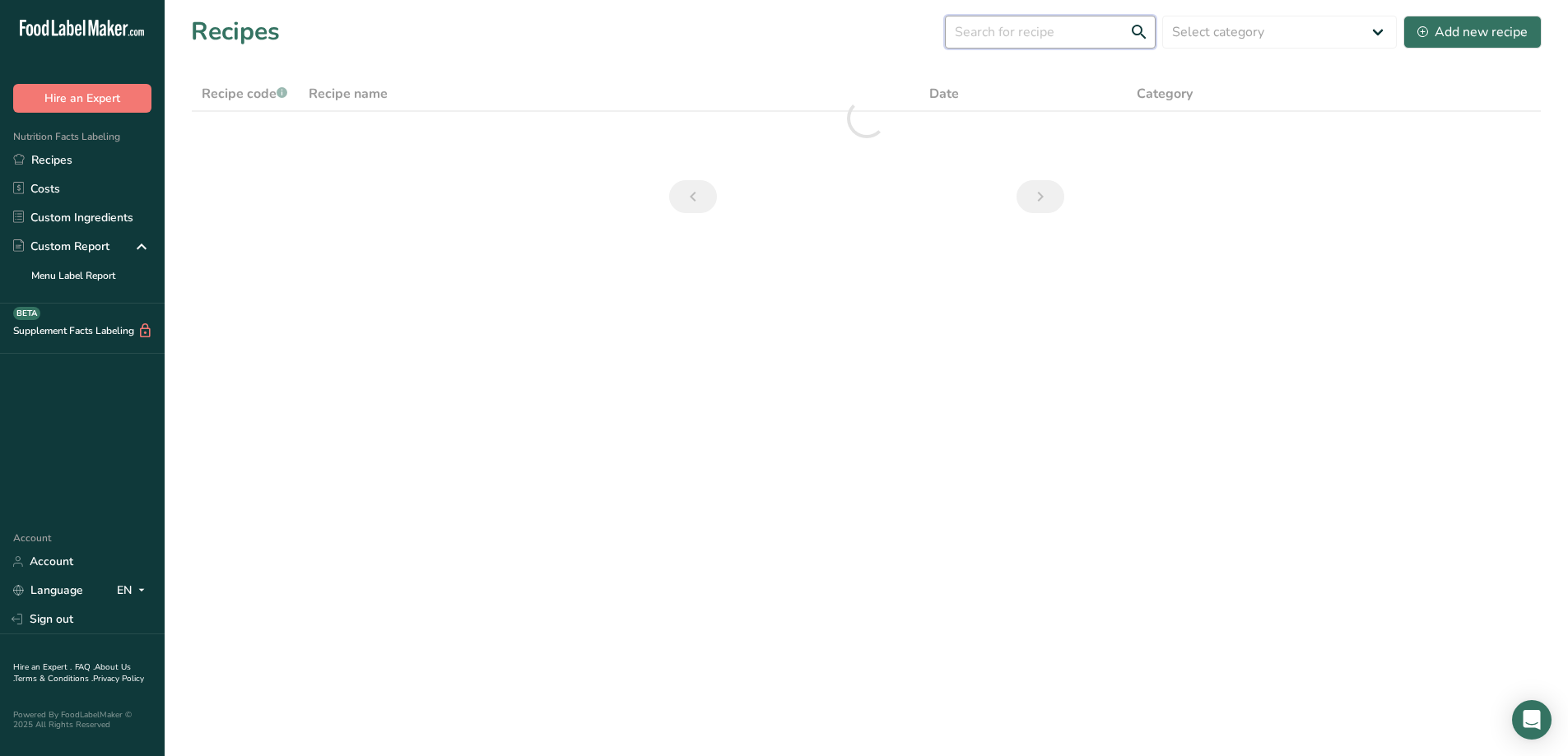
click at [1008, 37] on input "text" at bounding box center [1051, 32] width 211 height 33
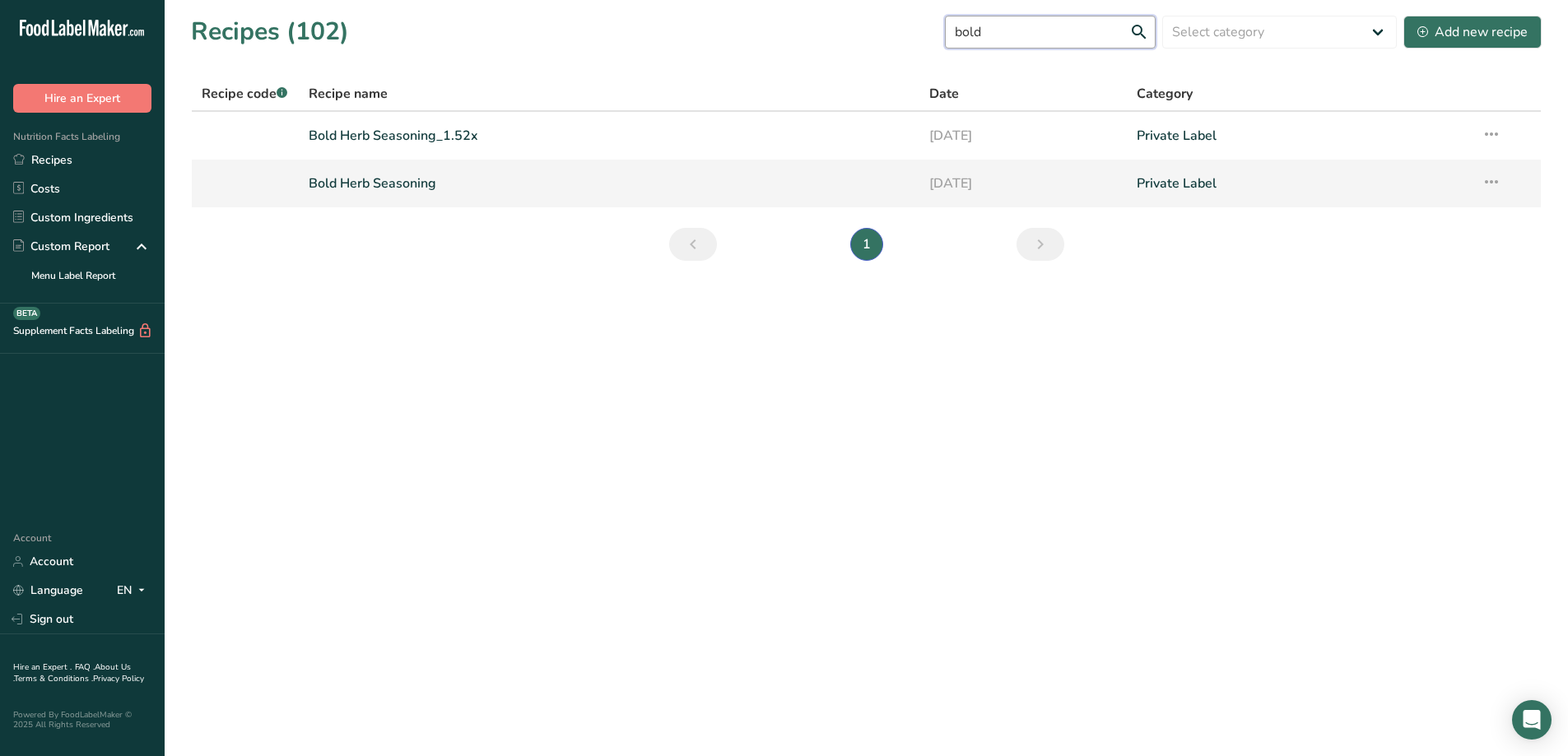
type input "bold"
click at [359, 180] on link "Bold Herb Seasoning" at bounding box center [610, 183] width 601 height 35
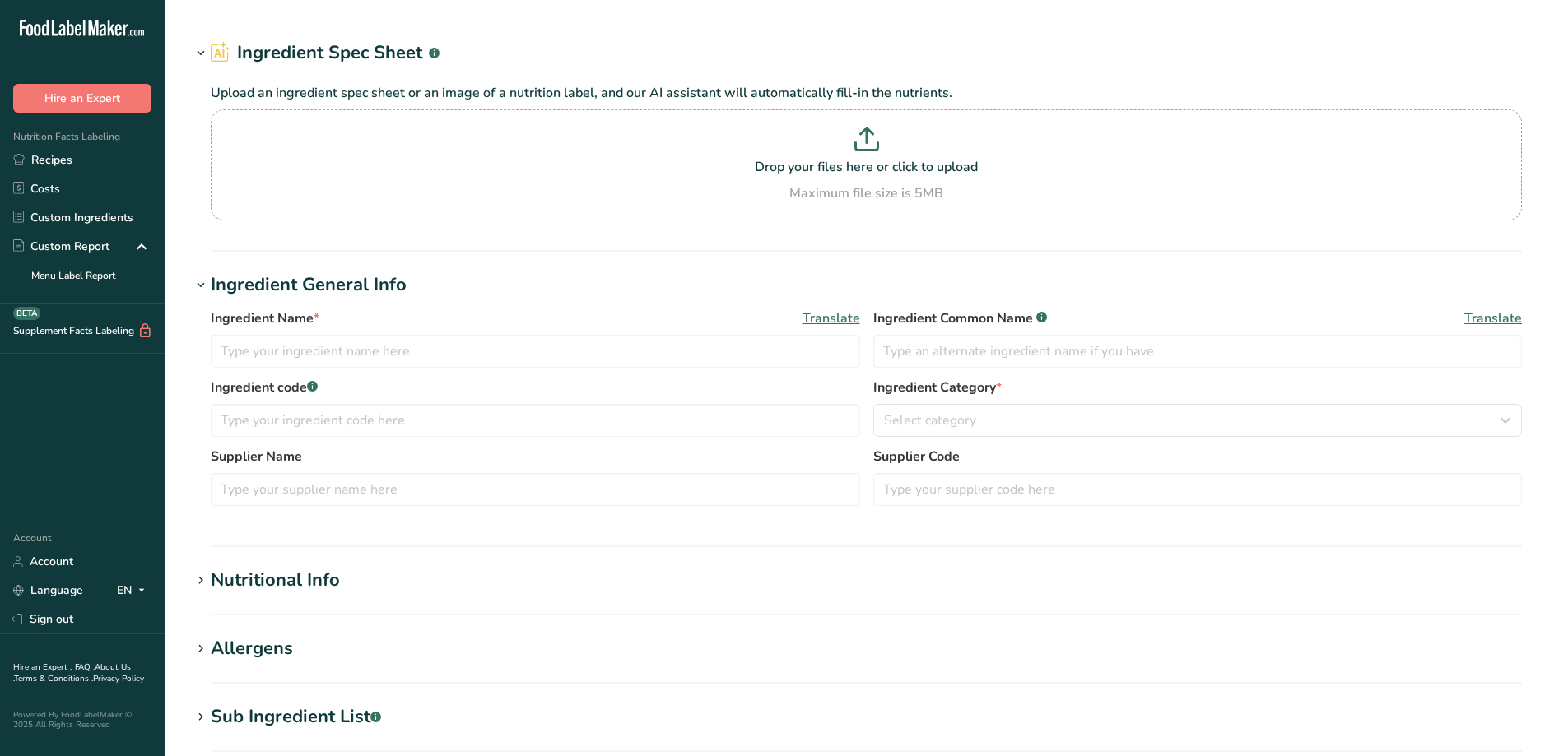
type input "Spices, chili powder"
type input "Chili powder"
